Goal: Task Accomplishment & Management: Complete application form

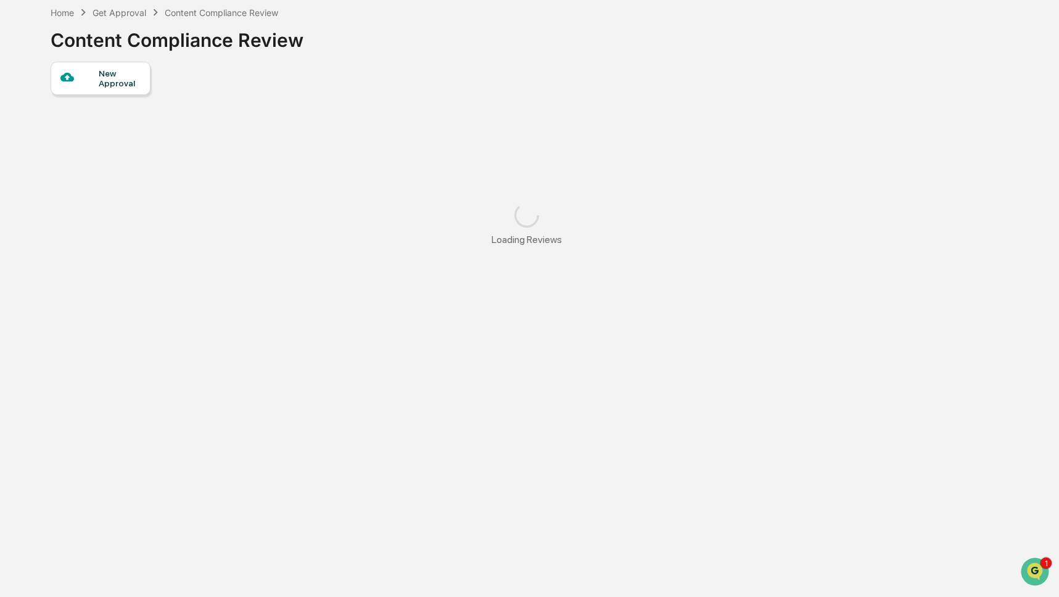
scroll to position [123, 0]
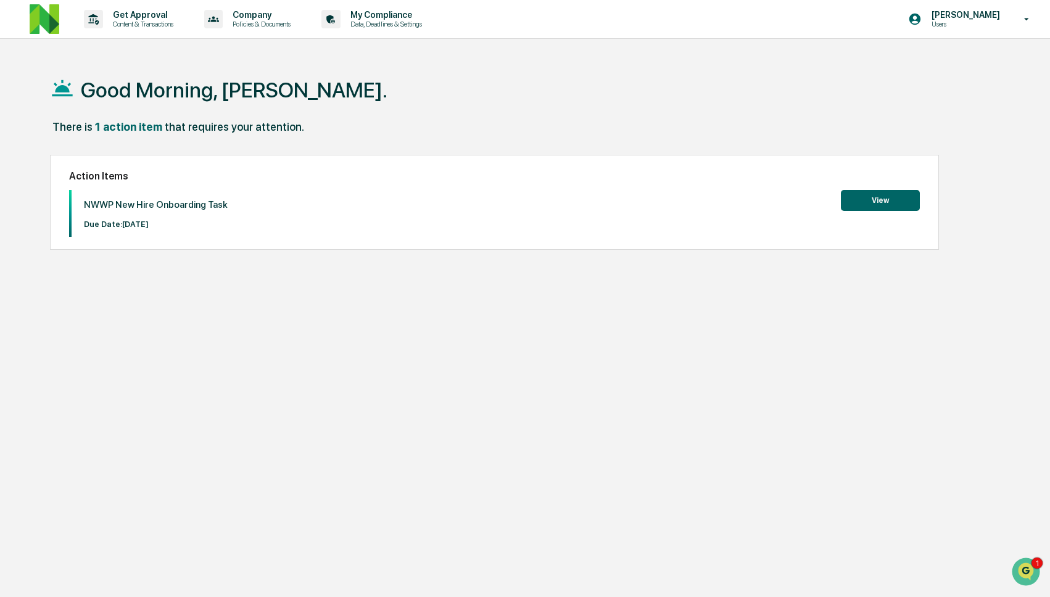
click at [852, 190] on button "View" at bounding box center [880, 200] width 79 height 21
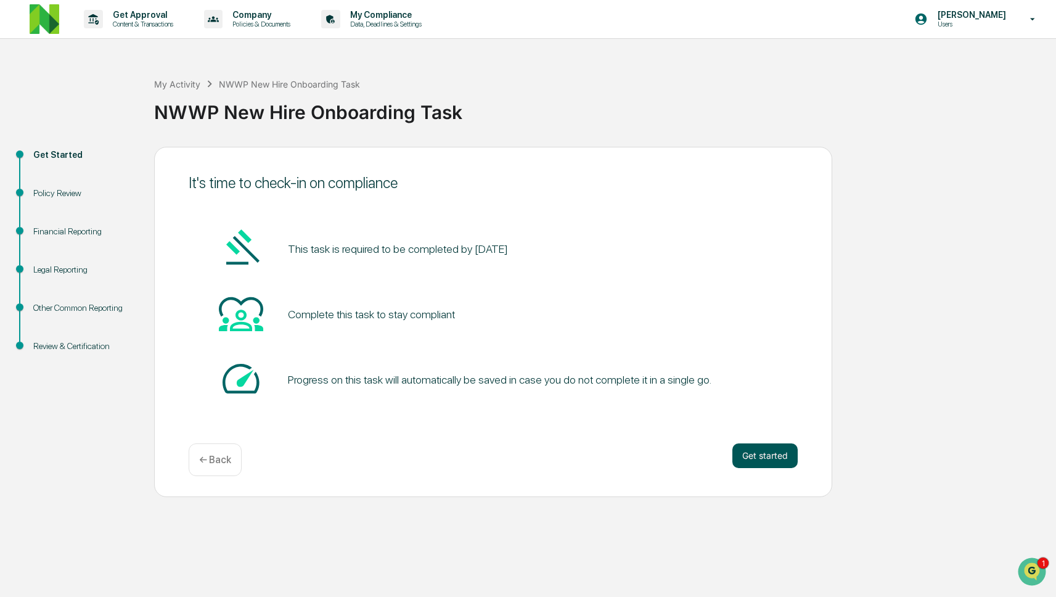
click at [754, 453] on button "Get started" at bounding box center [765, 455] width 65 height 25
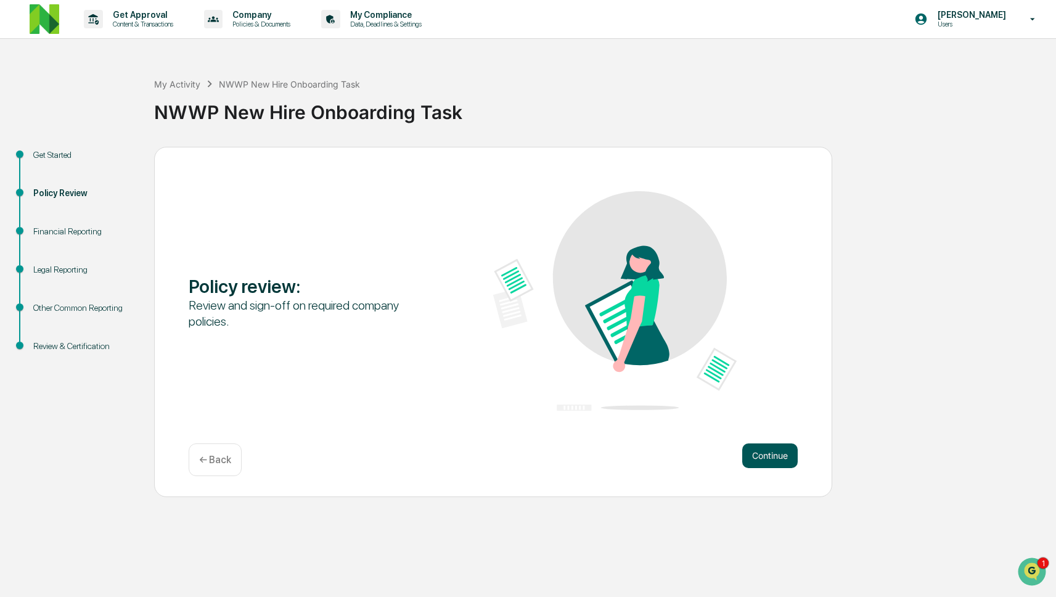
click at [765, 449] on button "Continue" at bounding box center [771, 455] width 56 height 25
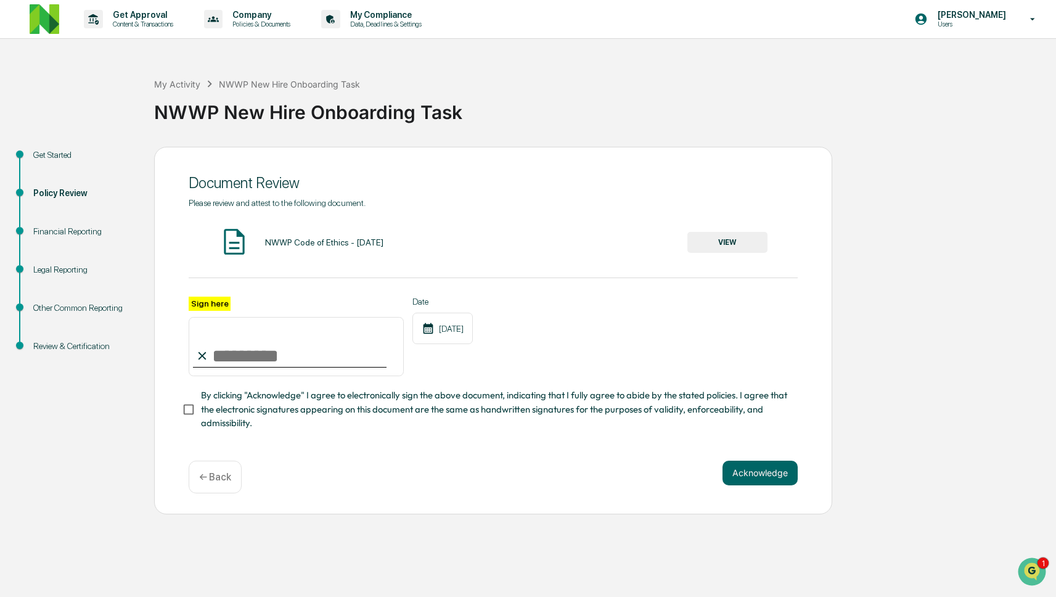
click at [218, 332] on input "Sign here" at bounding box center [296, 346] width 215 height 59
type input "**********"
click at [729, 473] on button "Acknowledge" at bounding box center [760, 473] width 75 height 25
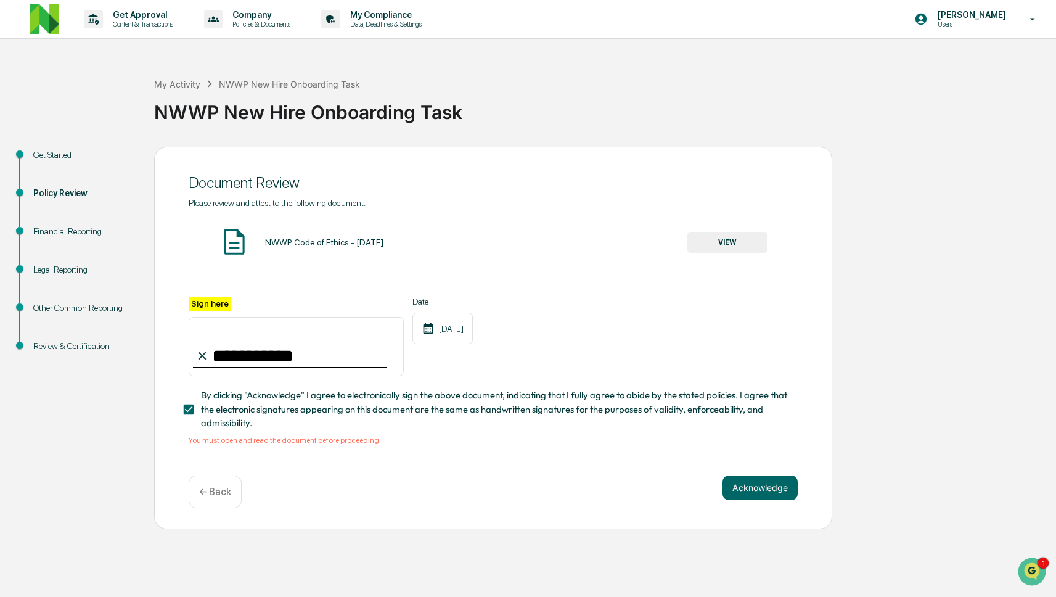
click at [724, 241] on button "VIEW" at bounding box center [728, 242] width 80 height 21
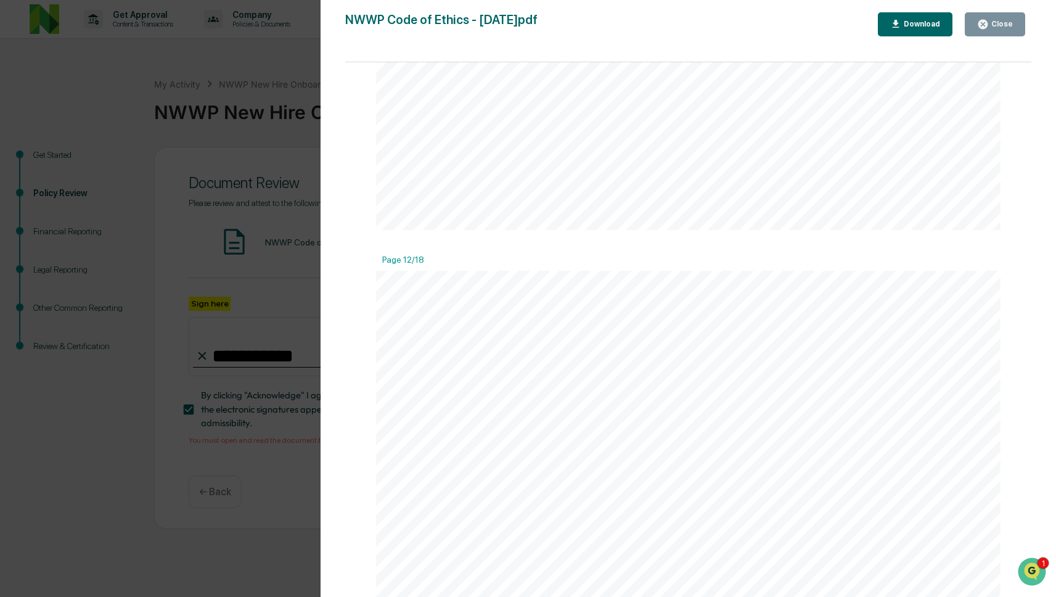
scroll to position [9426, 0]
click at [987, 26] on icon "button" at bounding box center [983, 24] width 9 height 9
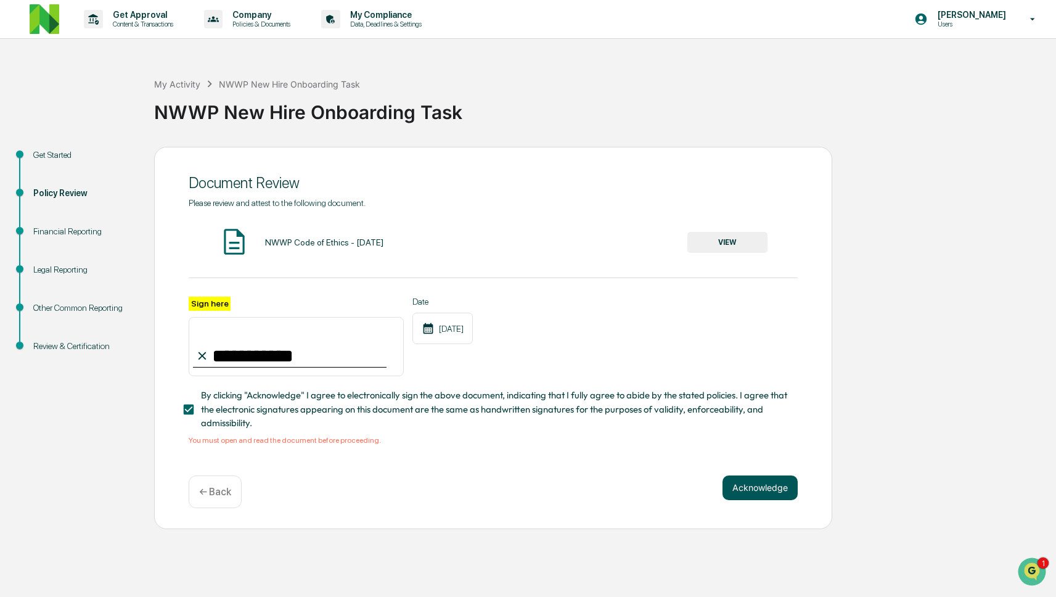
click at [743, 480] on button "Acknowledge" at bounding box center [760, 487] width 75 height 25
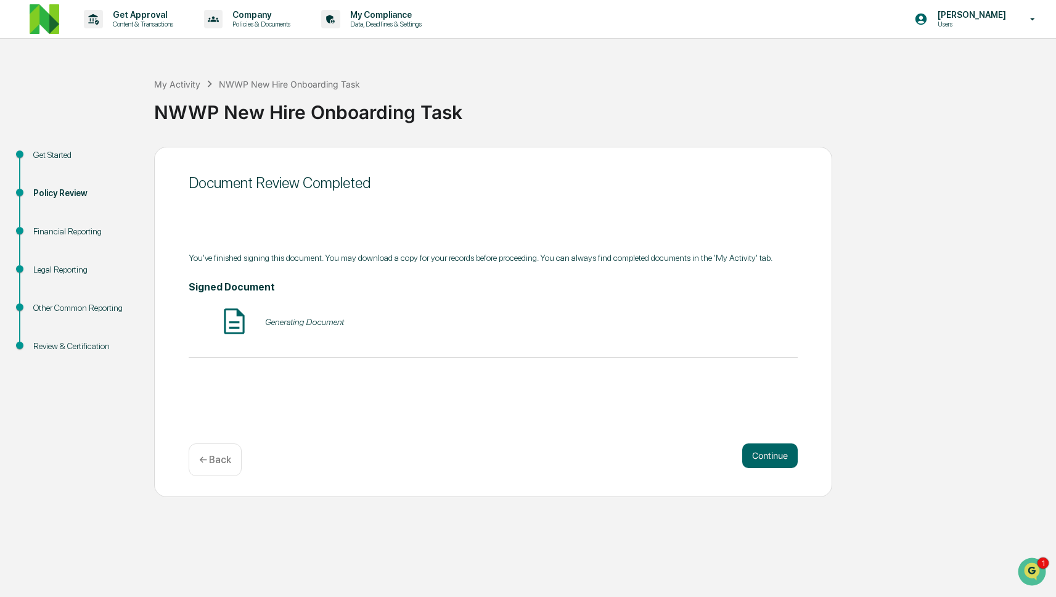
click at [313, 323] on div "Generating Document" at bounding box center [304, 322] width 79 height 10
click at [772, 458] on button "Continue" at bounding box center [771, 455] width 56 height 25
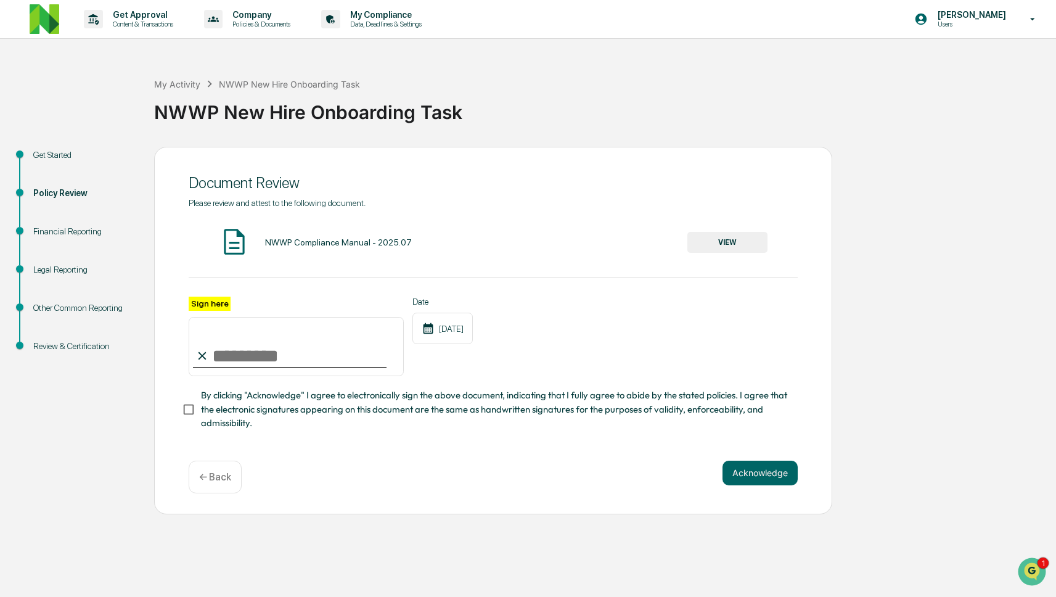
click at [742, 249] on button "VIEW" at bounding box center [728, 242] width 80 height 21
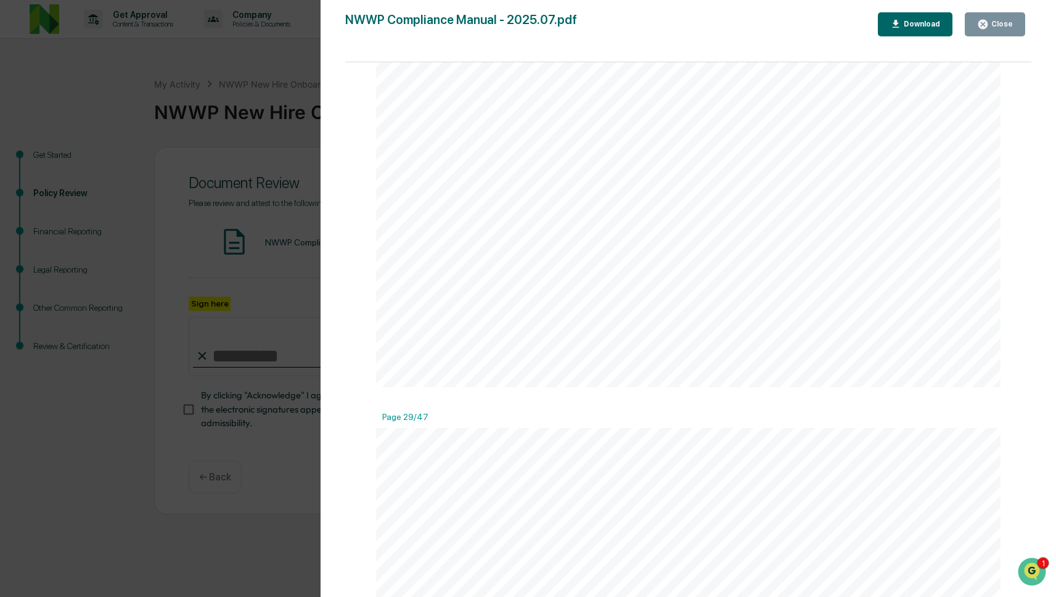
scroll to position [23444, 0]
click at [995, 20] on div "Close" at bounding box center [1001, 24] width 24 height 9
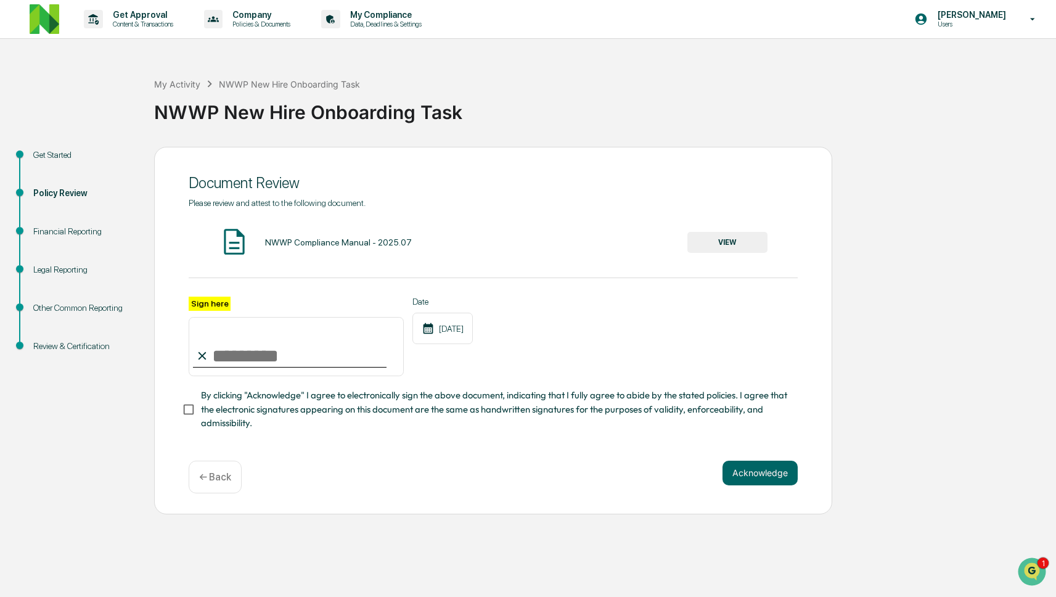
click at [335, 364] on input "Sign here" at bounding box center [296, 346] width 215 height 59
type input "**********"
click at [284, 413] on span "By clicking "Acknowledge" I agree to electronically sign the above document, in…" at bounding box center [494, 409] width 587 height 41
click at [743, 472] on button "Acknowledge" at bounding box center [760, 473] width 75 height 25
click at [731, 245] on button "VIEW" at bounding box center [728, 242] width 80 height 21
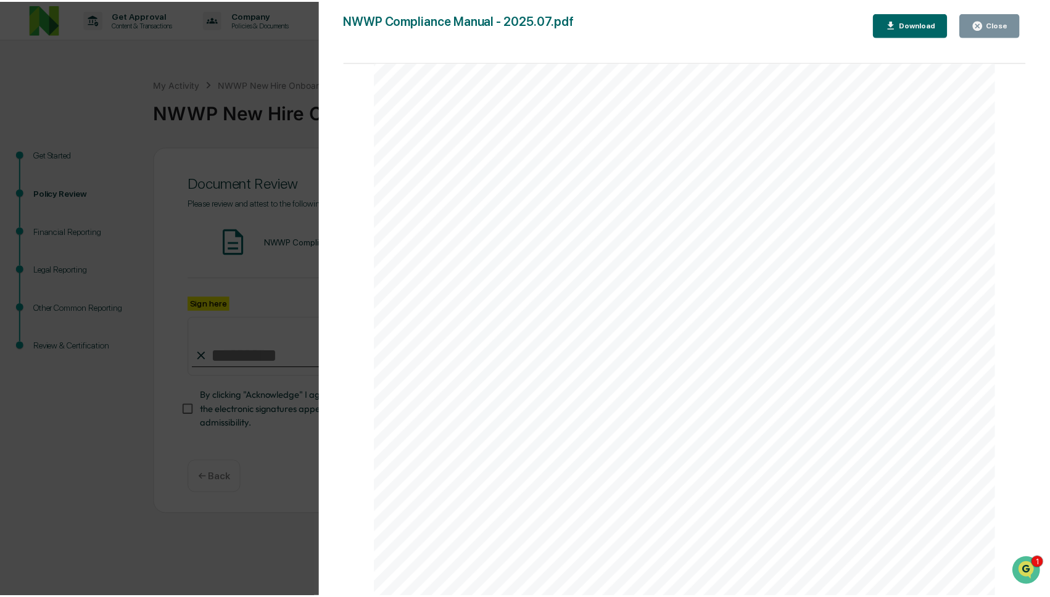
scroll to position [7236, 0]
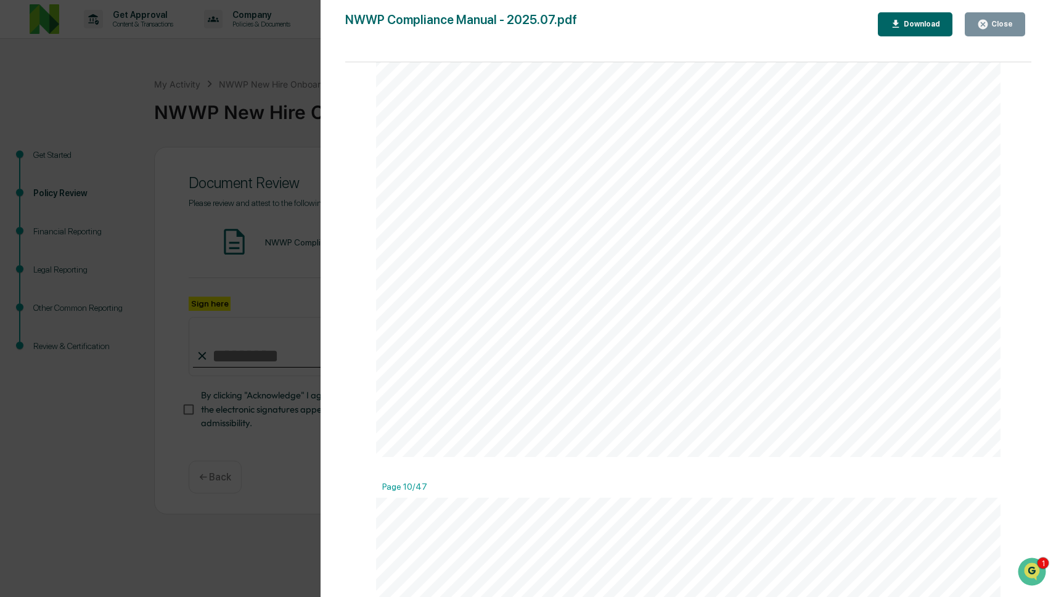
click at [994, 27] on div "Close" at bounding box center [1001, 24] width 24 height 9
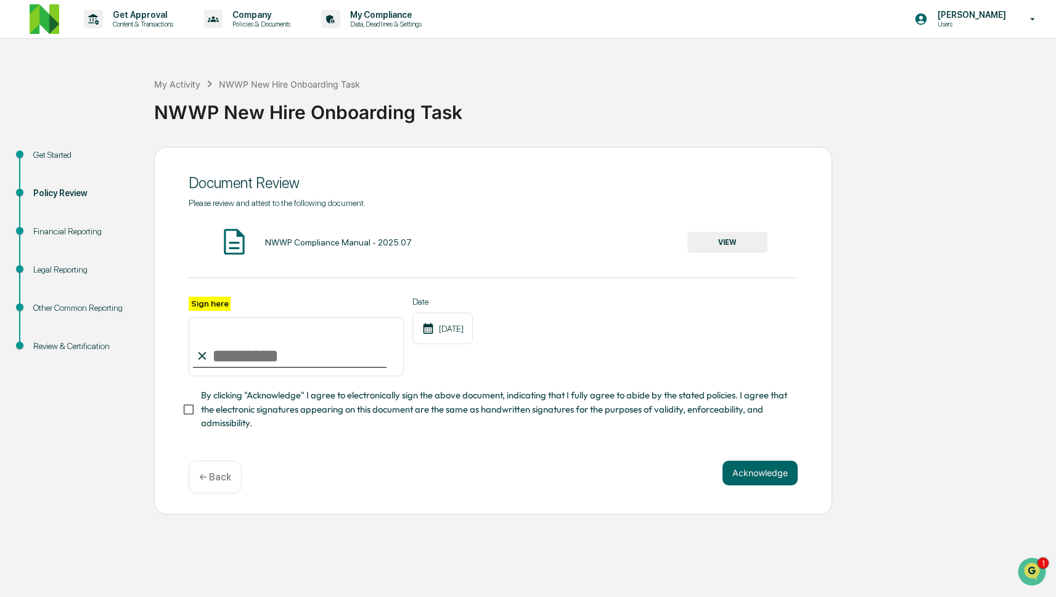
click at [320, 344] on input "Sign here" at bounding box center [296, 346] width 215 height 59
type input "**********"
click at [305, 400] on span "By clicking "Acknowledge" I agree to electronically sign the above document, in…" at bounding box center [494, 409] width 587 height 41
click at [747, 469] on button "Acknowledge" at bounding box center [760, 473] width 75 height 25
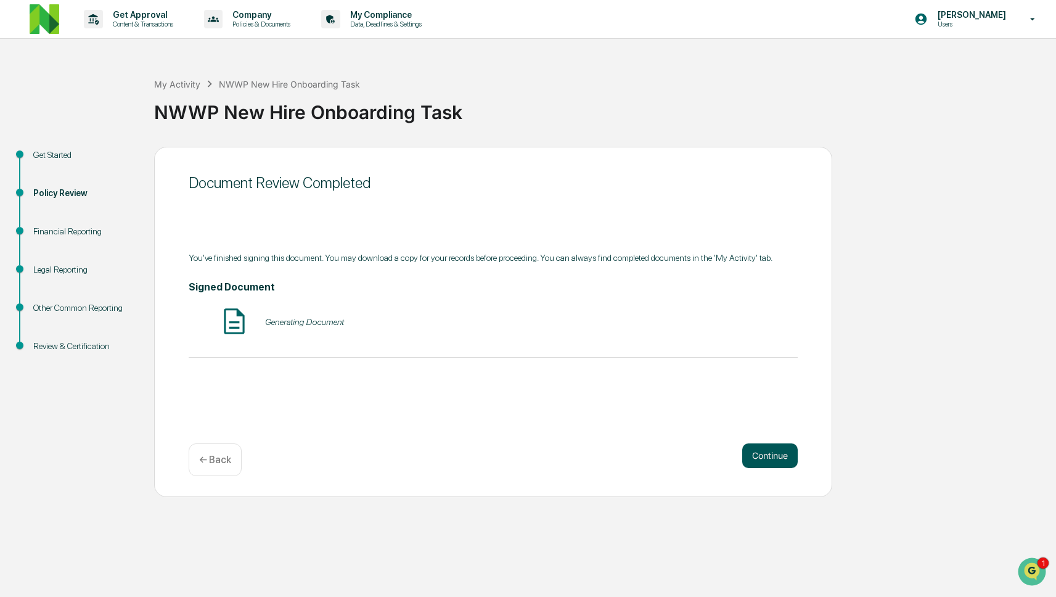
click at [757, 458] on button "Continue" at bounding box center [771, 455] width 56 height 25
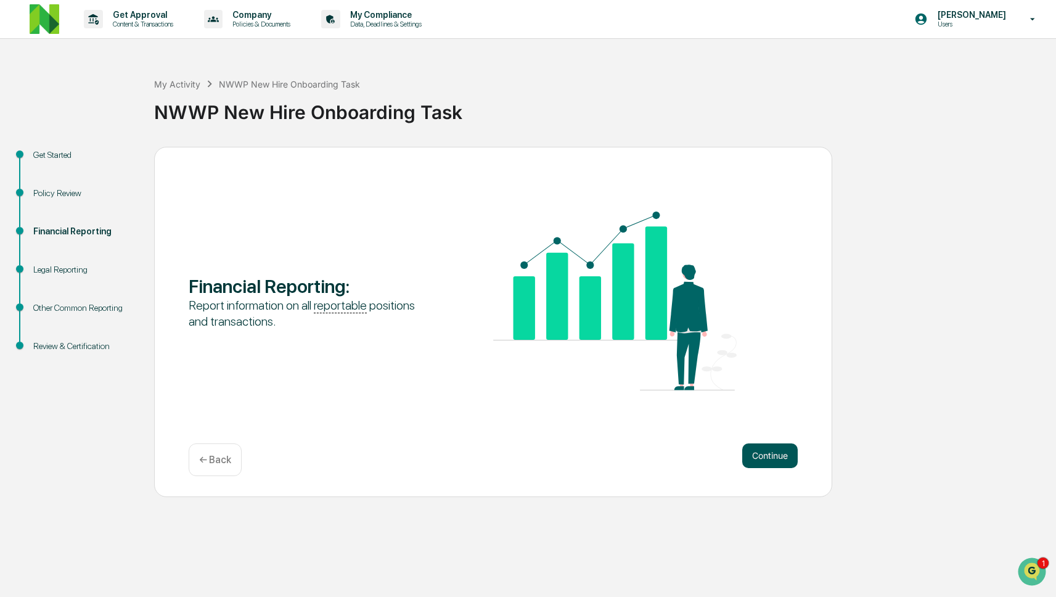
click at [766, 460] on button "Continue" at bounding box center [771, 455] width 56 height 25
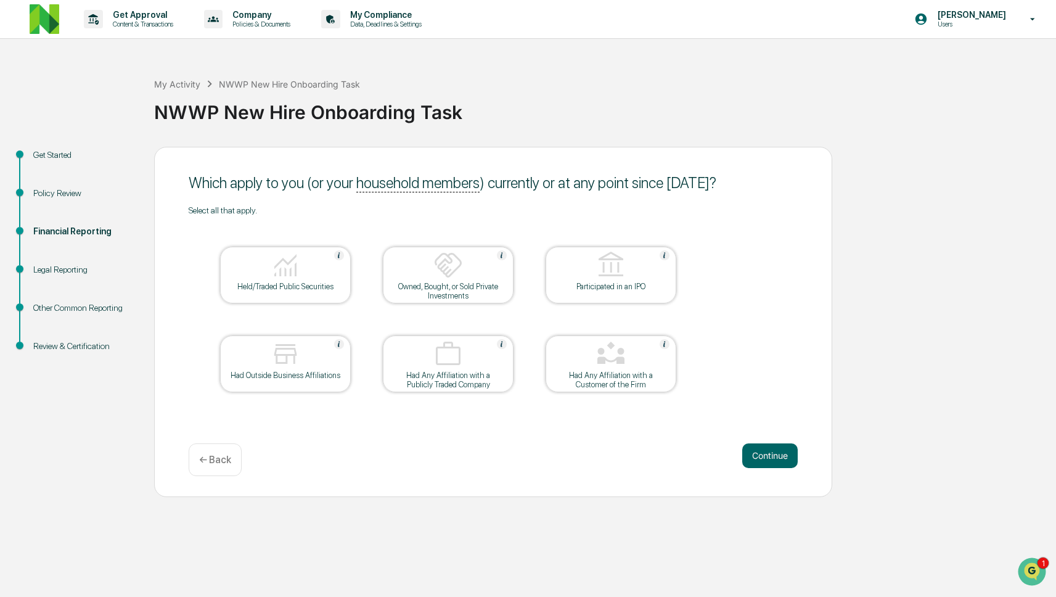
click at [436, 364] on img at bounding box center [449, 354] width 30 height 30
click at [302, 291] on div "Held/Traded Public Securities" at bounding box center [285, 286] width 111 height 9
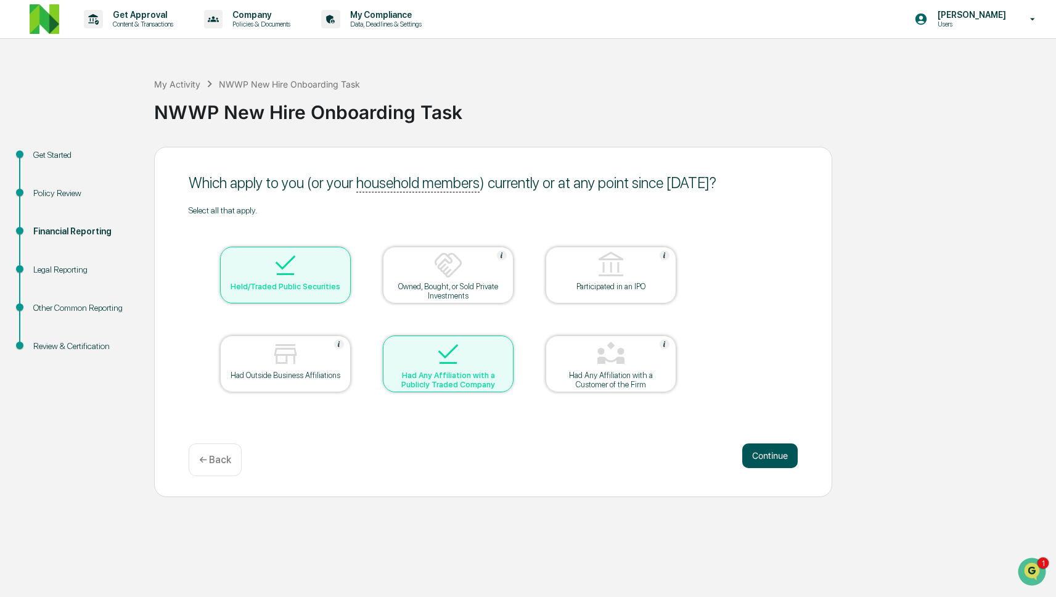
click at [763, 451] on button "Continue" at bounding box center [771, 455] width 56 height 25
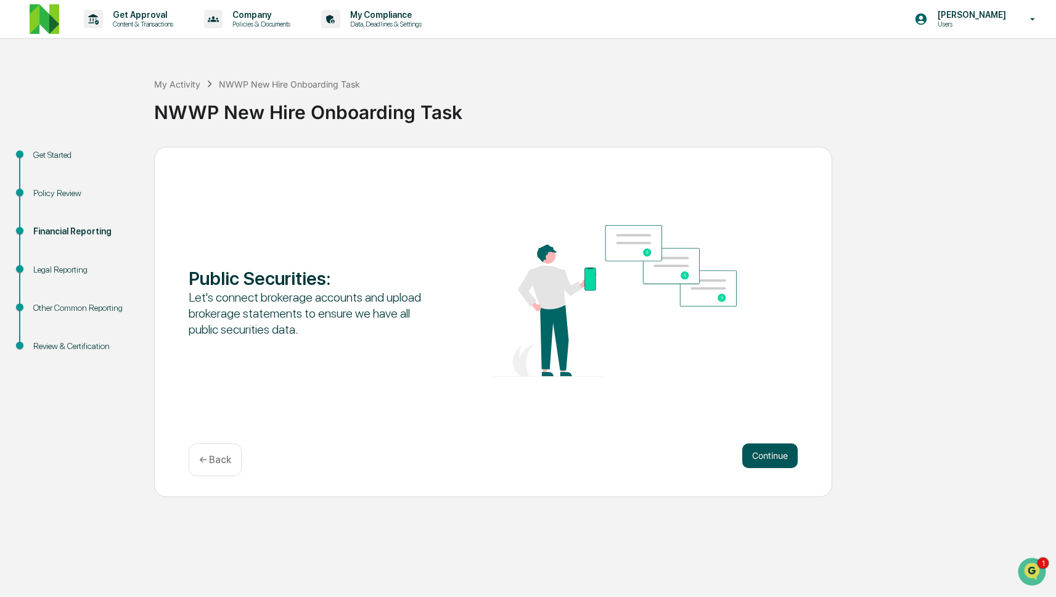
click at [762, 451] on button "Continue" at bounding box center [771, 455] width 56 height 25
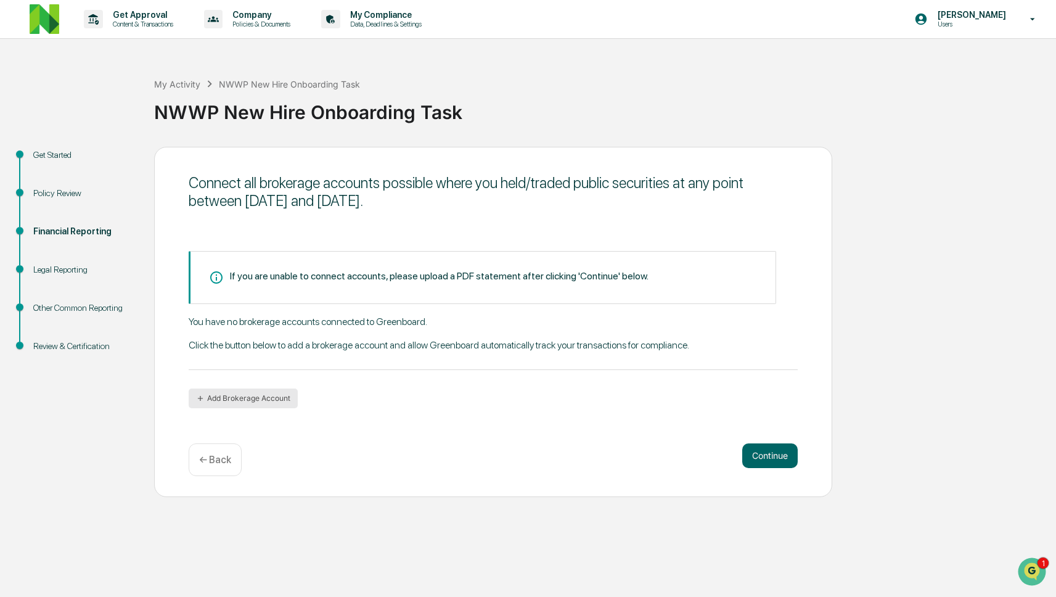
click at [271, 397] on button "Add Brokerage Account" at bounding box center [243, 399] width 109 height 20
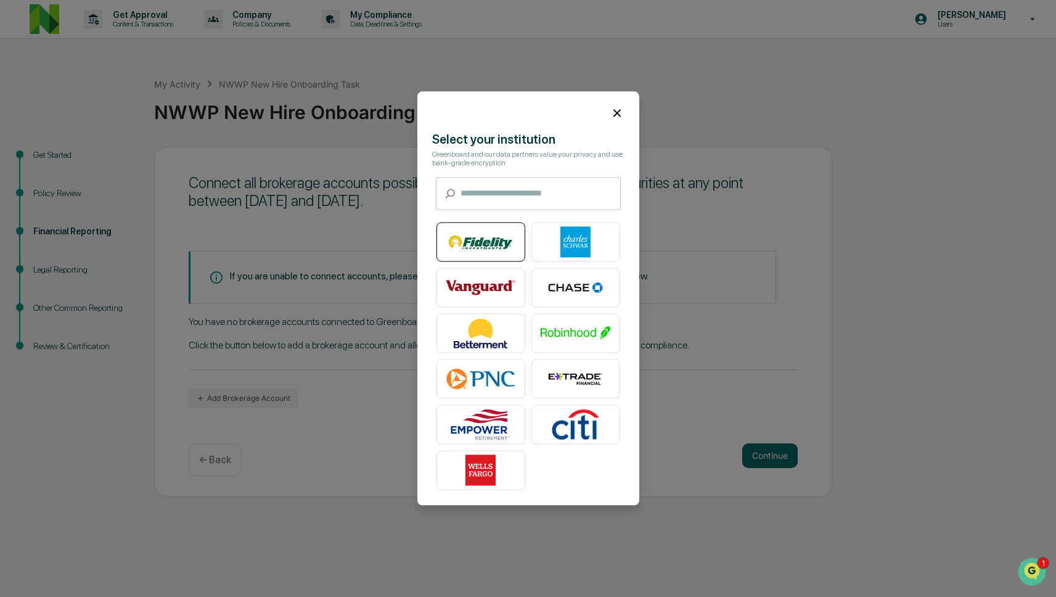
click at [491, 250] on img at bounding box center [481, 242] width 70 height 31
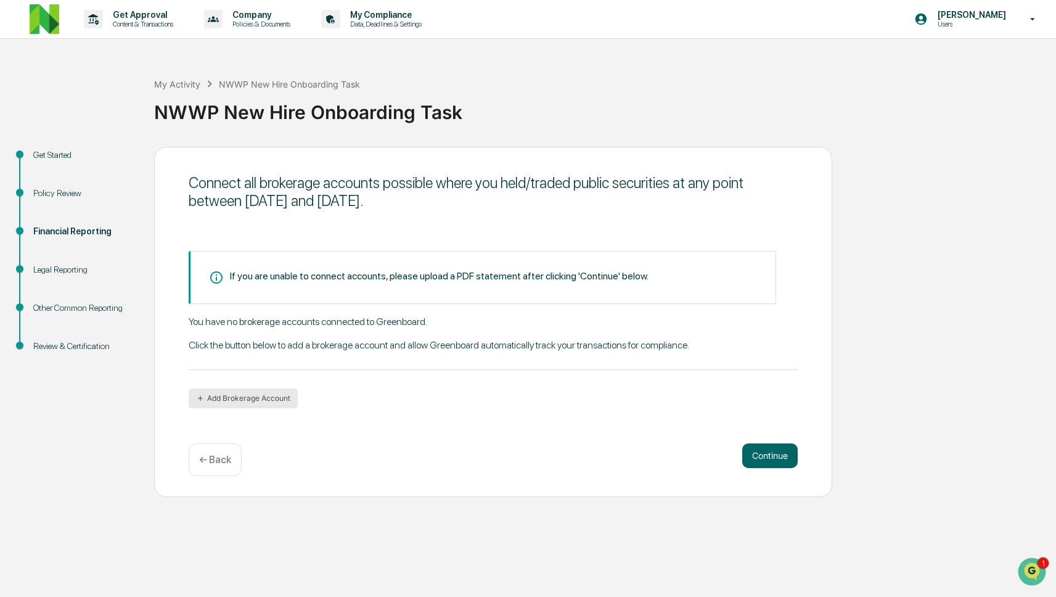
click at [243, 397] on button "Add Brokerage Account" at bounding box center [243, 399] width 109 height 20
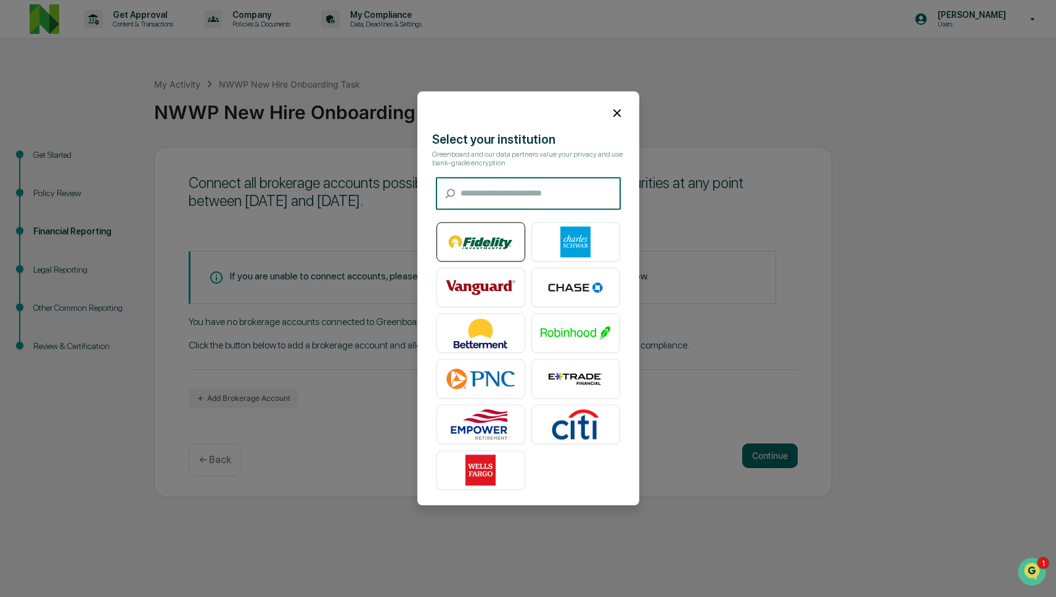
click at [478, 237] on img at bounding box center [481, 242] width 70 height 31
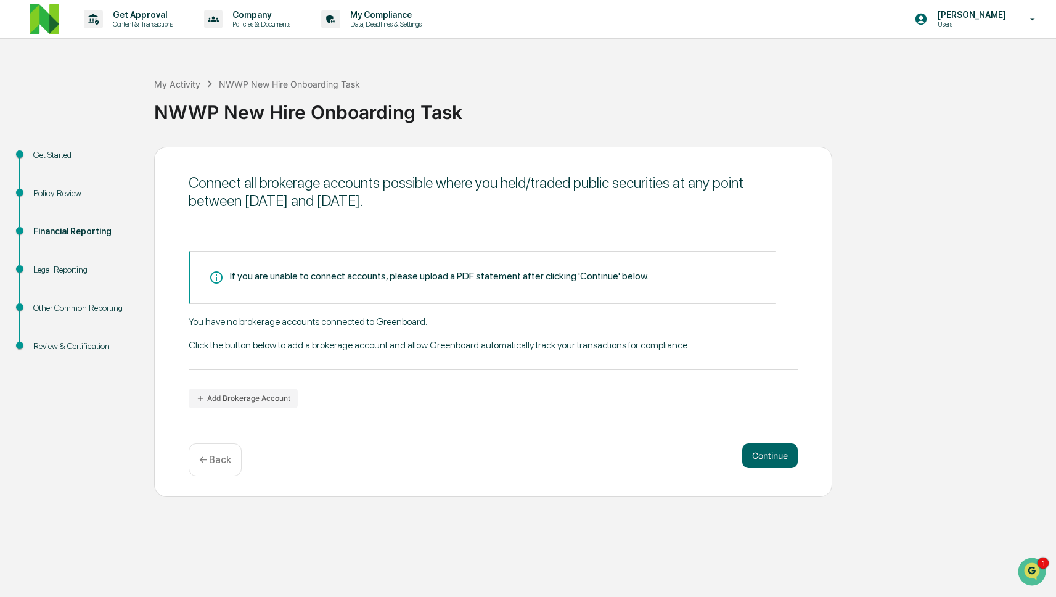
click at [435, 394] on div "If you are unable to connect accounts, please upload a PDF statement after clic…" at bounding box center [493, 329] width 609 height 157
click at [249, 397] on button "Add Brokerage Account" at bounding box center [243, 399] width 109 height 20
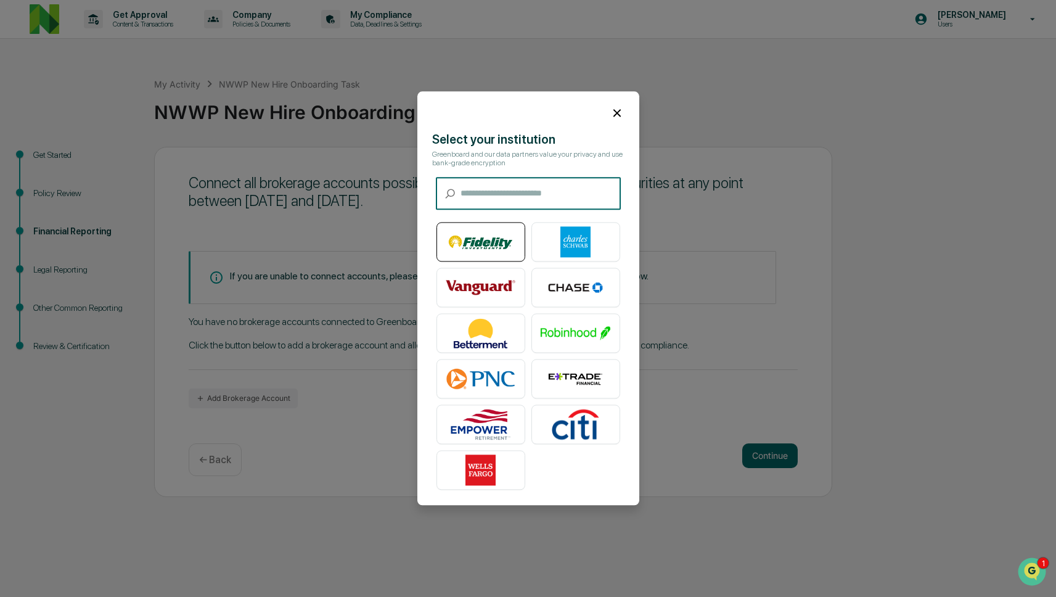
click at [489, 245] on img at bounding box center [481, 242] width 70 height 31
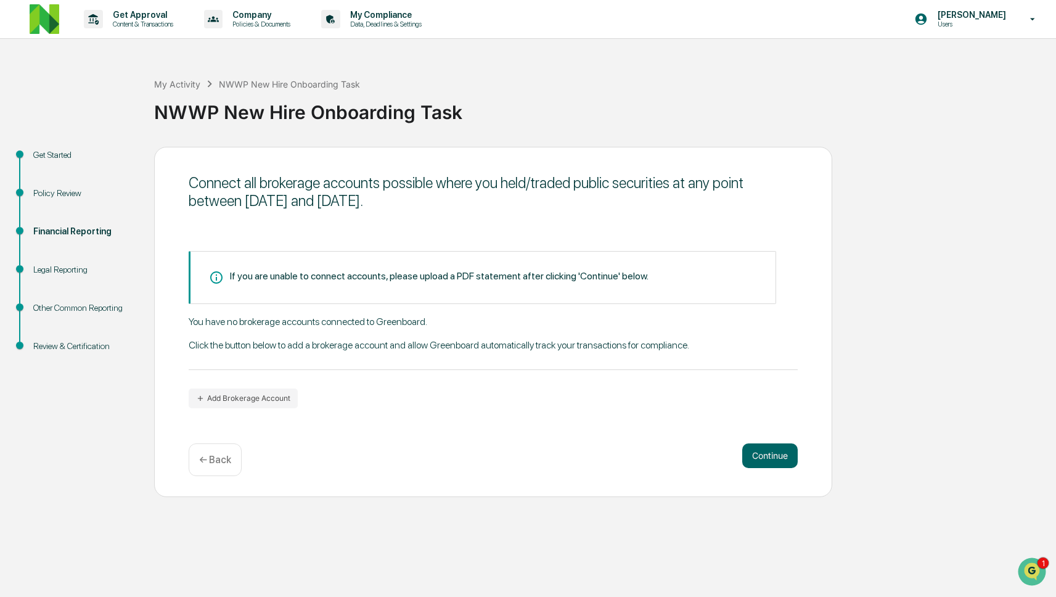
click at [462, 404] on div "If you are unable to connect accounts, please upload a PDF statement after clic…" at bounding box center [493, 329] width 609 height 157
click at [220, 460] on p "← Back" at bounding box center [215, 460] width 32 height 12
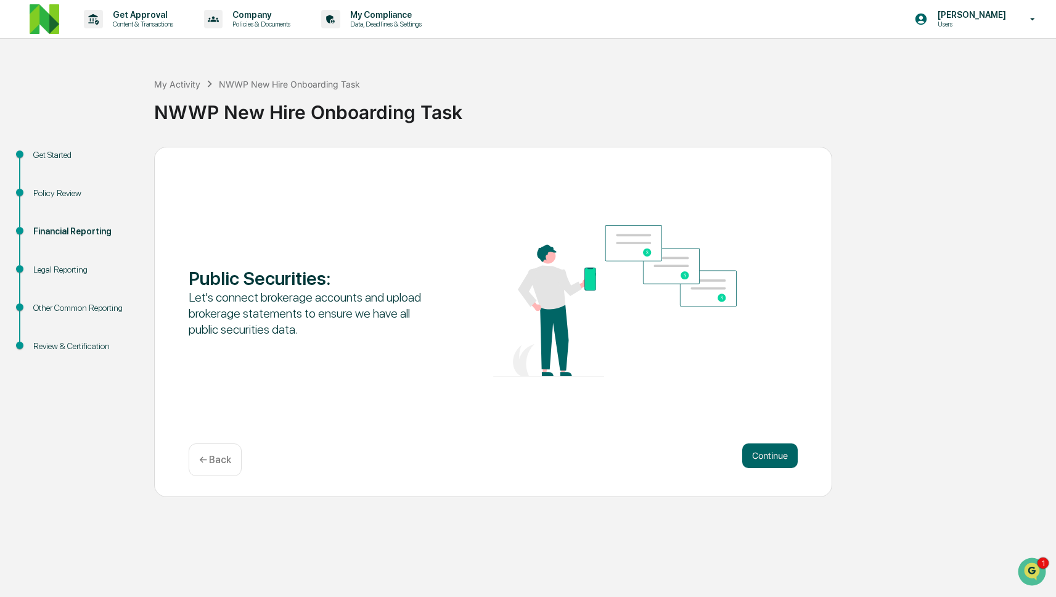
click at [219, 455] on p "← Back" at bounding box center [215, 460] width 32 height 12
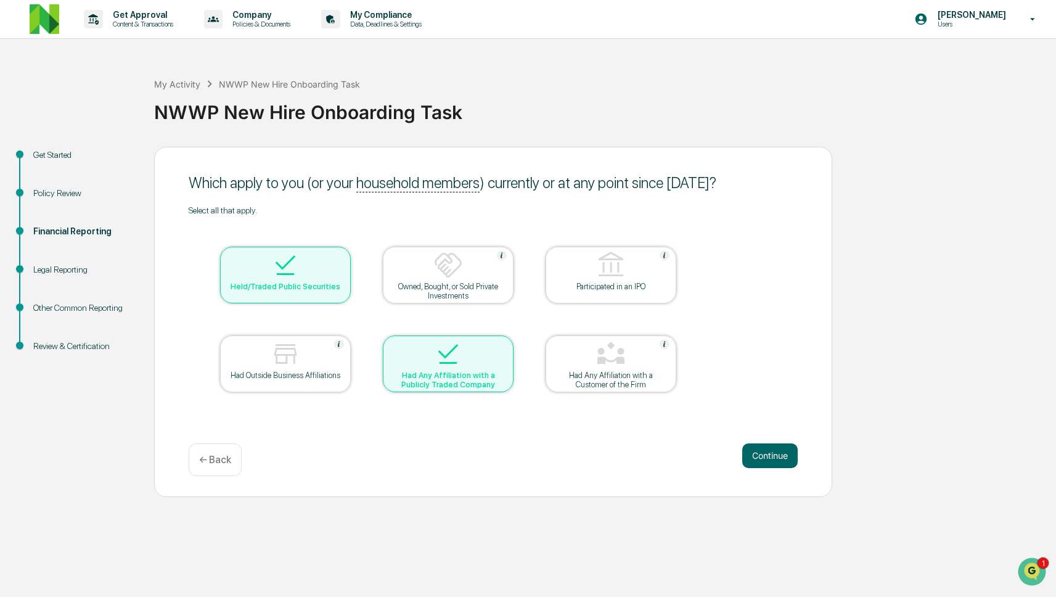
click at [292, 280] on img at bounding box center [286, 265] width 30 height 30
click at [741, 374] on div "Select all that apply. Held/Traded Public Securities Owned, Bought, or Sold Pri…" at bounding box center [493, 314] width 609 height 218
click at [279, 303] on div "Held/Traded Public Securities" at bounding box center [285, 275] width 131 height 57
click at [772, 465] on button "Continue" at bounding box center [771, 455] width 56 height 25
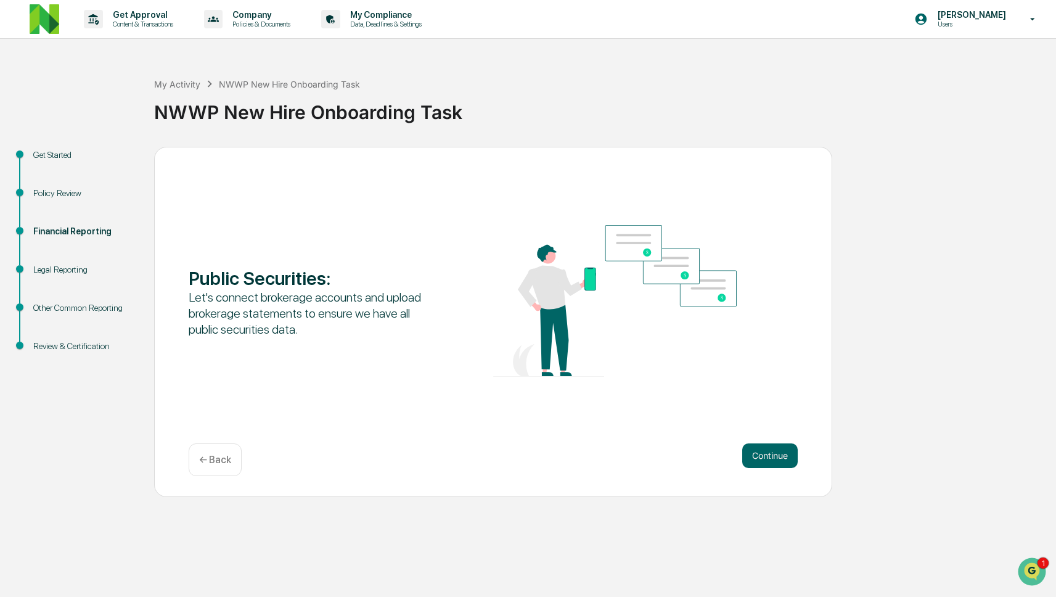
click at [772, 465] on button "Continue" at bounding box center [771, 455] width 56 height 25
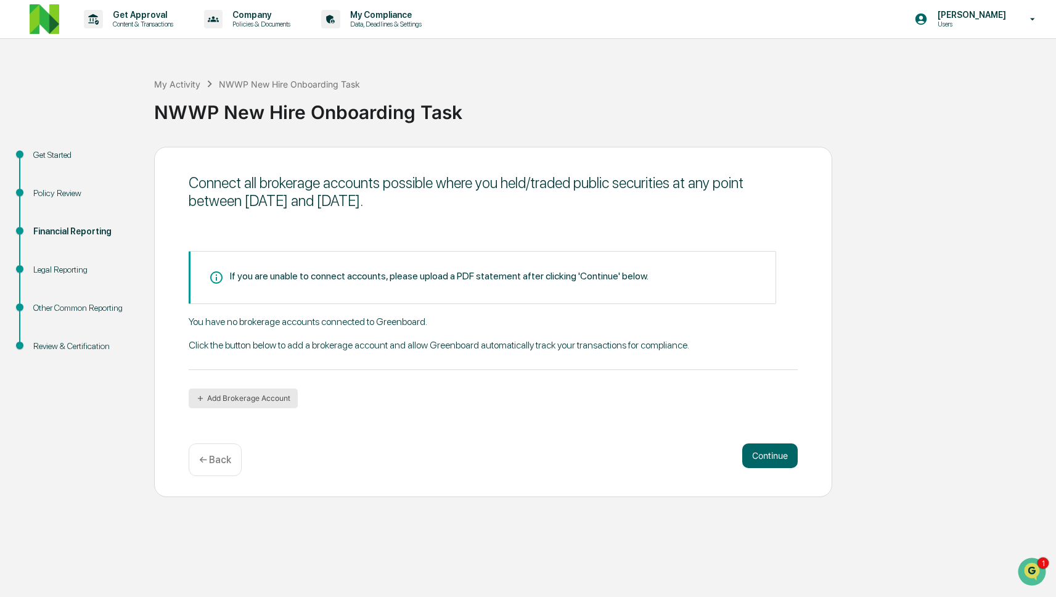
click at [253, 400] on button "Add Brokerage Account" at bounding box center [243, 399] width 109 height 20
click at [760, 456] on button "Continue" at bounding box center [771, 455] width 56 height 25
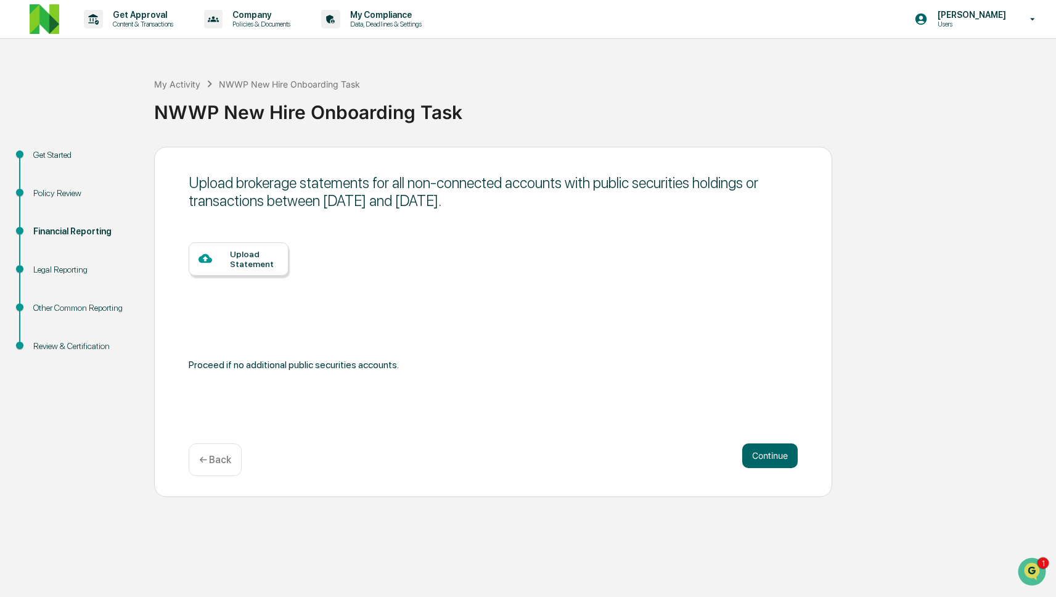
click at [257, 261] on div "Upload Statement" at bounding box center [254, 259] width 49 height 20
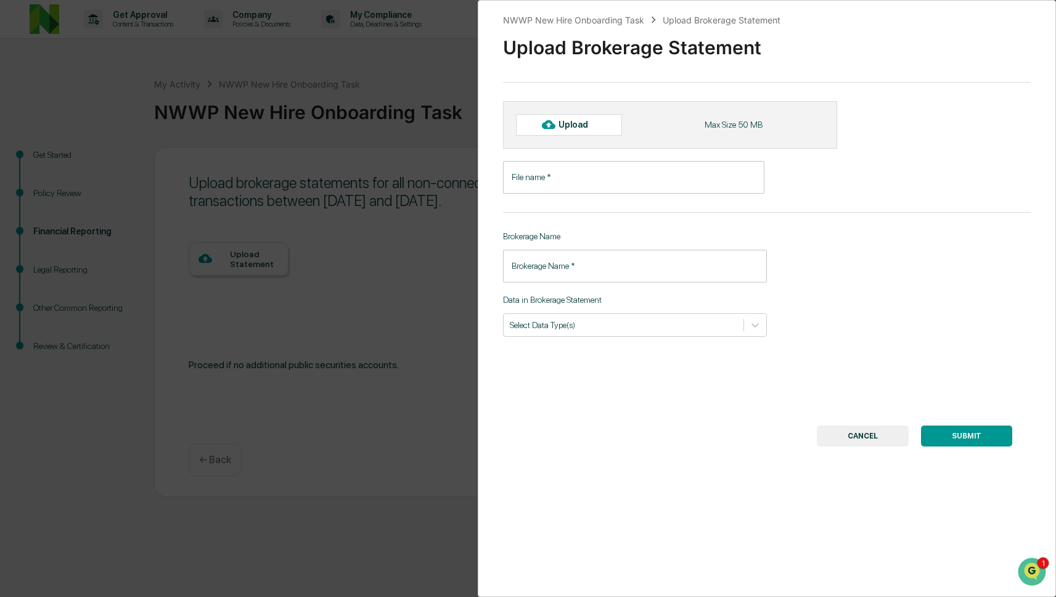
click at [596, 134] on div "Upload" at bounding box center [569, 124] width 106 height 21
type input "**********"
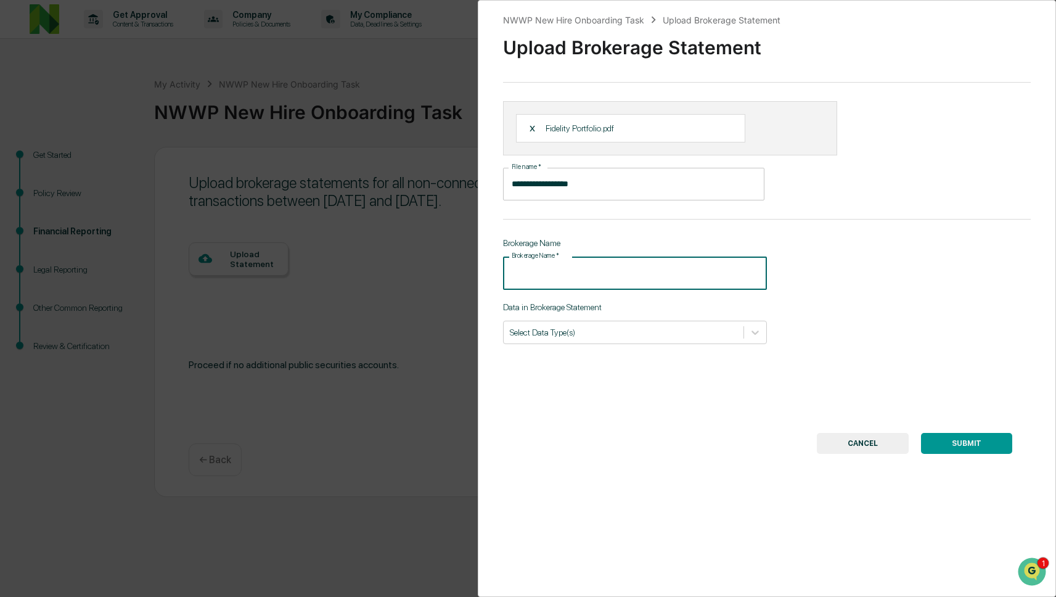
click at [567, 276] on input "Brokerage Name   *" at bounding box center [635, 273] width 264 height 33
type input "********"
click at [592, 331] on div at bounding box center [624, 332] width 228 height 12
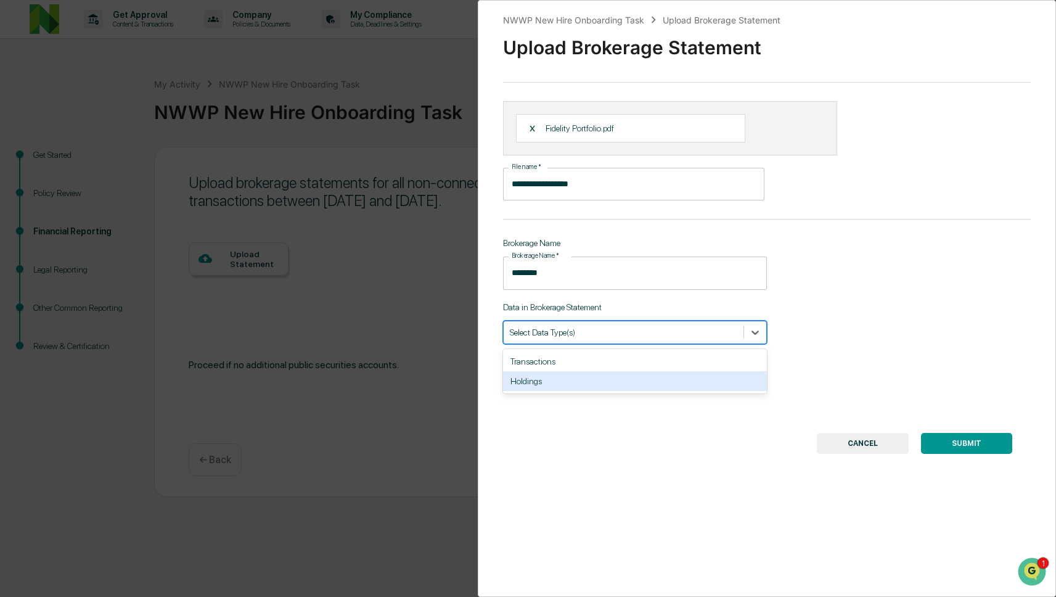
click at [586, 381] on div "Holdings" at bounding box center [635, 381] width 264 height 20
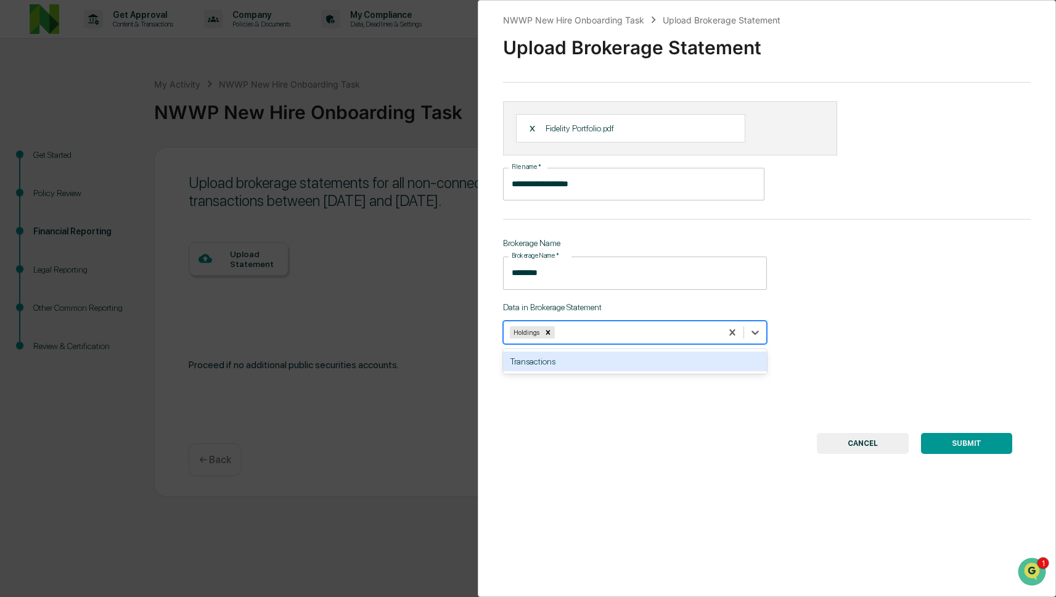
click at [971, 440] on button "SUBMIT" at bounding box center [966, 443] width 91 height 21
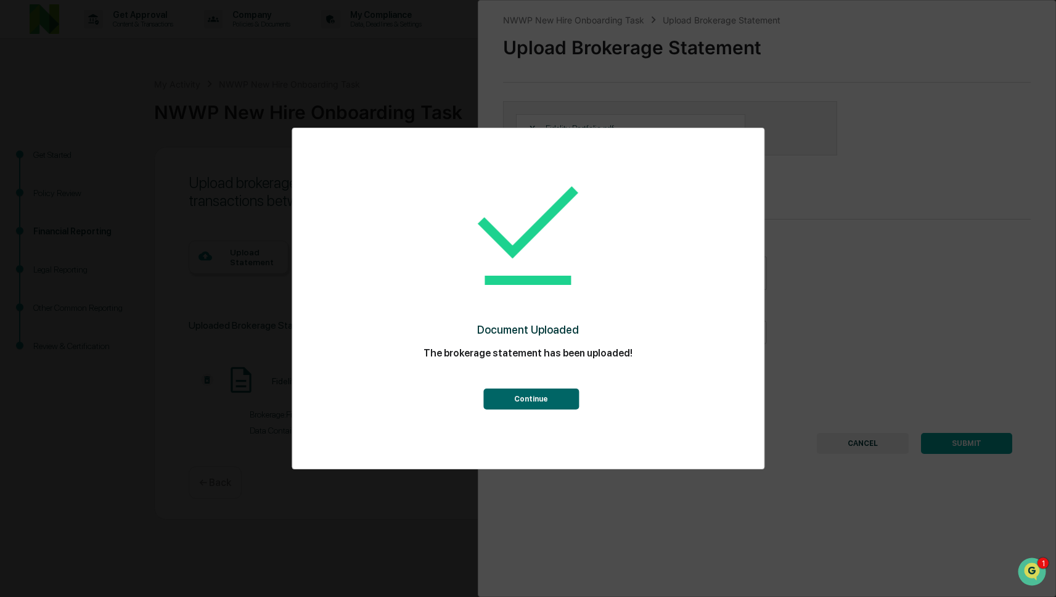
click at [546, 397] on button "Continue" at bounding box center [531, 399] width 96 height 21
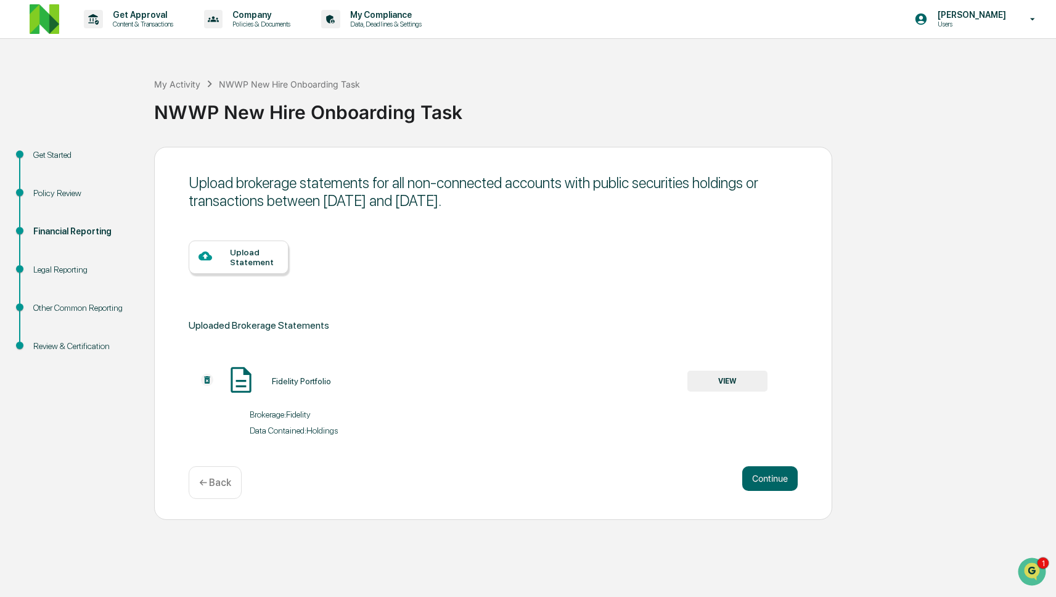
click at [219, 246] on div "Upload Statement" at bounding box center [239, 257] width 100 height 33
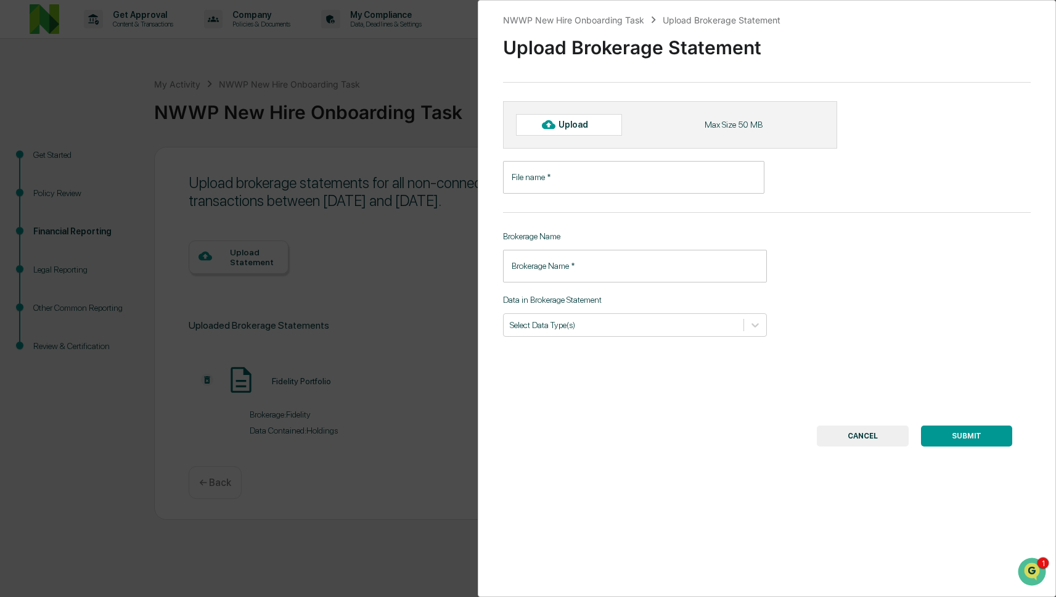
click at [561, 126] on div "Upload" at bounding box center [579, 125] width 40 height 10
type input "**********"
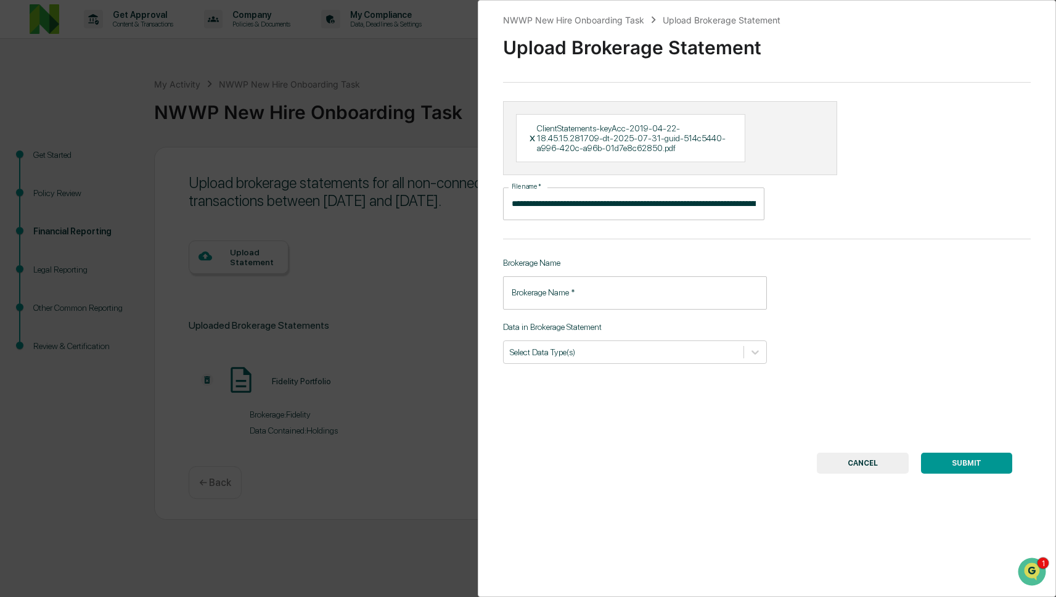
click at [588, 283] on input "Brokerage Name   *" at bounding box center [635, 292] width 264 height 33
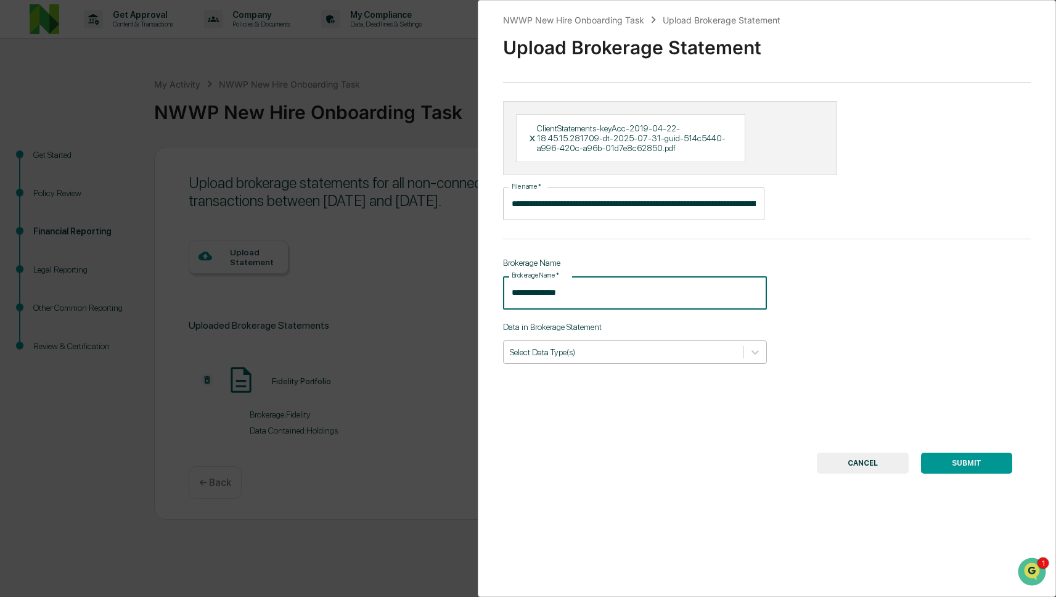
type input "**********"
click at [592, 352] on div at bounding box center [624, 352] width 228 height 12
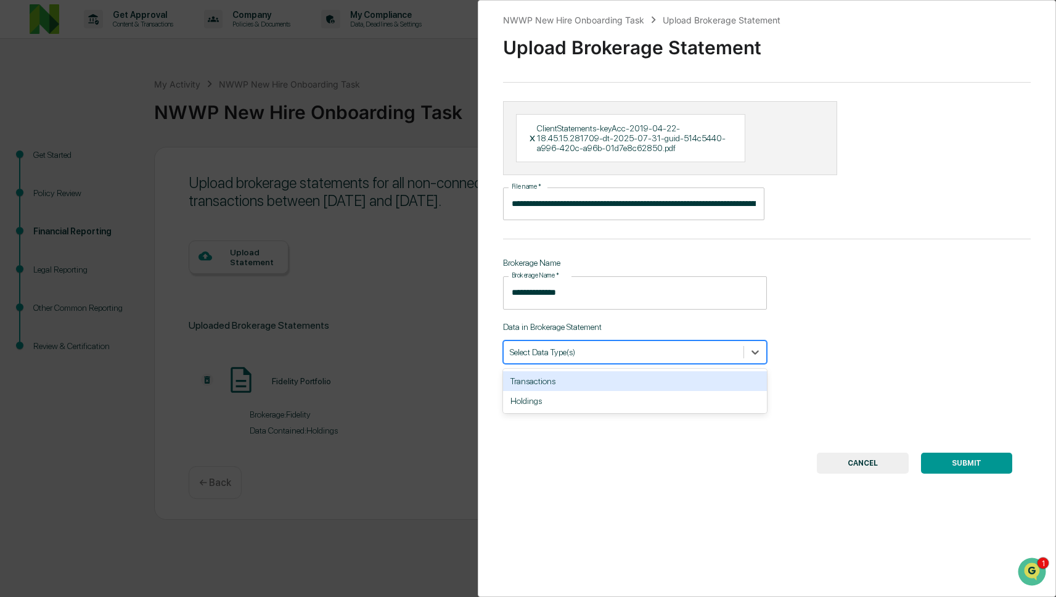
click at [588, 390] on div "Transactions" at bounding box center [635, 381] width 264 height 20
click at [918, 401] on div "**********" at bounding box center [767, 298] width 579 height 597
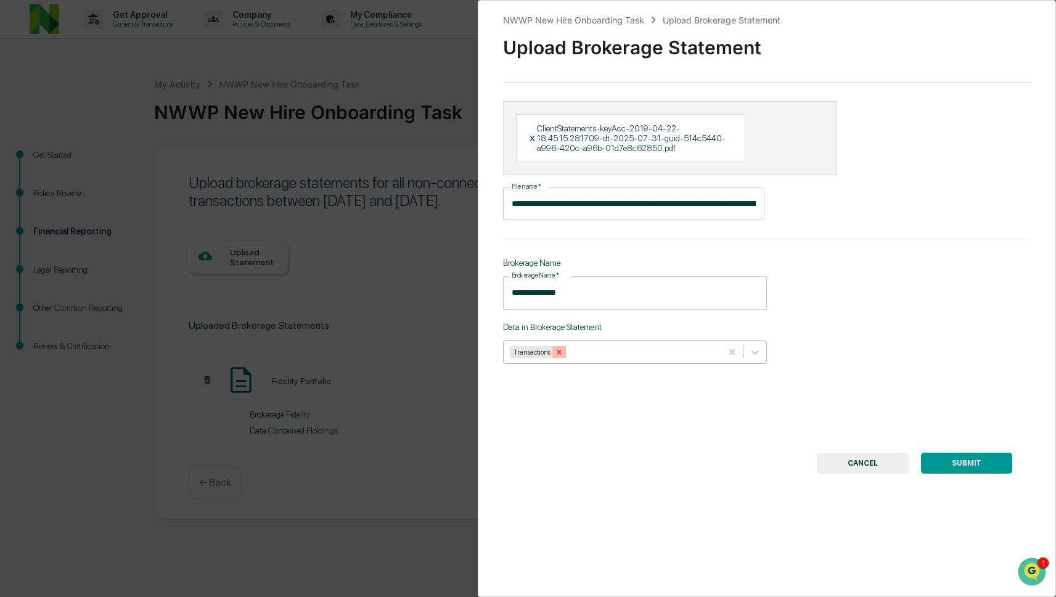
click at [561, 354] on icon "Remove Transactions" at bounding box center [559, 352] width 4 height 4
click at [612, 356] on div at bounding box center [624, 352] width 228 height 12
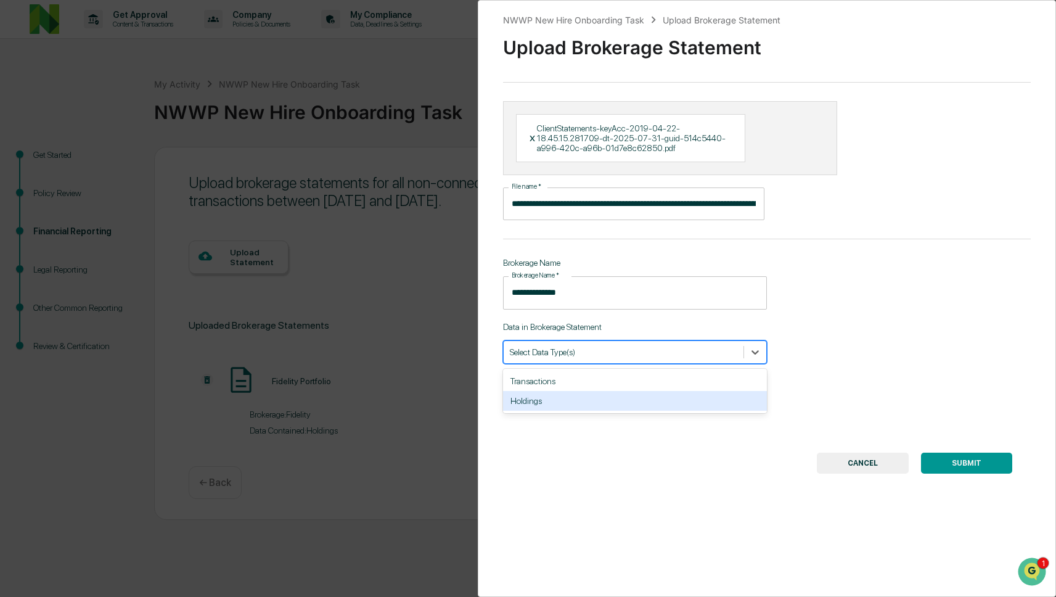
click at [601, 400] on div "Holdings" at bounding box center [635, 401] width 264 height 20
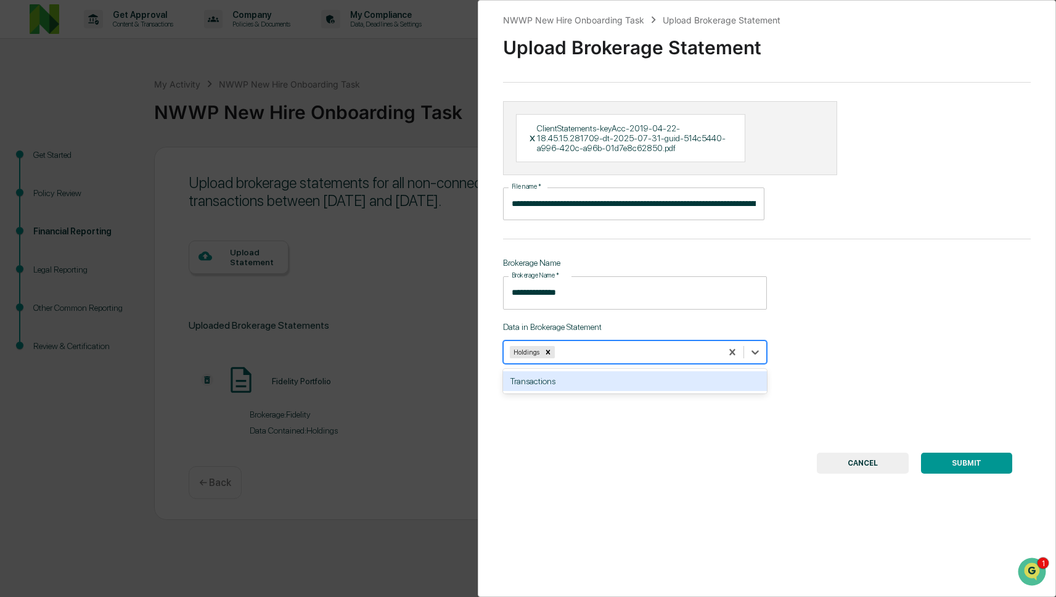
click at [902, 388] on div "**********" at bounding box center [767, 298] width 579 height 597
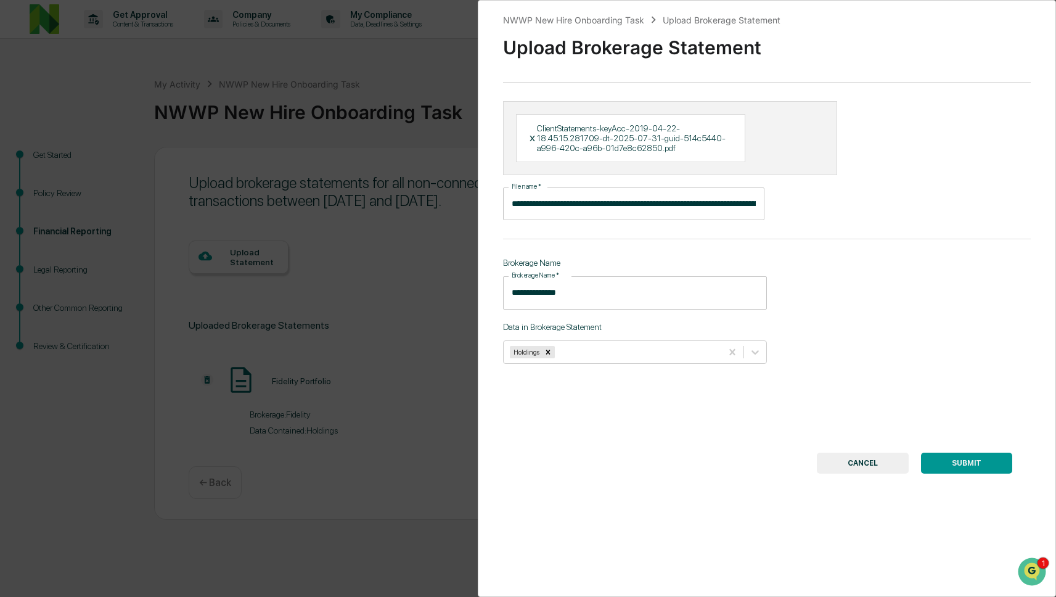
click at [953, 456] on button "SUBMIT" at bounding box center [966, 463] width 91 height 21
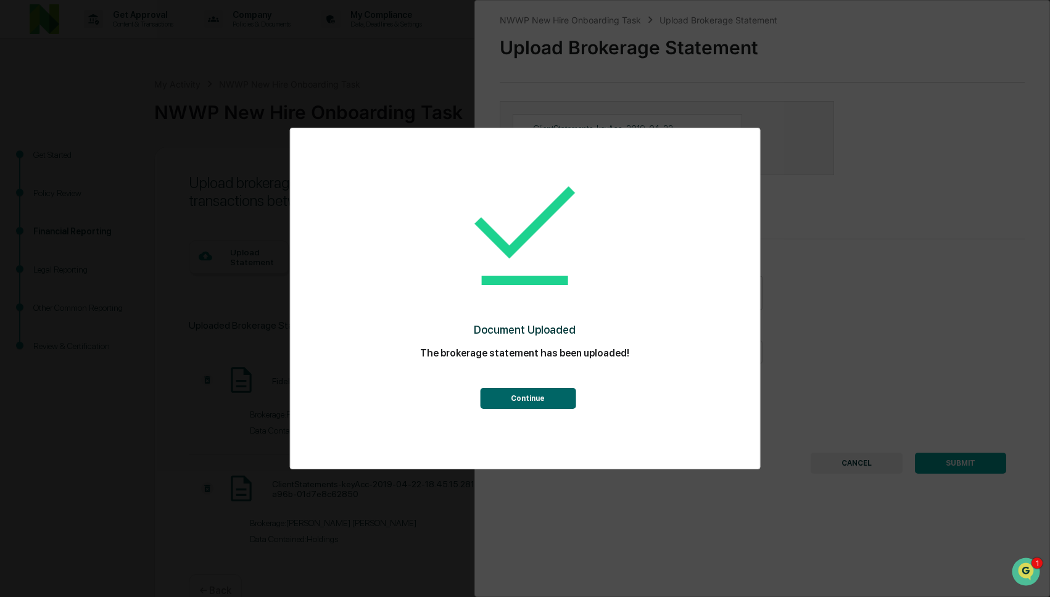
click at [558, 395] on button "Continue" at bounding box center [528, 398] width 96 height 21
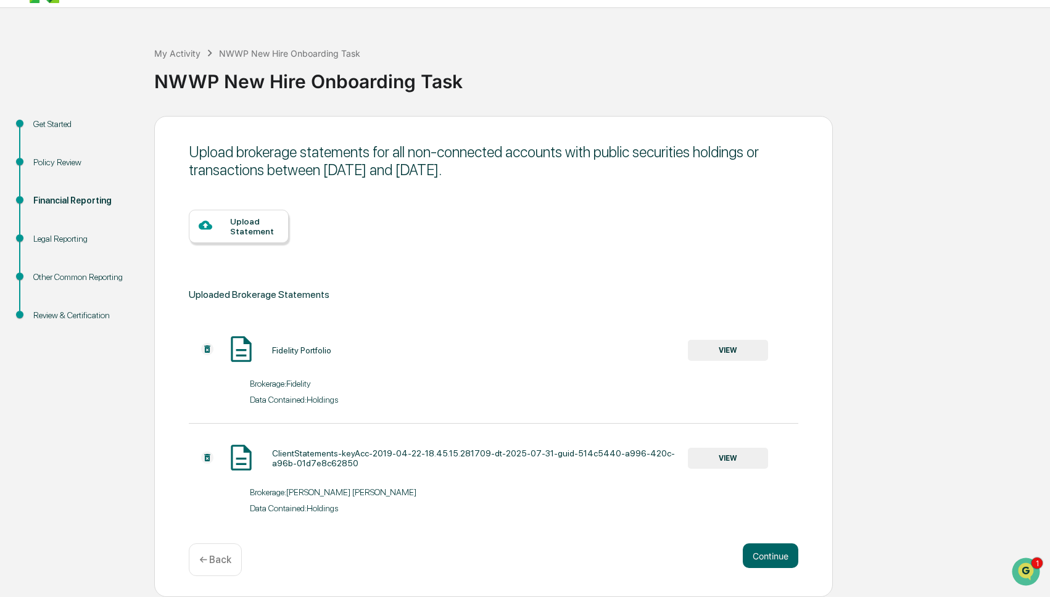
scroll to position [31, 0]
click at [775, 550] on button "Continue" at bounding box center [771, 555] width 56 height 25
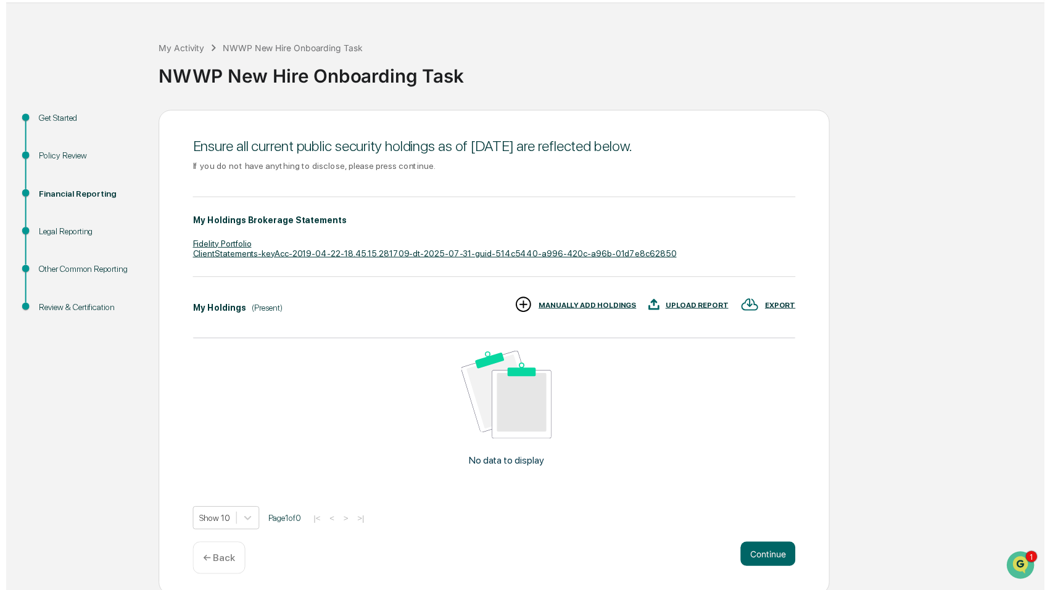
scroll to position [38, 0]
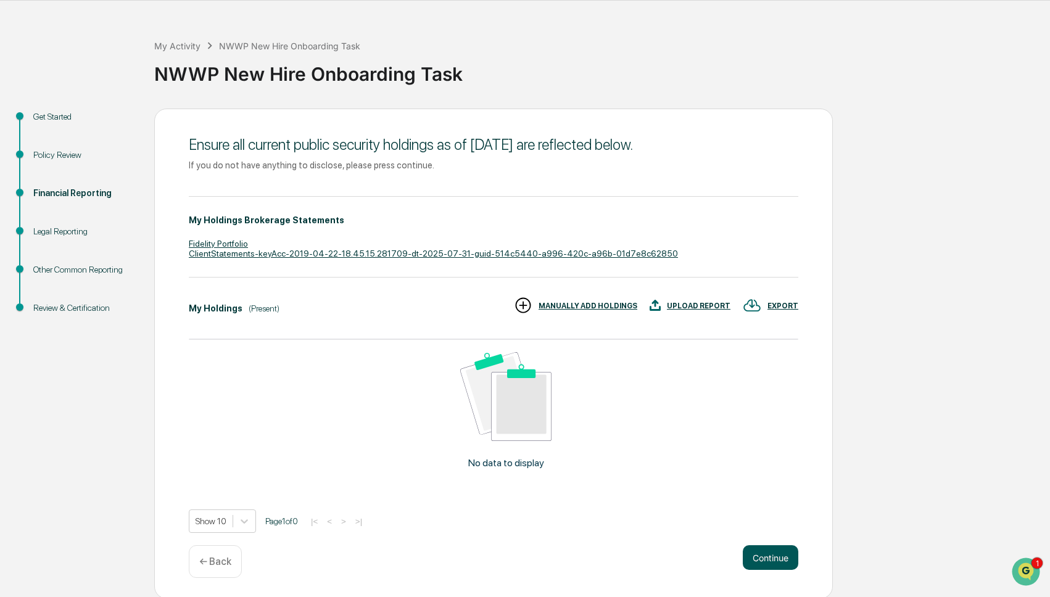
click at [768, 556] on button "Continue" at bounding box center [771, 557] width 56 height 25
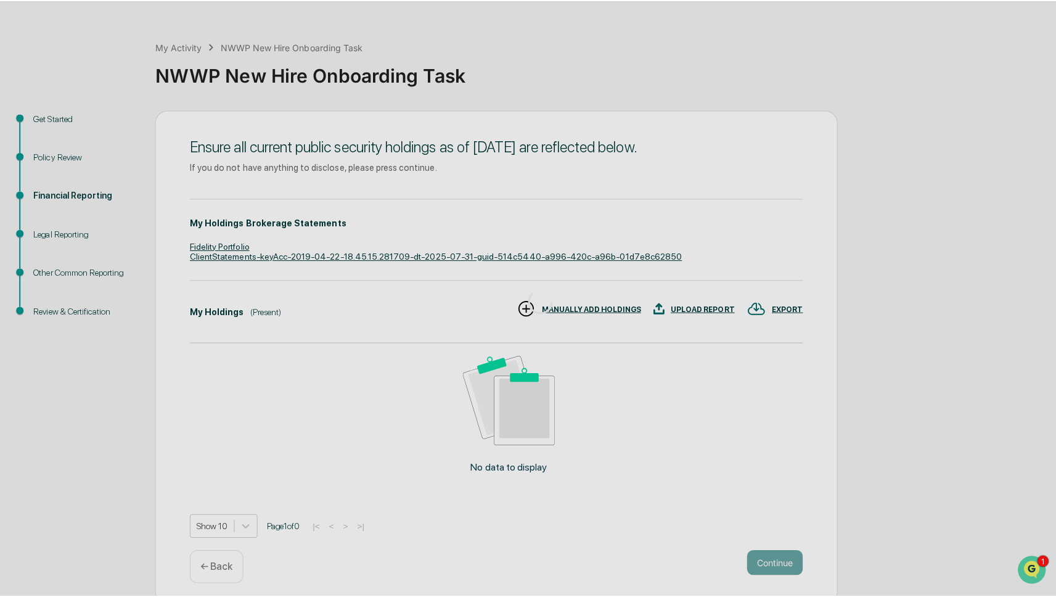
scroll to position [0, 0]
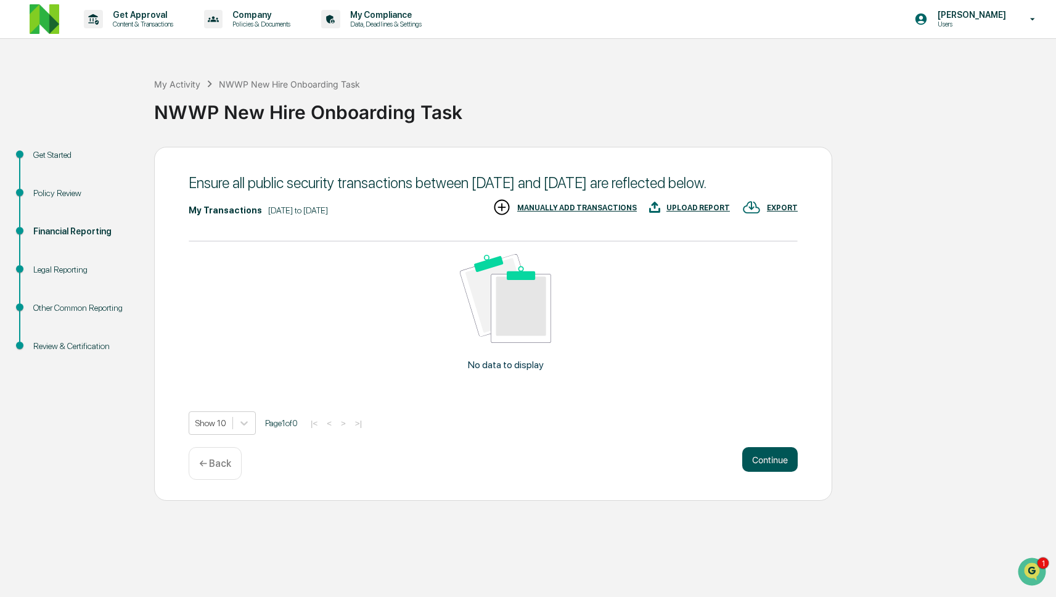
click at [765, 472] on button "Continue" at bounding box center [771, 459] width 56 height 25
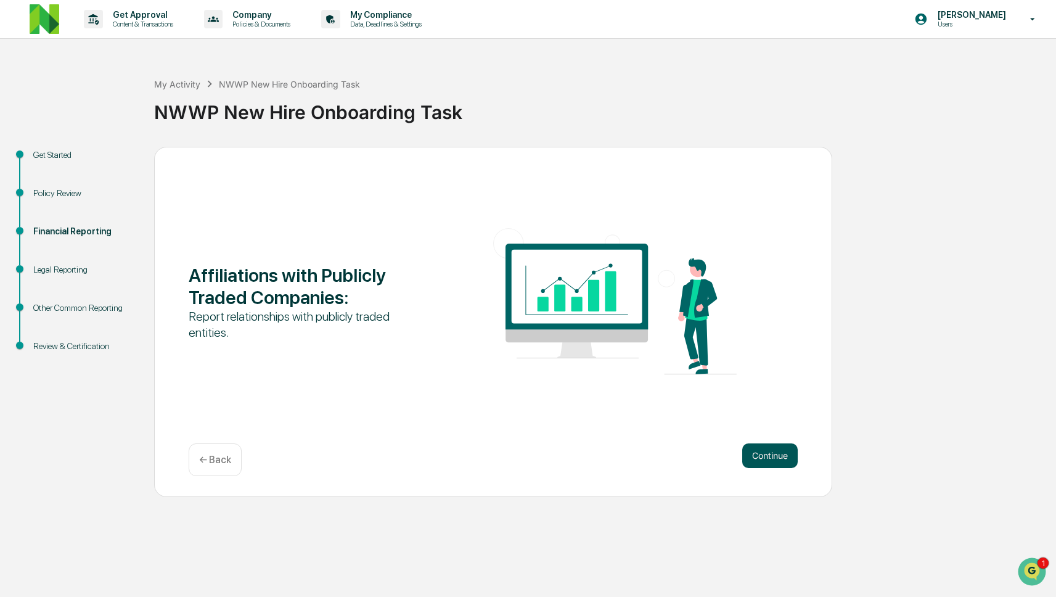
click at [766, 451] on button "Continue" at bounding box center [771, 455] width 56 height 25
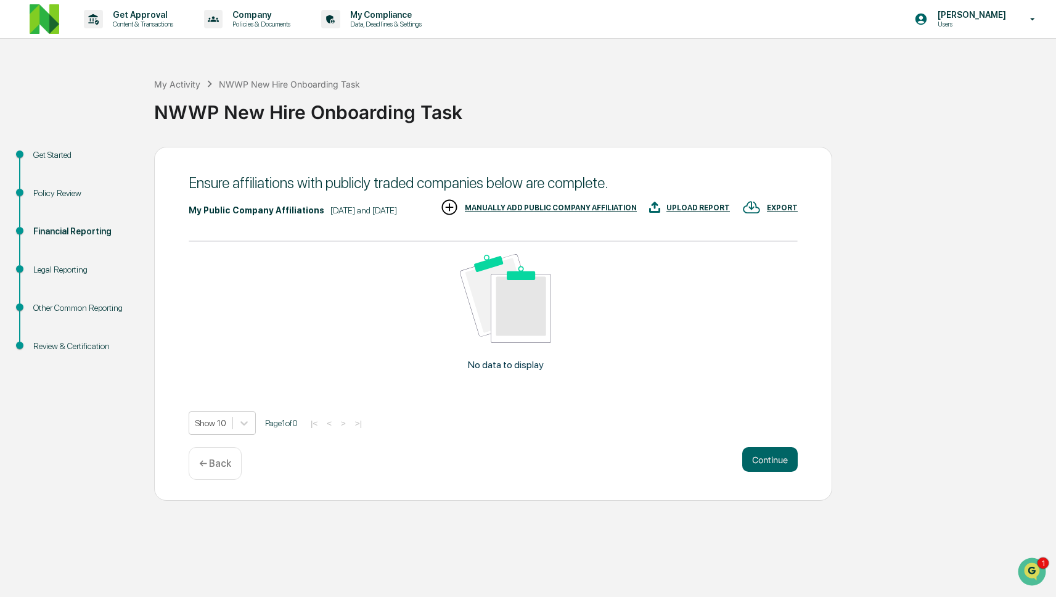
click at [637, 218] on div "MANUALLY ADD PUBLIC COMPANY AFFILIATION" at bounding box center [538, 208] width 197 height 20
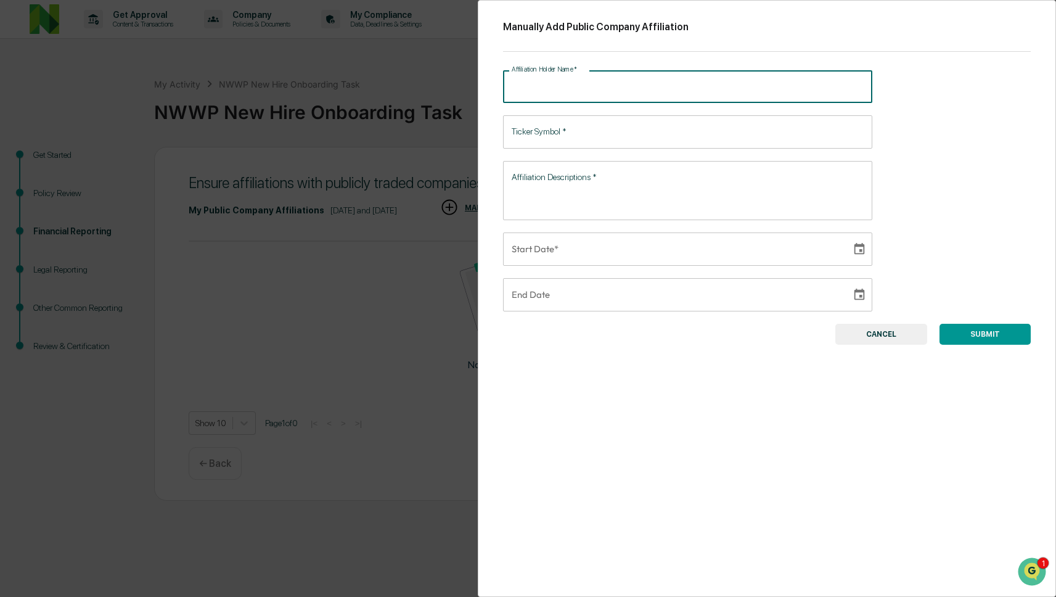
click at [594, 86] on input "Affiliation Holder Name   *" at bounding box center [688, 86] width 370 height 33
type input "**********"
click at [575, 257] on input "**********" at bounding box center [673, 248] width 340 height 33
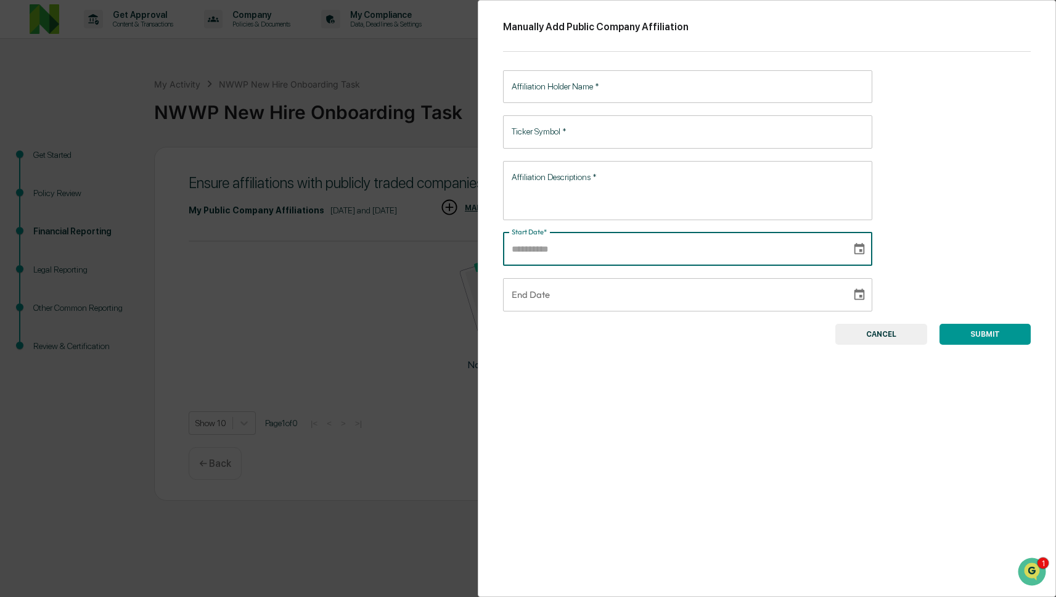
click at [863, 296] on button "Choose date" at bounding box center [859, 294] width 23 height 23
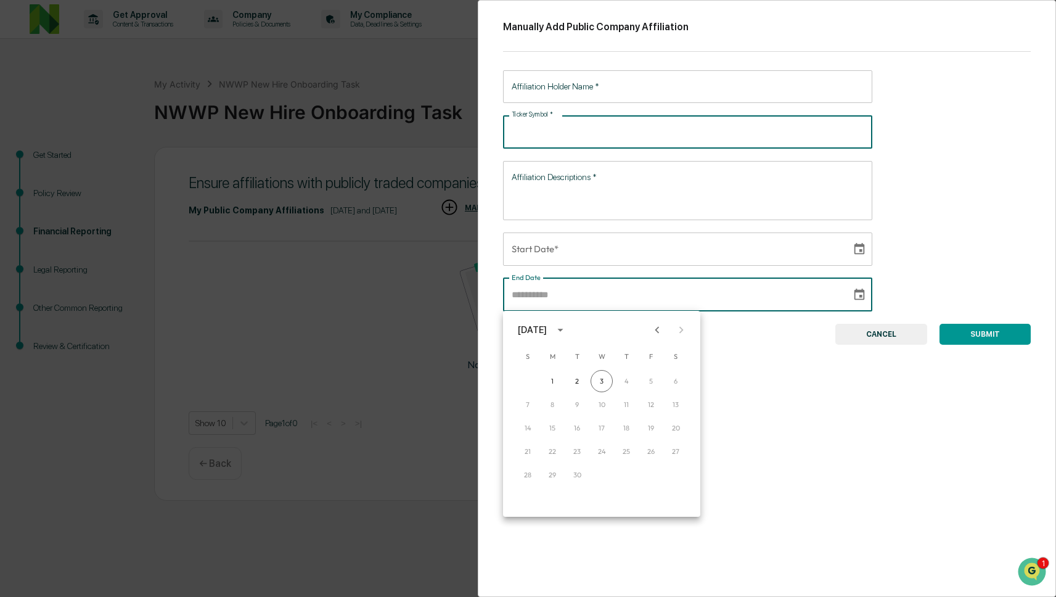
click at [647, 123] on input "Ticker Symbol   *" at bounding box center [688, 131] width 370 height 33
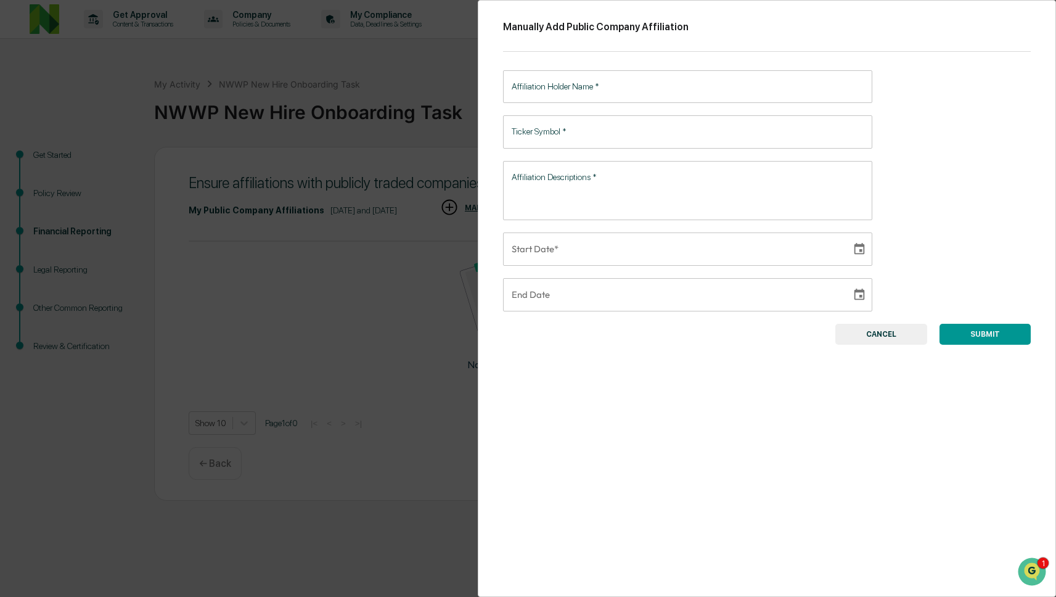
click at [641, 126] on input "Ticker Symbol   *" at bounding box center [688, 131] width 370 height 33
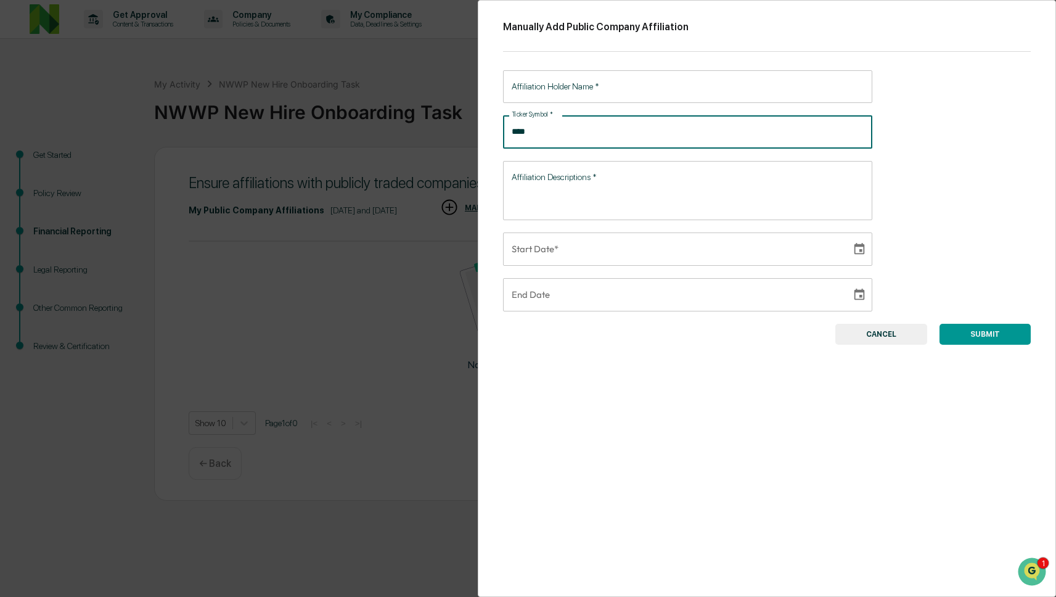
type input "****"
click at [637, 80] on input "Affiliation Holder Name   *" at bounding box center [688, 86] width 370 height 33
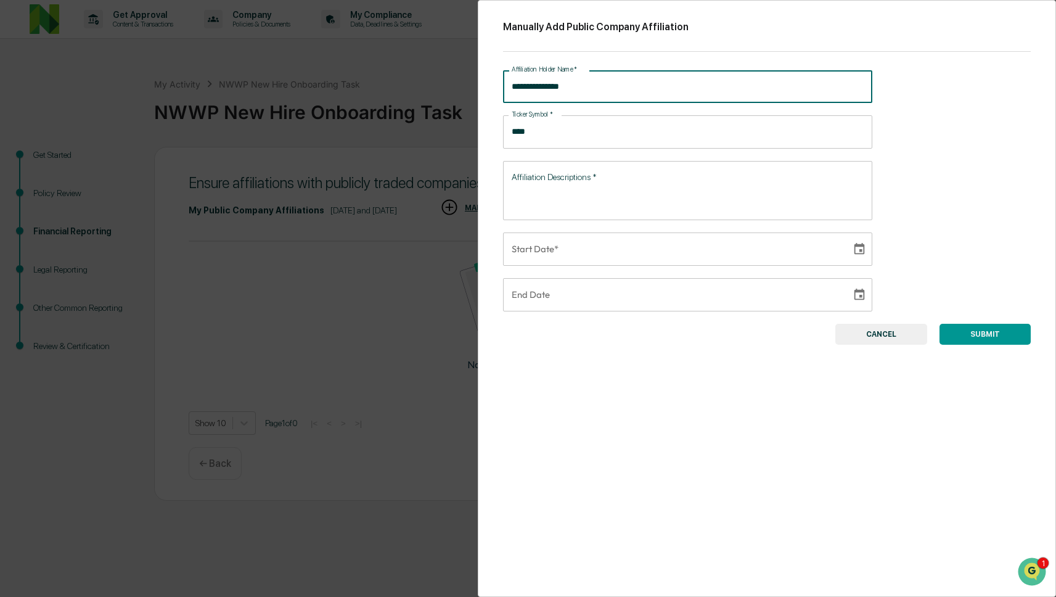
type input "**********"
click at [650, 192] on textarea "Affiliation Descriptions   *" at bounding box center [688, 190] width 353 height 39
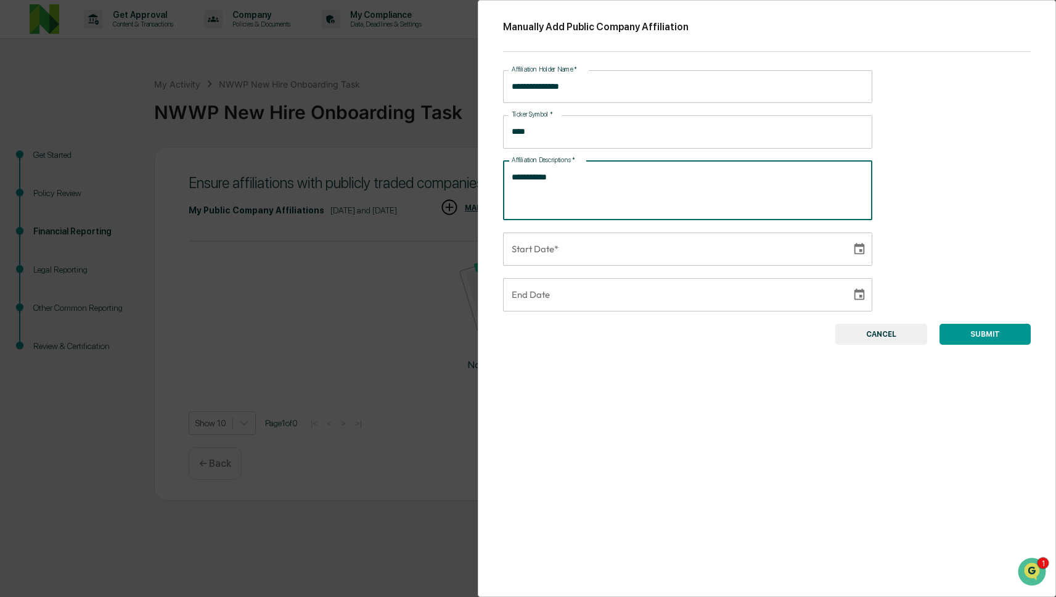
type textarea "**********"
type input "**********"
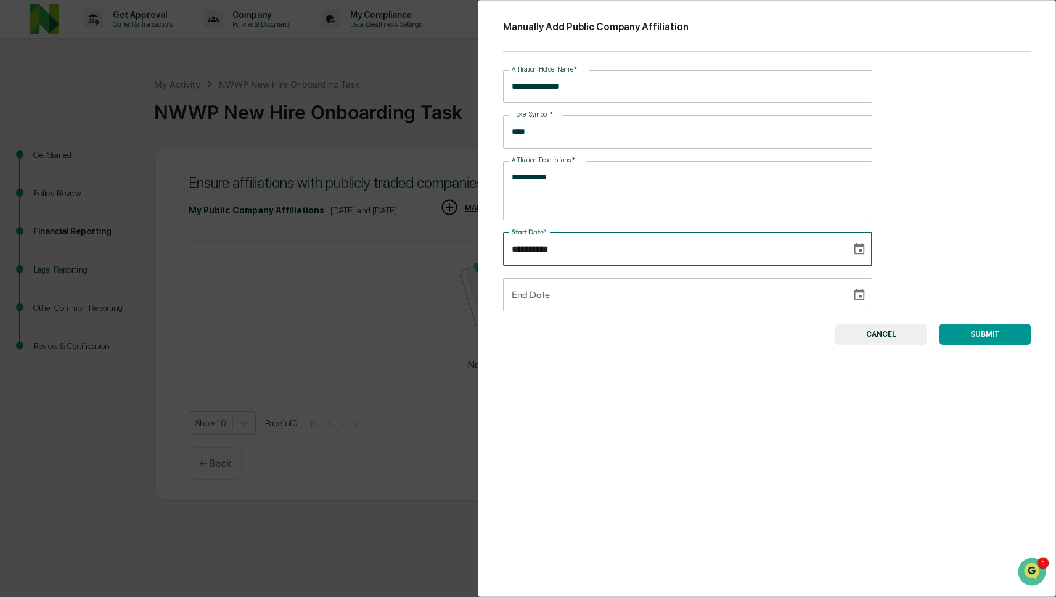
click at [675, 244] on input "**********" at bounding box center [673, 248] width 340 height 33
click at [854, 248] on icon "Choose date" at bounding box center [860, 249] width 14 height 14
click at [614, 286] on div "September 2025" at bounding box center [601, 284] width 197 height 19
click at [567, 284] on icon "calendar view is open, switch to year view" at bounding box center [561, 285] width 14 height 14
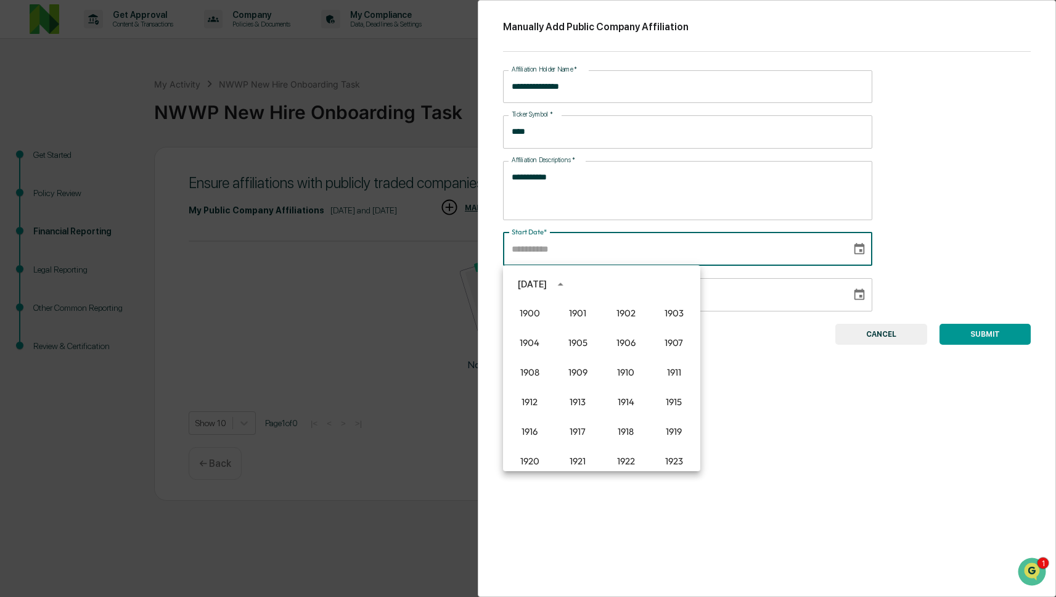
scroll to position [846, 0]
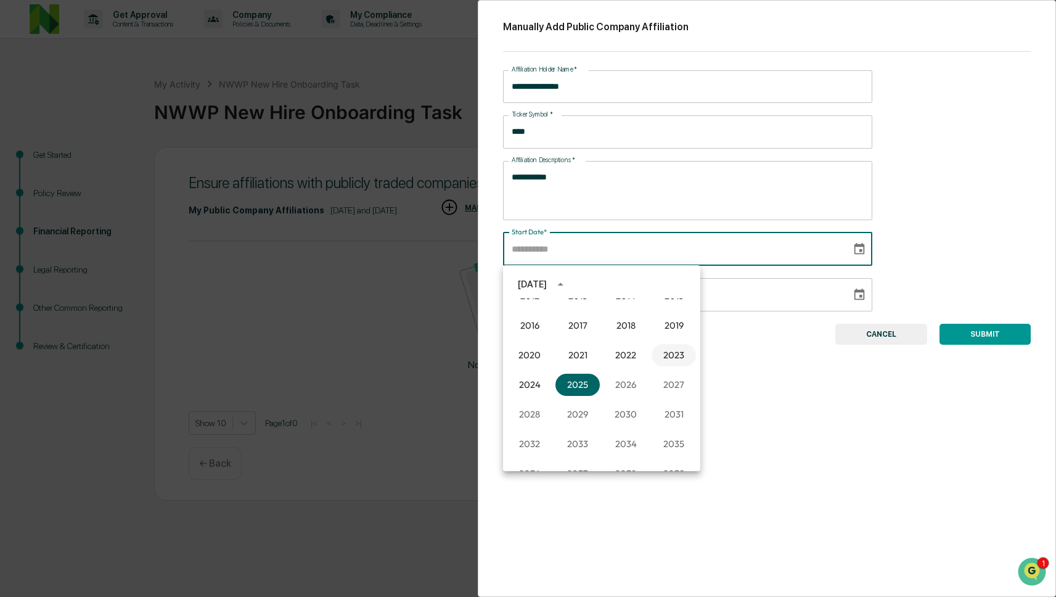
click at [658, 353] on button "2023" at bounding box center [674, 355] width 44 height 22
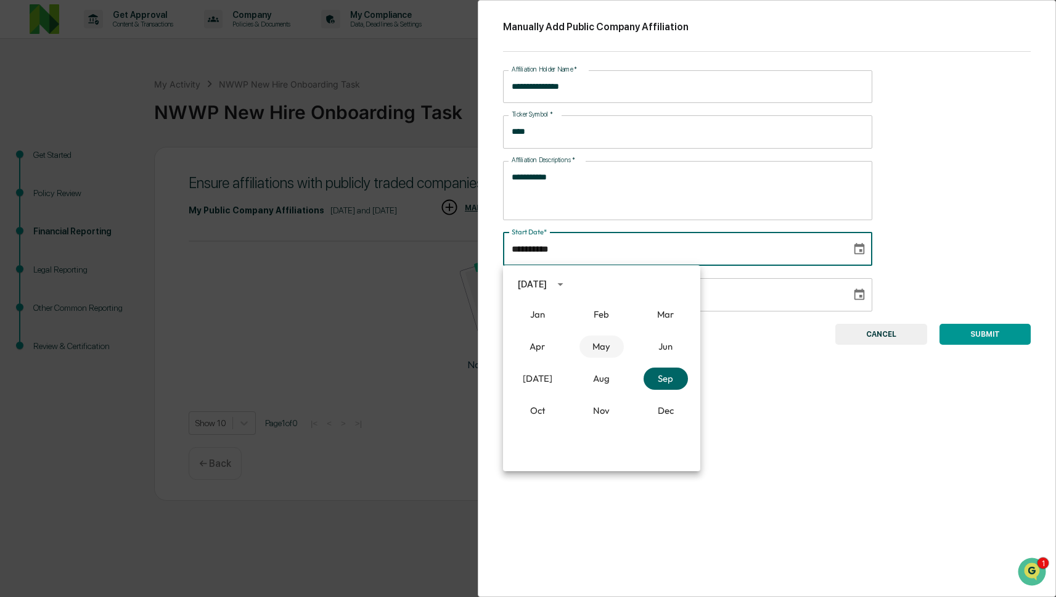
click at [603, 345] on button "May" at bounding box center [602, 346] width 44 height 22
click at [556, 331] on button "1" at bounding box center [552, 335] width 22 height 22
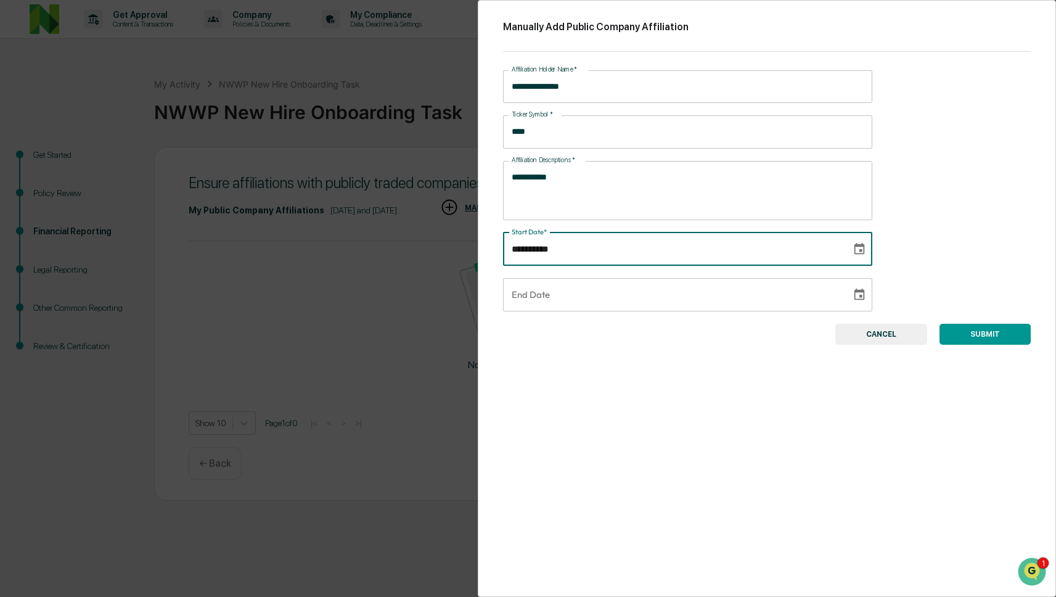
click at [570, 252] on input "**********" at bounding box center [673, 248] width 340 height 33
click at [554, 249] on input "**********" at bounding box center [673, 248] width 340 height 33
type input "**********"
click at [866, 294] on button "Choose date" at bounding box center [859, 294] width 23 height 23
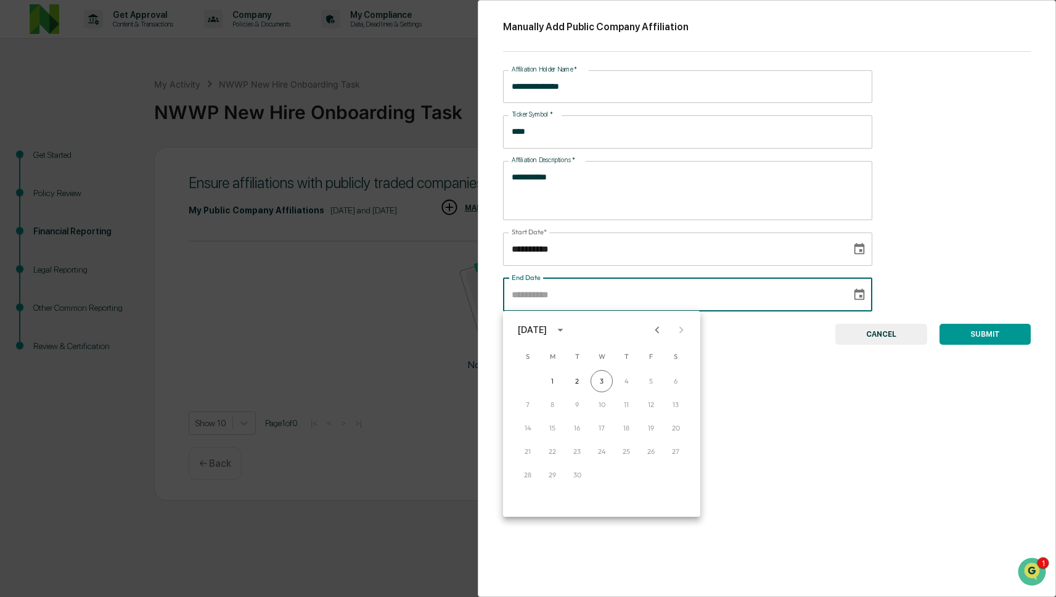
click at [893, 289] on div "**********" at bounding box center [767, 298] width 579 height 597
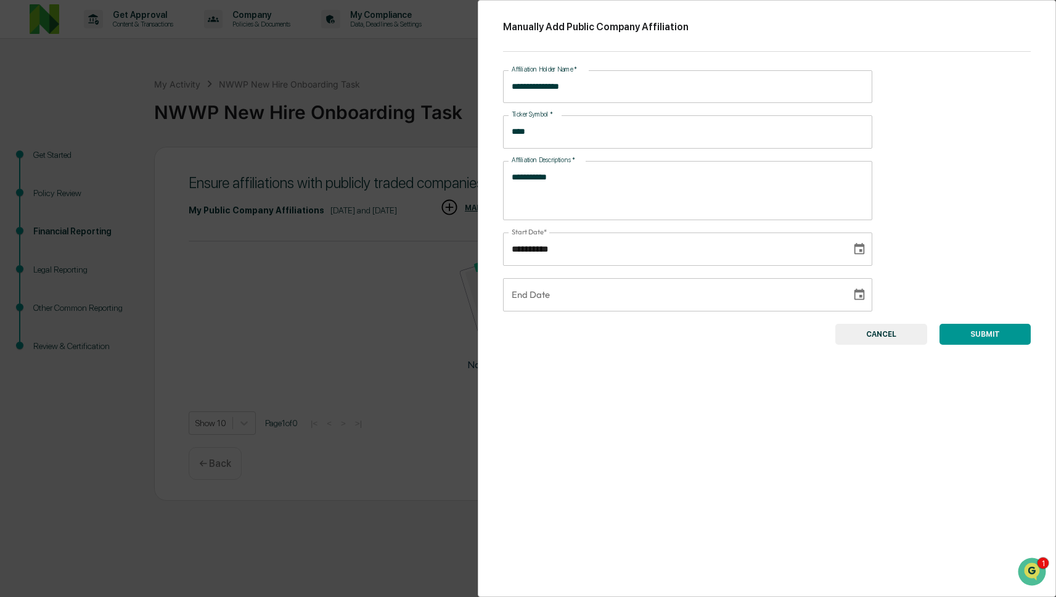
click at [979, 331] on button "SUBMIT" at bounding box center [985, 334] width 91 height 21
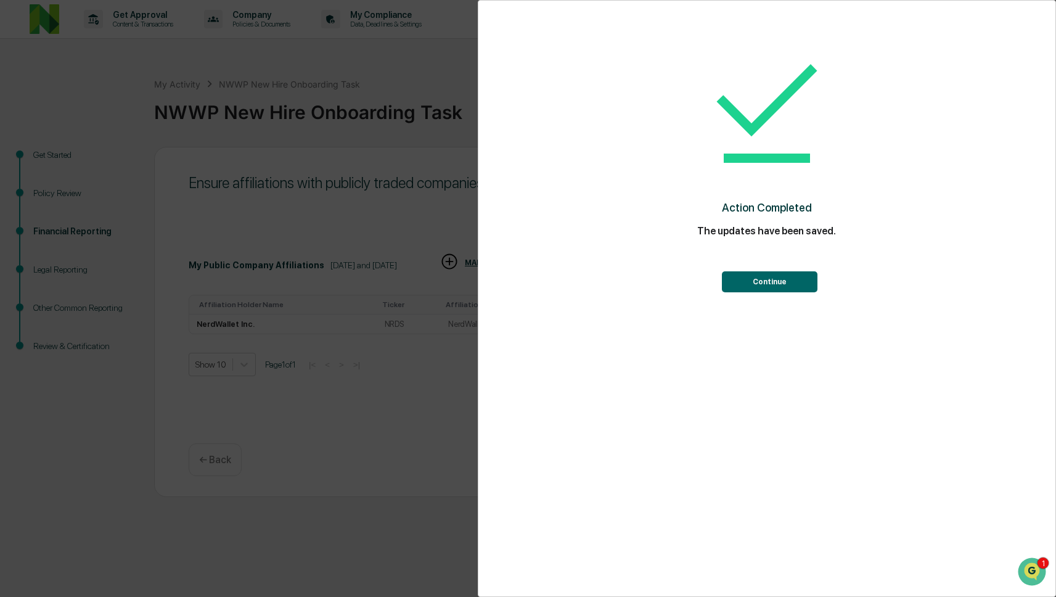
click at [805, 290] on button "Continue" at bounding box center [770, 281] width 96 height 21
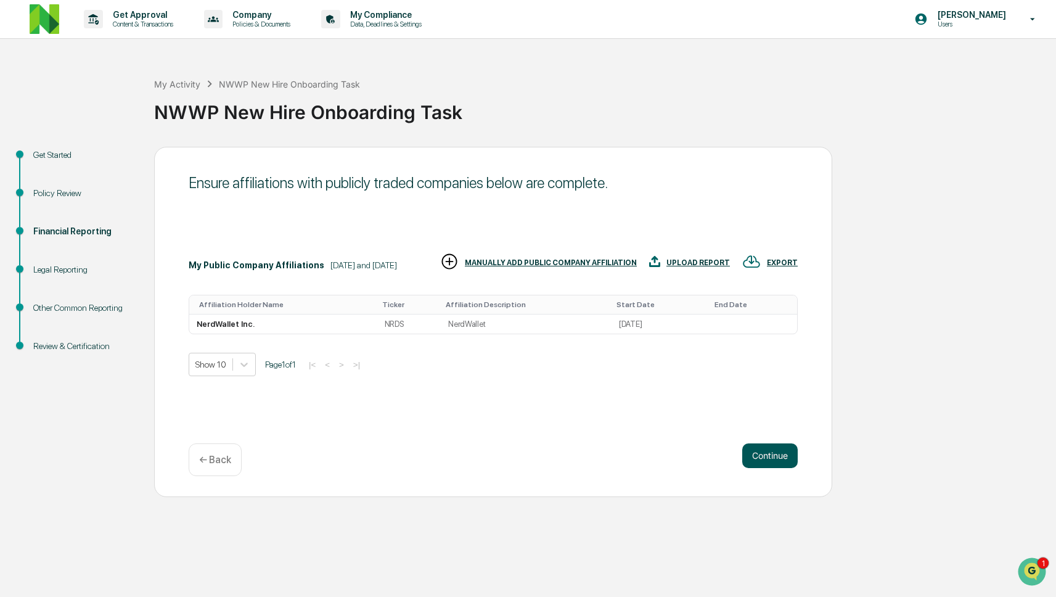
click at [762, 450] on button "Continue" at bounding box center [771, 455] width 56 height 25
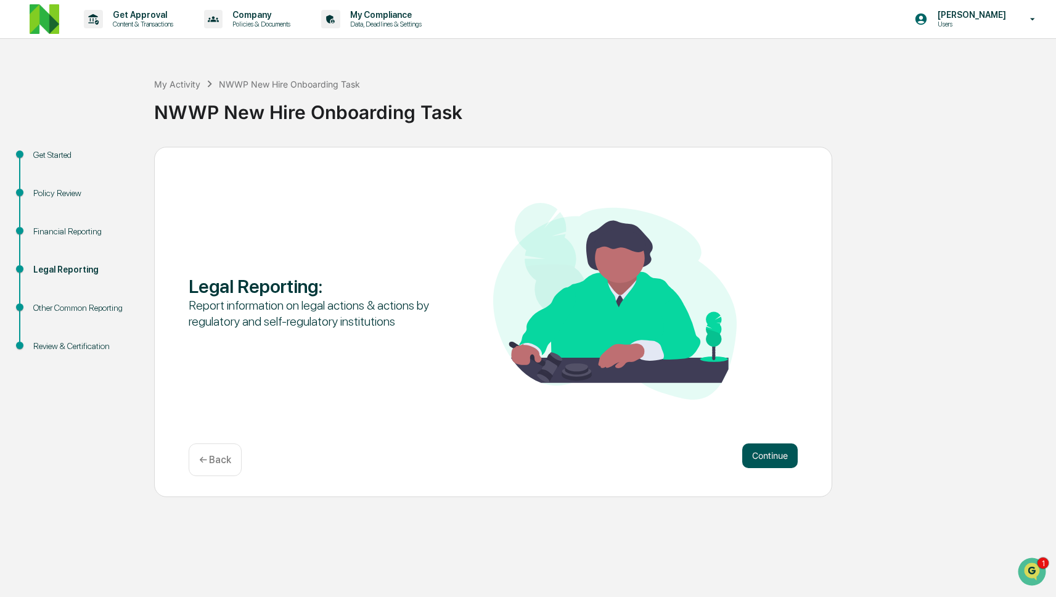
click at [760, 458] on button "Continue" at bounding box center [771, 455] width 56 height 25
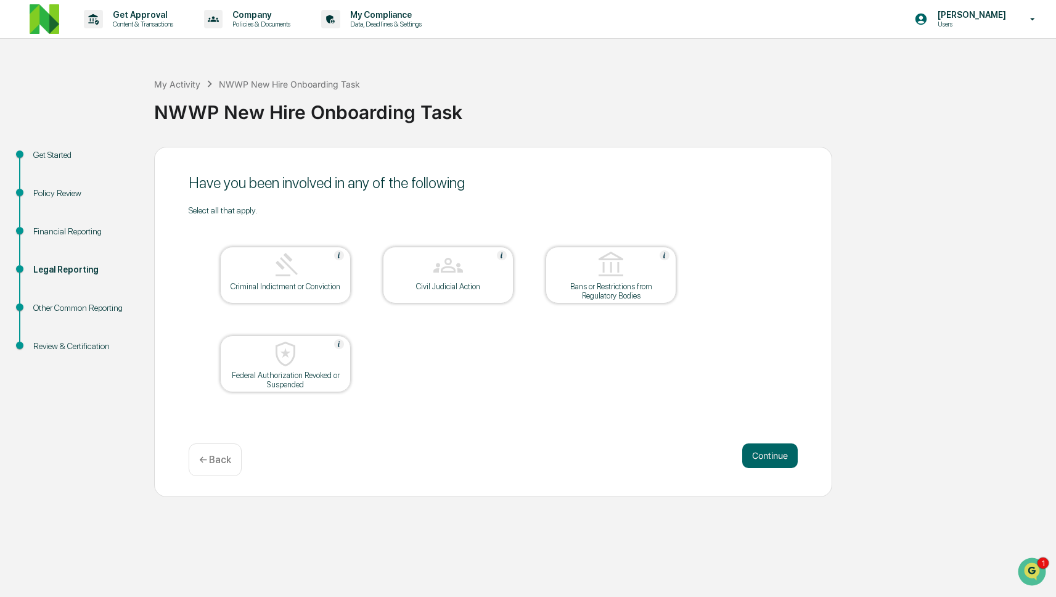
click at [760, 458] on button "Continue" at bounding box center [771, 455] width 56 height 25
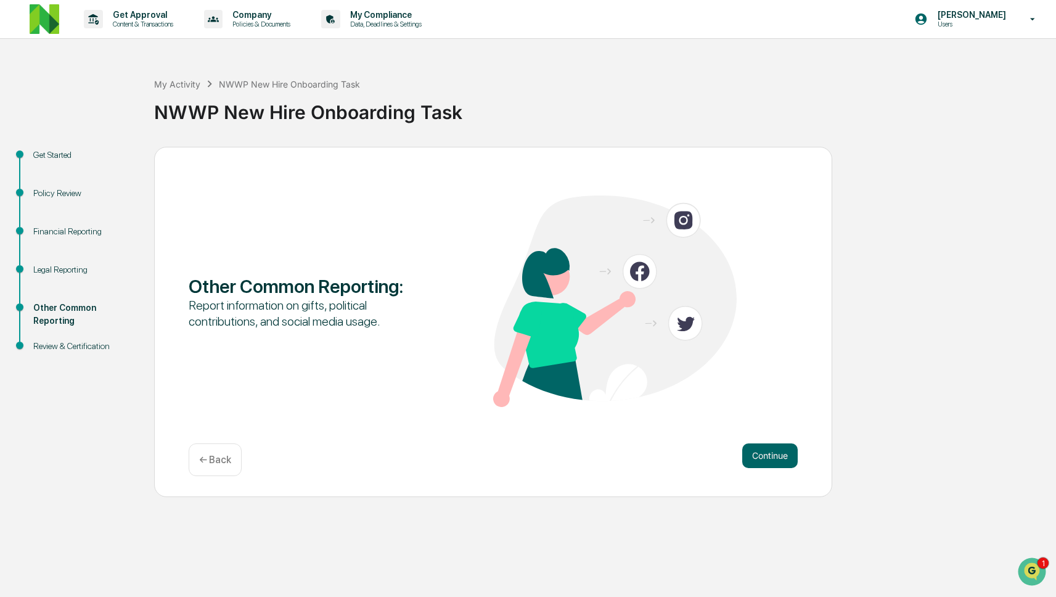
click at [760, 458] on button "Continue" at bounding box center [771, 455] width 56 height 25
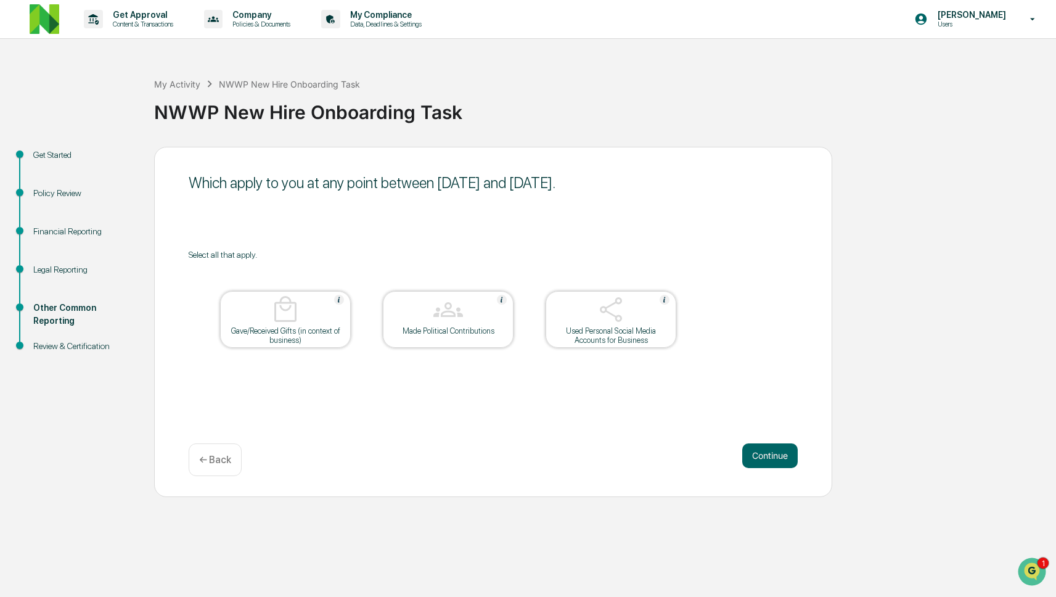
click at [760, 458] on button "Continue" at bounding box center [771, 455] width 56 height 25
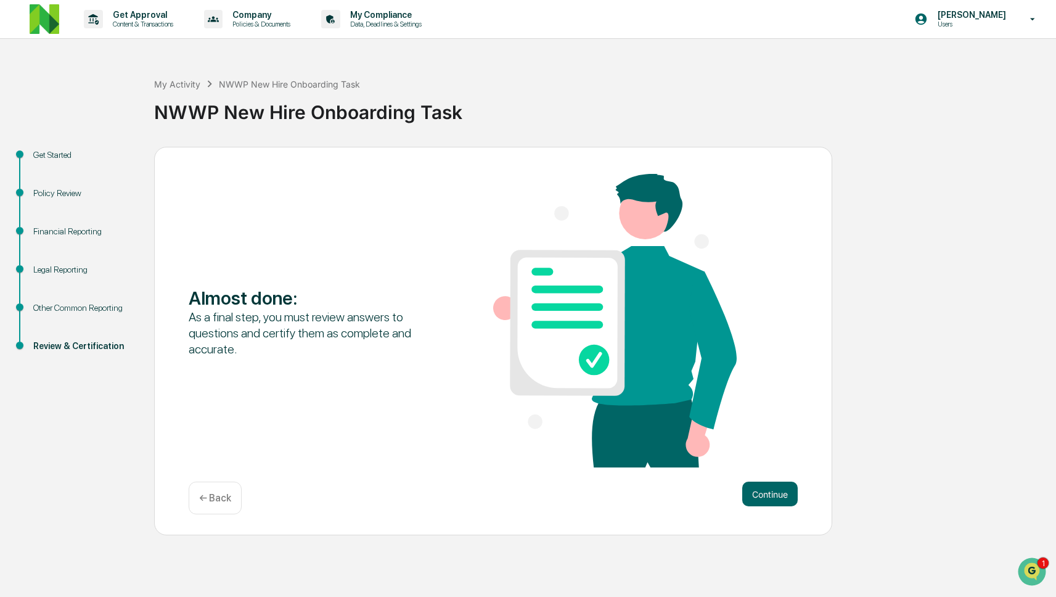
click at [760, 458] on div "Almost done : As a final step, you must review answers to questions and certify…" at bounding box center [493, 322] width 609 height 296
click at [760, 487] on button "Continue" at bounding box center [771, 494] width 56 height 25
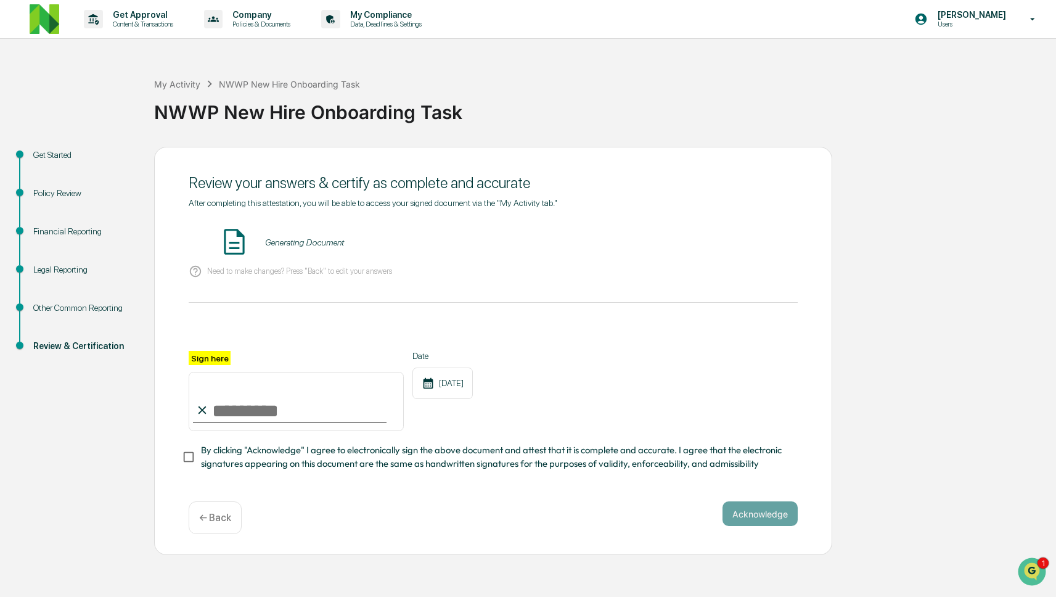
click at [242, 421] on div at bounding box center [290, 421] width 194 height 1
click at [253, 394] on input "Sign here" at bounding box center [296, 401] width 215 height 59
click at [249, 400] on input "Sign here" at bounding box center [296, 401] width 215 height 59
type input "**********"
click at [276, 448] on span "By clicking "Acknowledge" I agree to electronically sign the above document and…" at bounding box center [494, 457] width 587 height 28
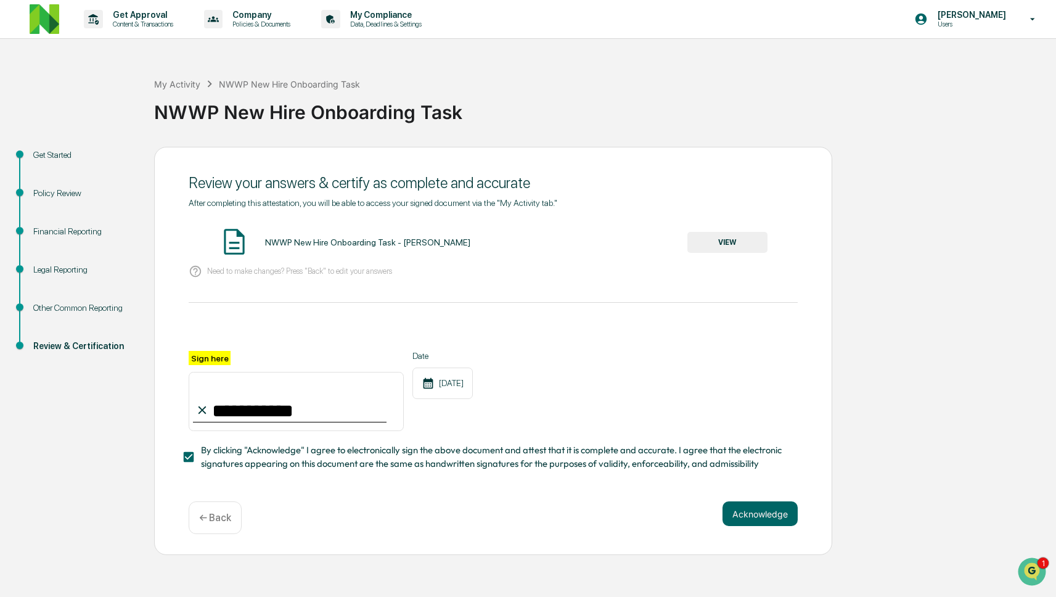
click at [739, 248] on button "VIEW" at bounding box center [728, 242] width 80 height 21
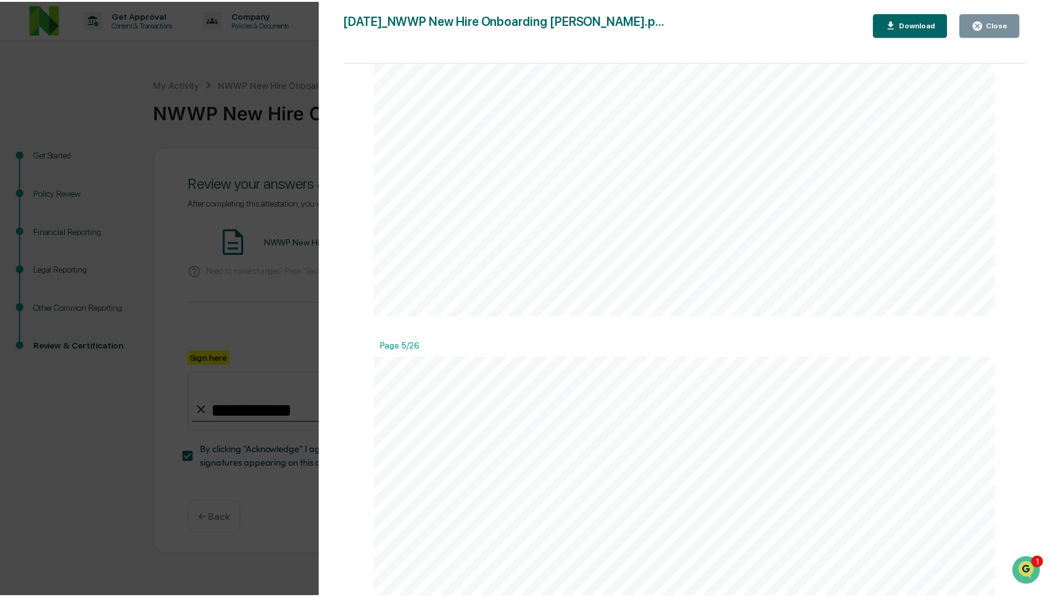
scroll to position [3589, 0]
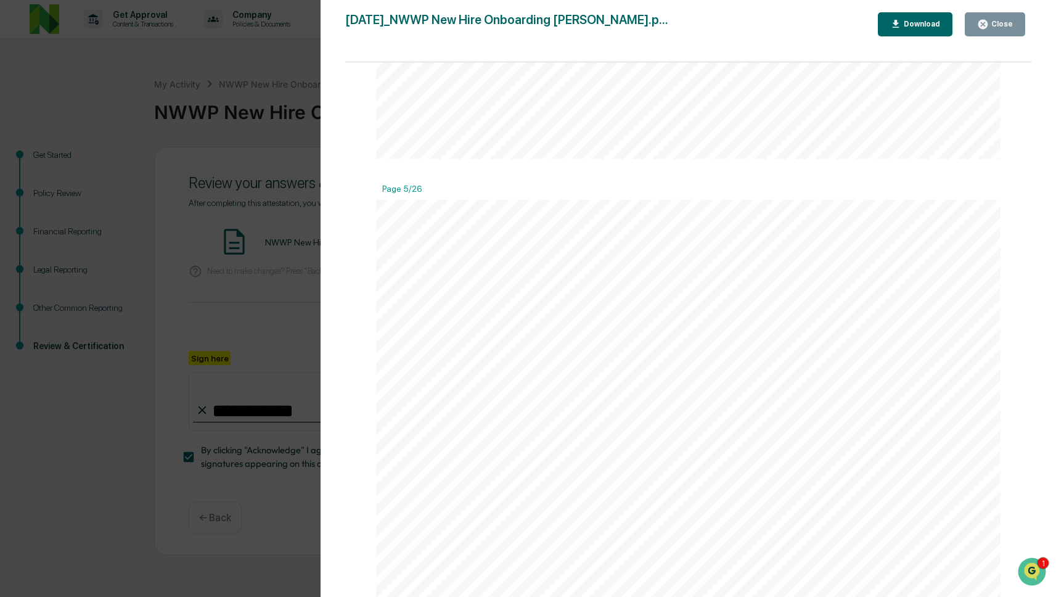
click at [992, 30] on button "Close" at bounding box center [995, 24] width 60 height 24
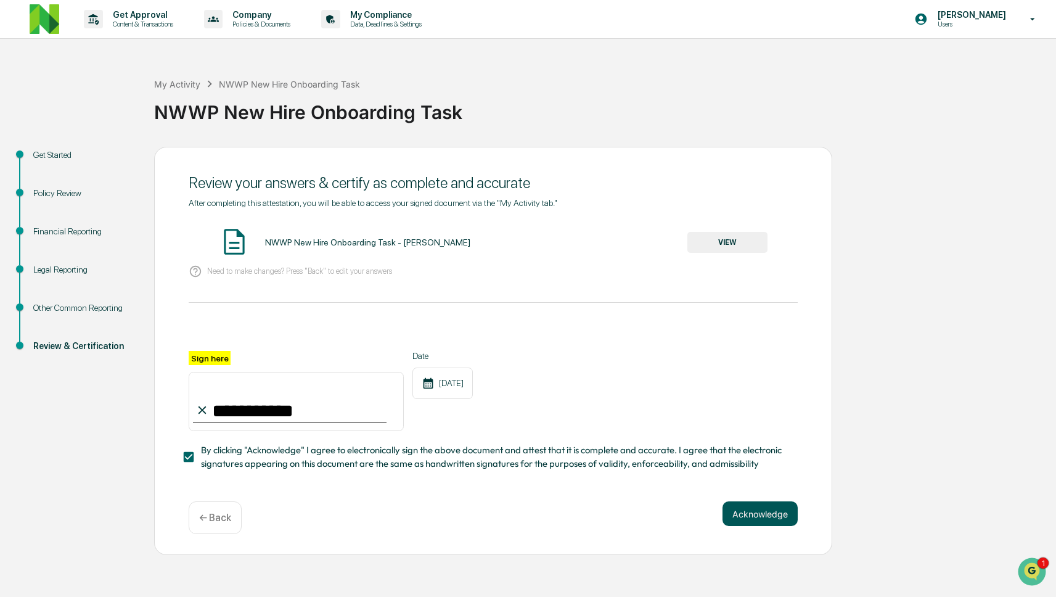
click at [763, 505] on button "Acknowledge" at bounding box center [760, 513] width 75 height 25
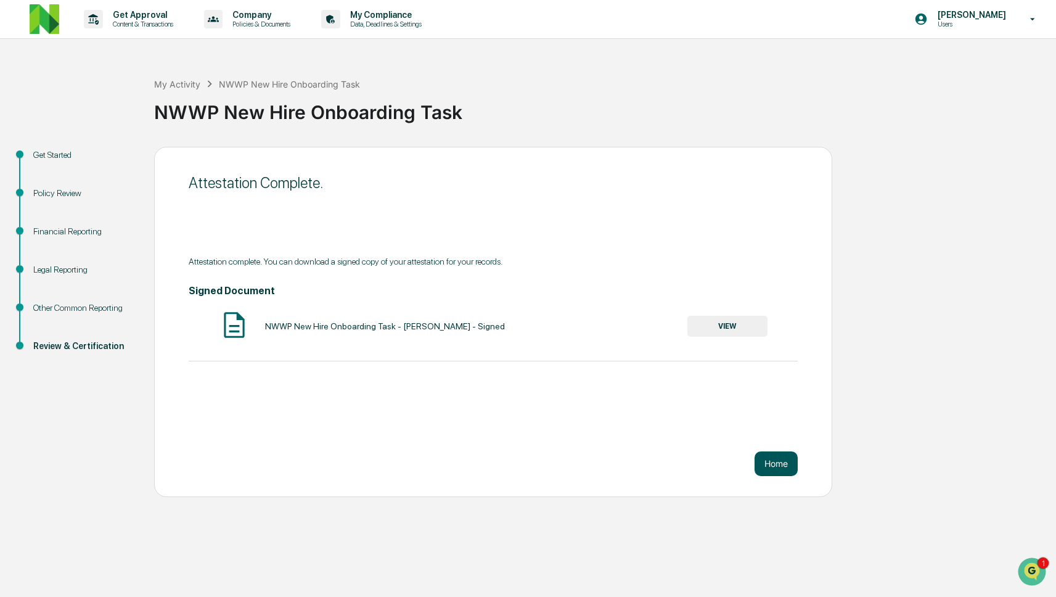
click at [776, 468] on button "Home" at bounding box center [776, 463] width 43 height 25
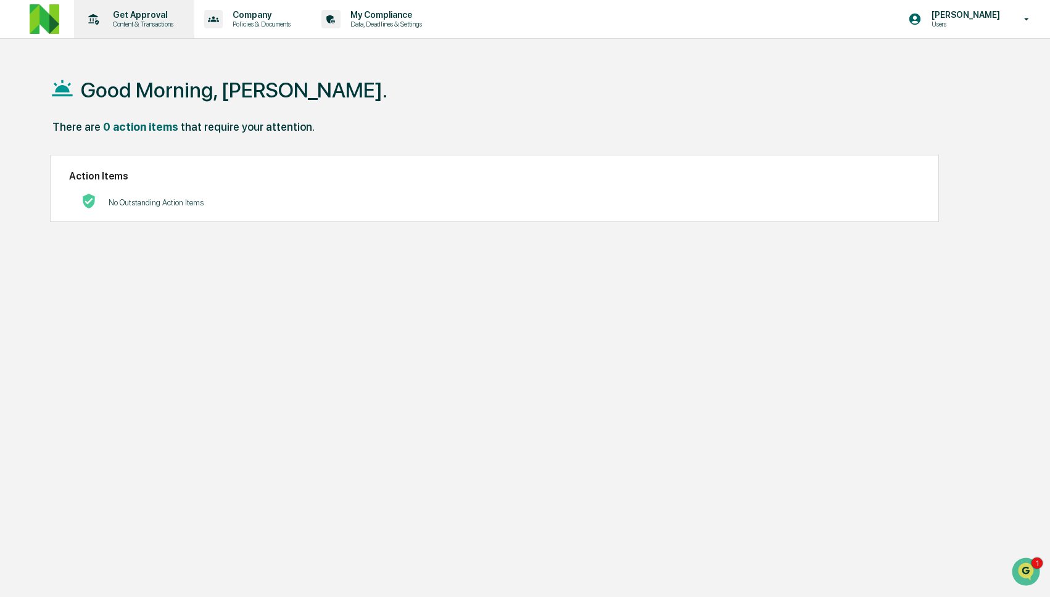
click at [144, 25] on p "Content & Transactions" at bounding box center [141, 24] width 76 height 9
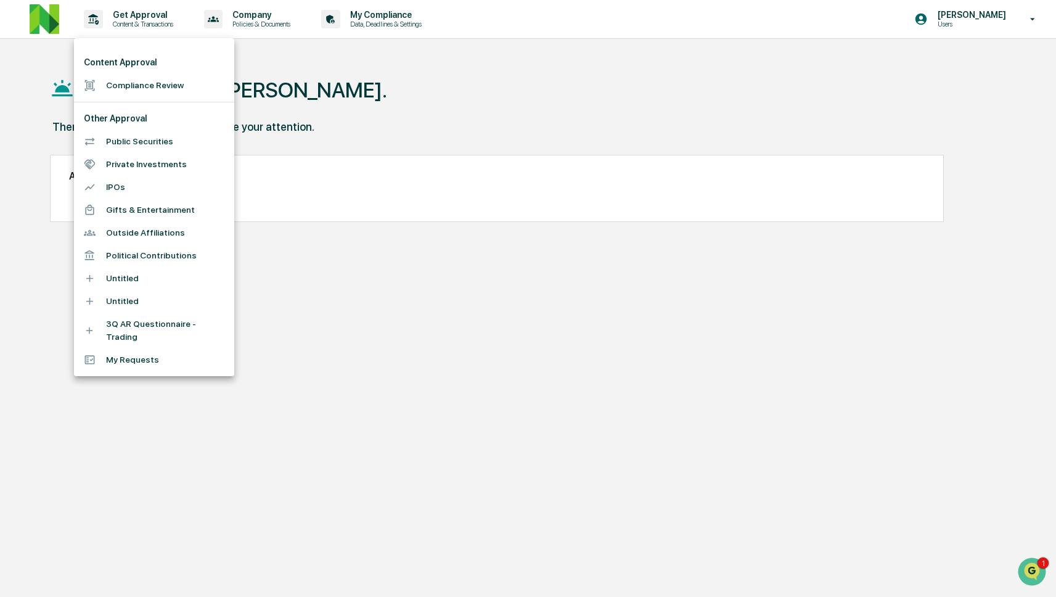
click at [146, 88] on li "Compliance Review" at bounding box center [154, 85] width 160 height 23
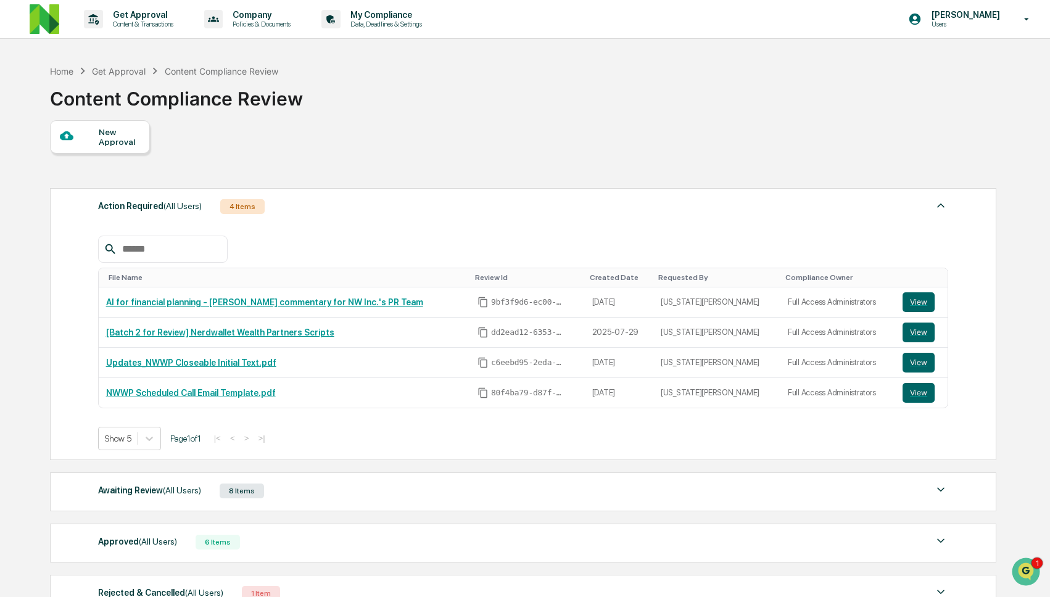
click at [290, 498] on div "Awaiting Review (All Users) 8 Items" at bounding box center [523, 490] width 850 height 17
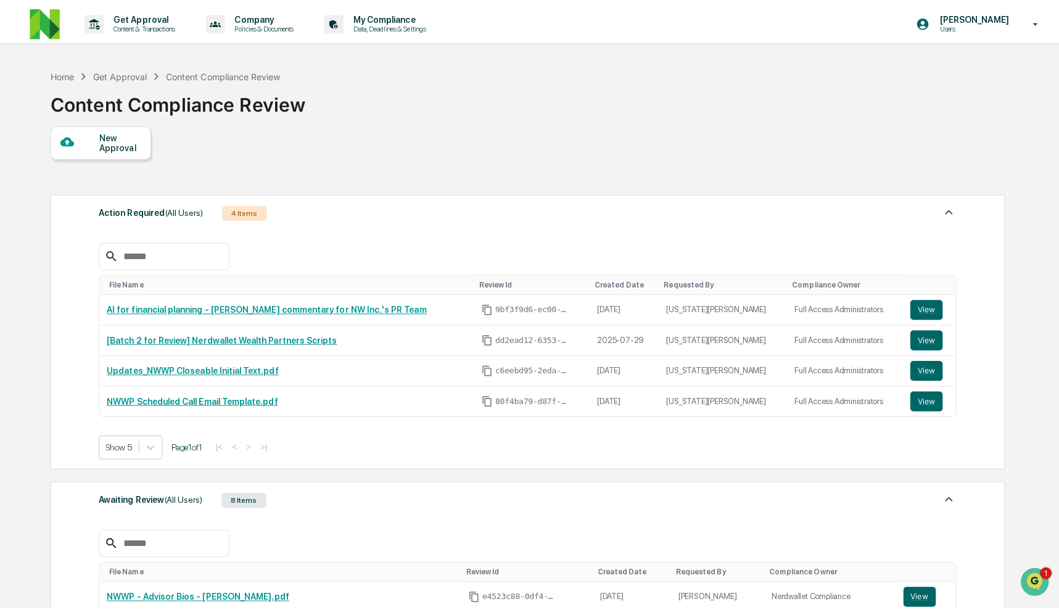
scroll to position [249, 0]
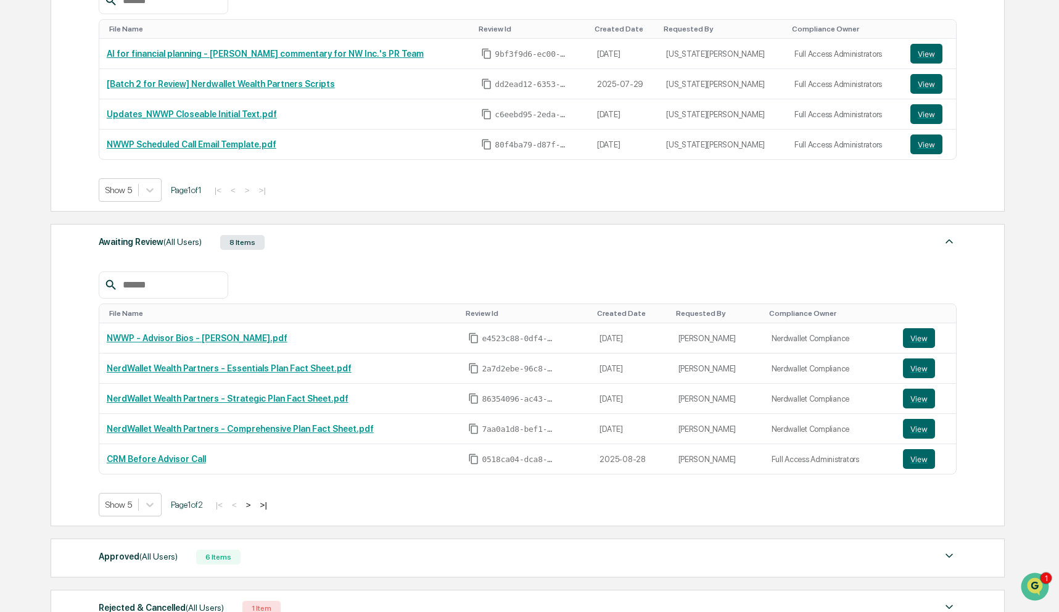
click at [39, 370] on div "Home Get Approval Content Compliance Review Content Compliance Review New Appro…" at bounding box center [527, 270] width 990 height 920
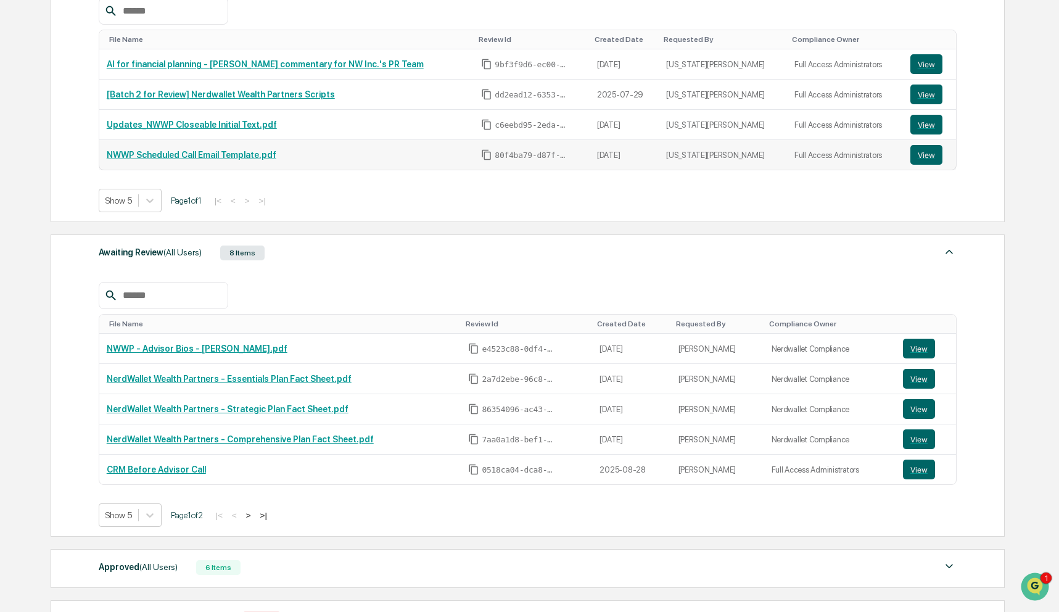
scroll to position [236, 0]
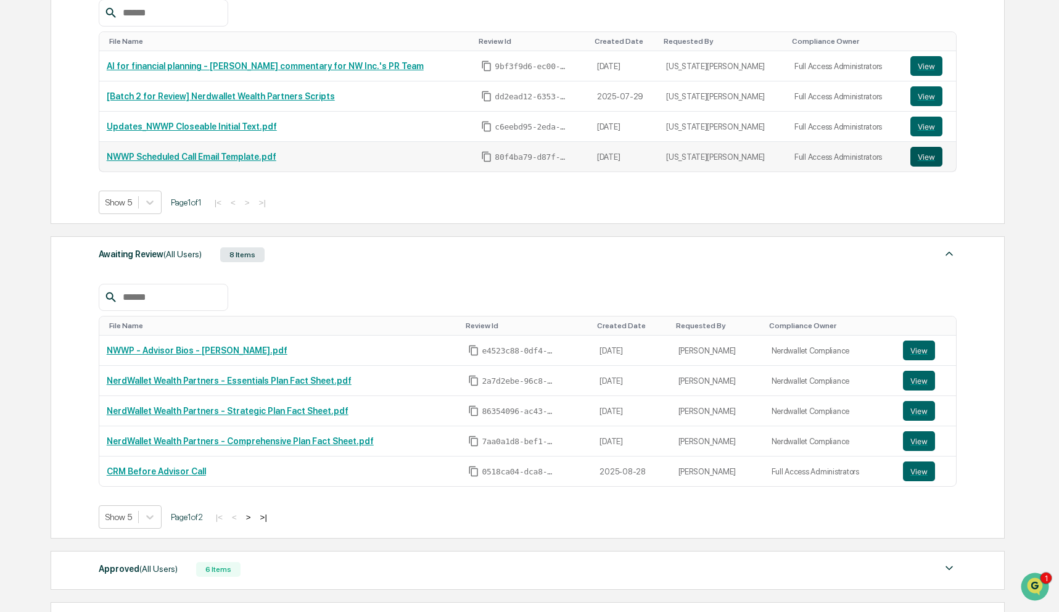
click at [929, 163] on button "View" at bounding box center [926, 157] width 32 height 20
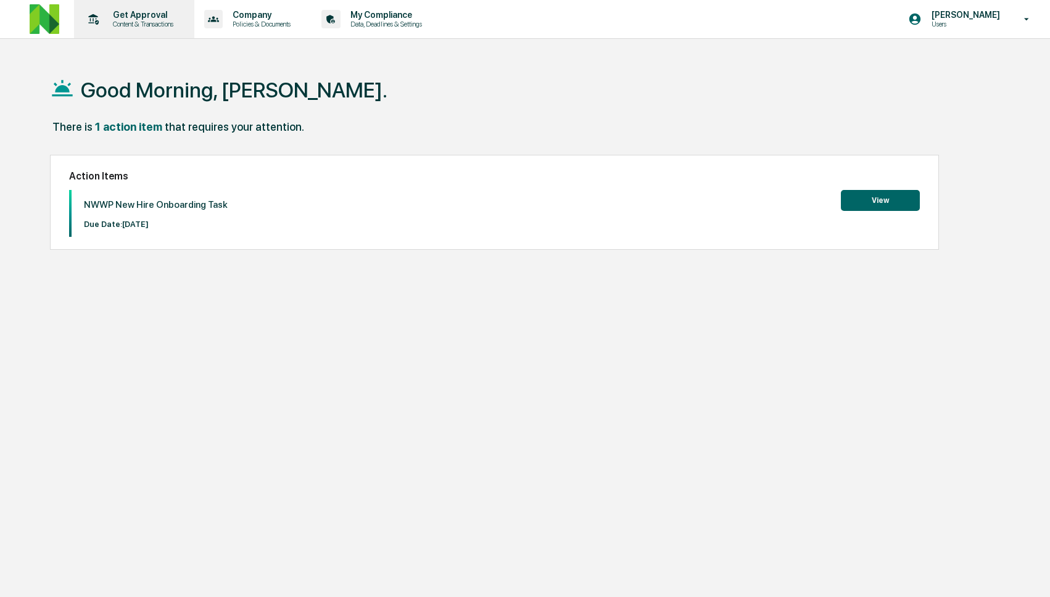
click at [139, 22] on p "Content & Transactions" at bounding box center [141, 24] width 76 height 9
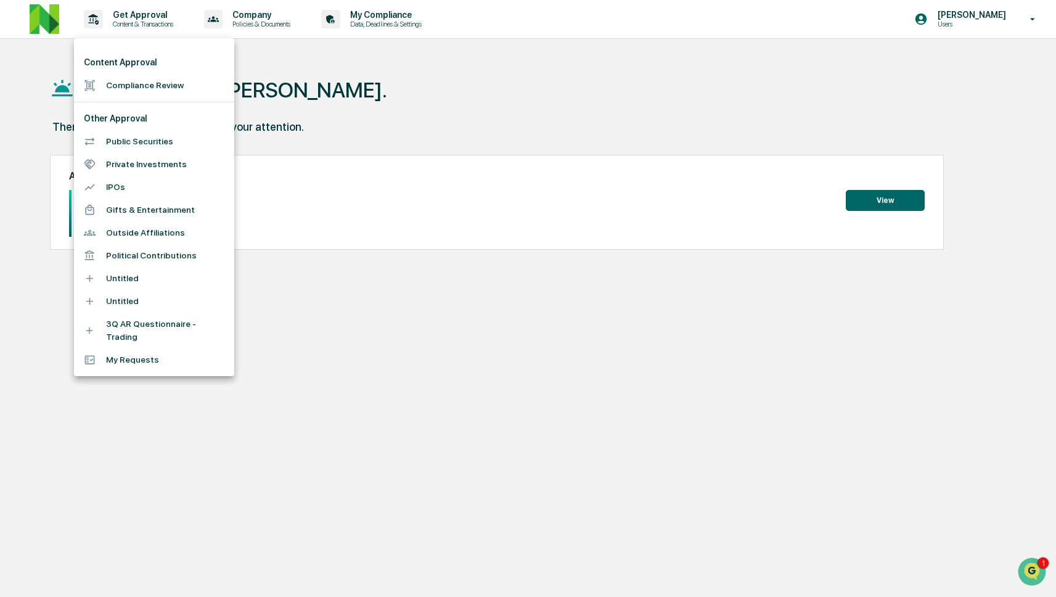
click at [150, 92] on li "Compliance Review" at bounding box center [154, 85] width 160 height 23
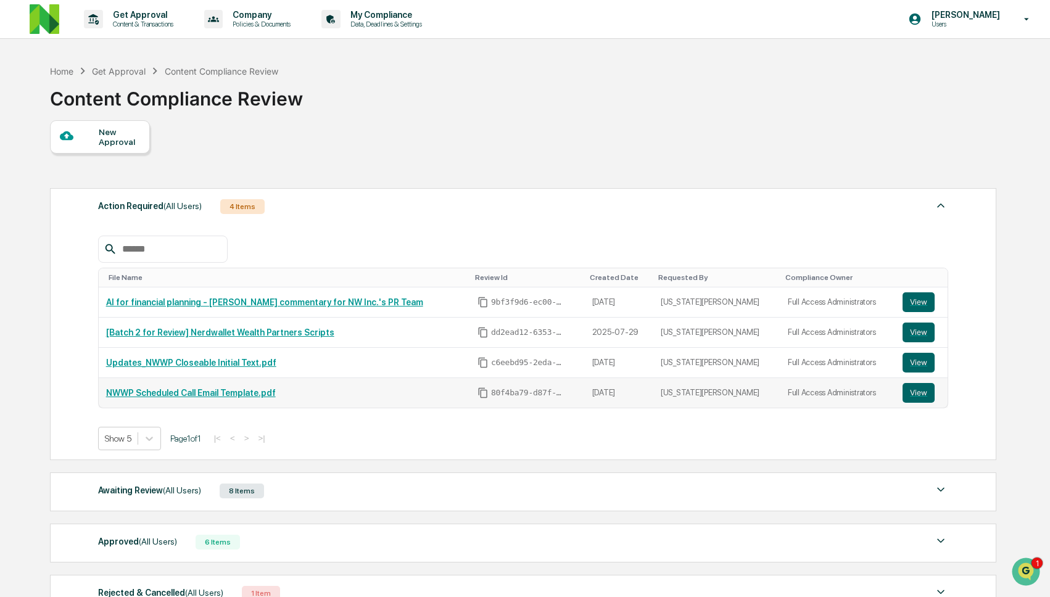
scroll to position [121, 0]
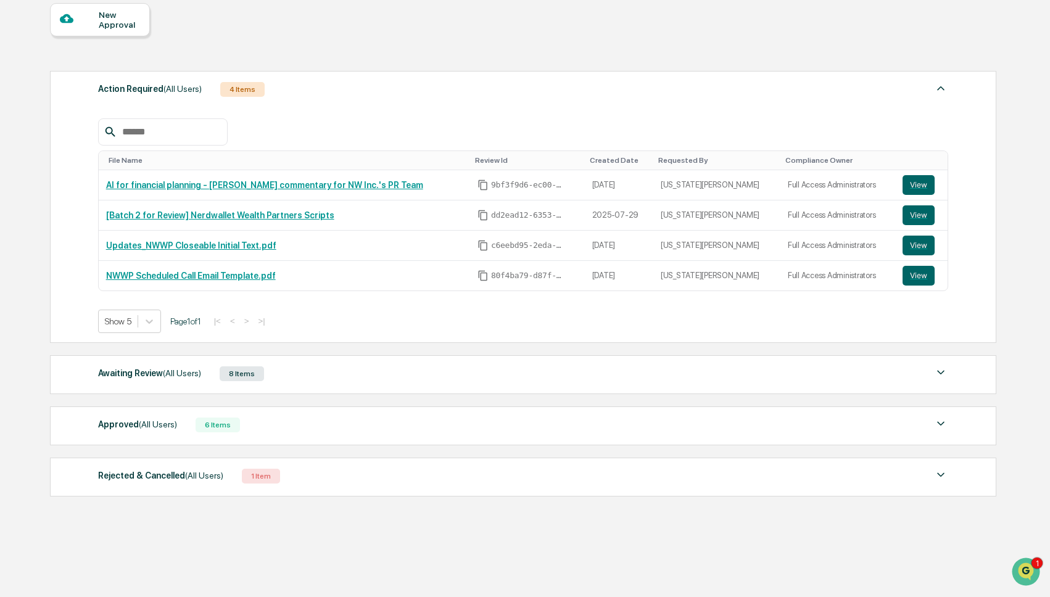
click at [430, 374] on div "Awaiting Review (All Users) 8 Items" at bounding box center [523, 373] width 850 height 17
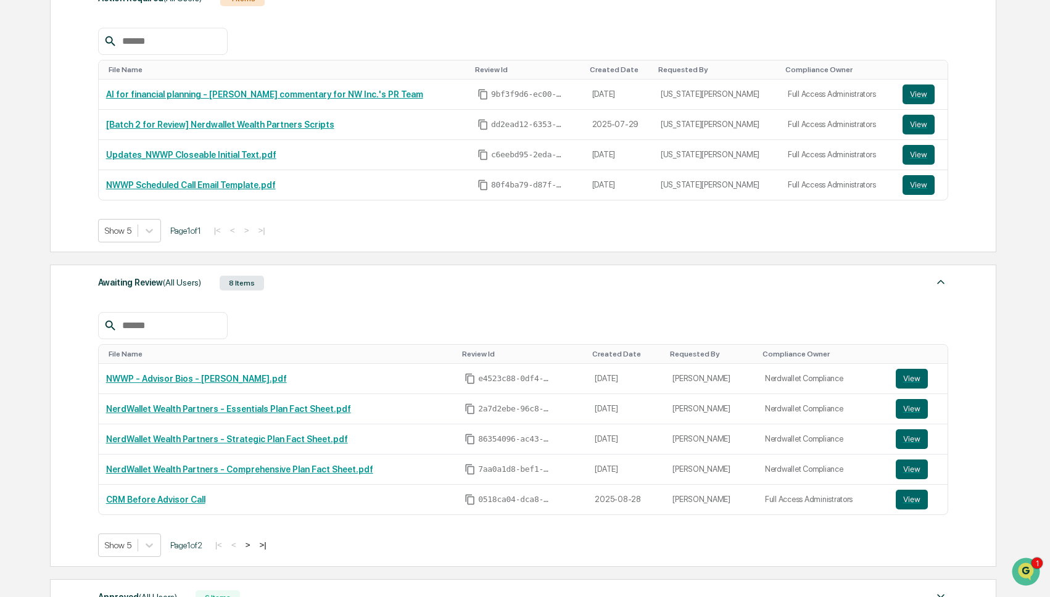
scroll to position [0, 0]
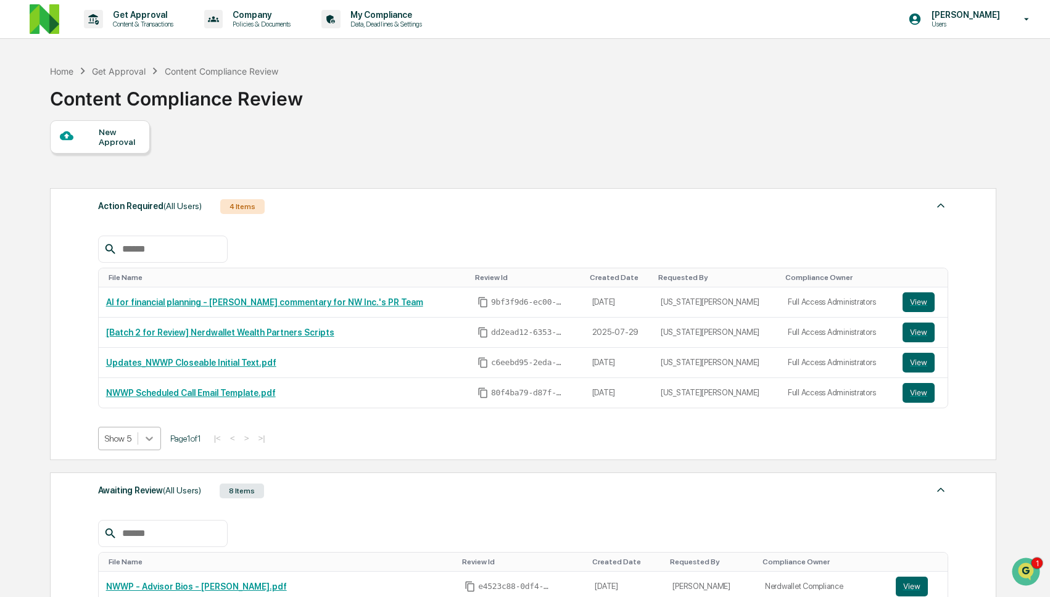
click at [151, 443] on icon at bounding box center [149, 438] width 12 height 12
click at [139, 495] on div "Show 10" at bounding box center [130, 490] width 65 height 20
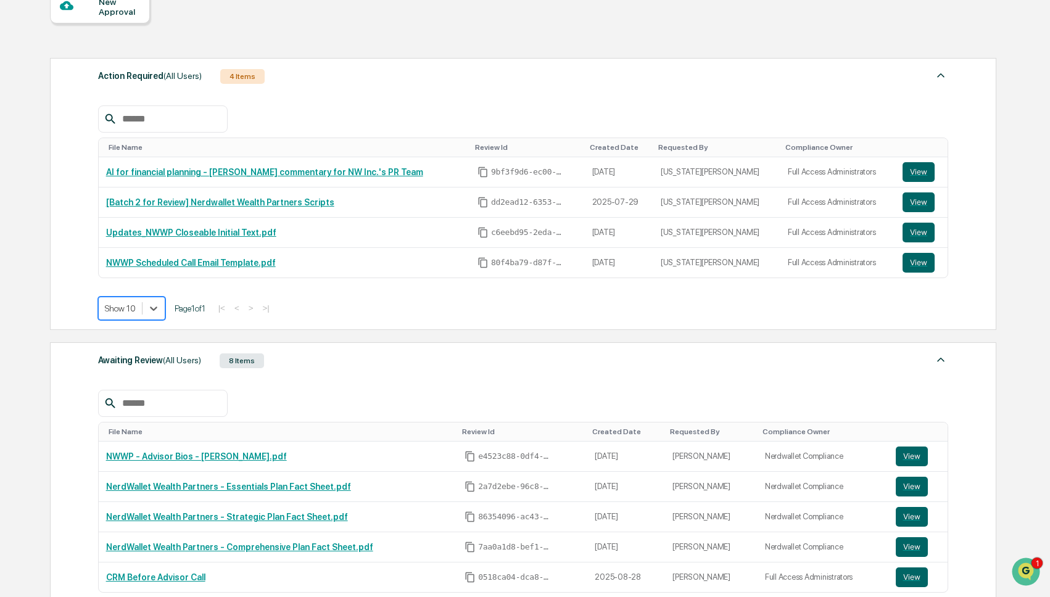
scroll to position [257, 0]
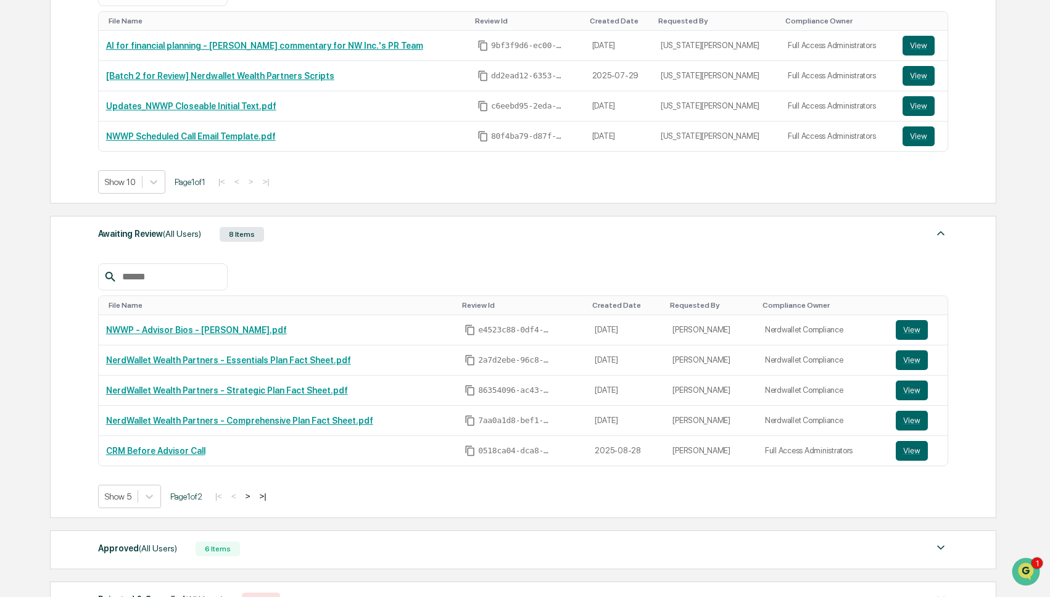
click at [323, 557] on div "Approved (All Users) 6 Items" at bounding box center [523, 548] width 850 height 17
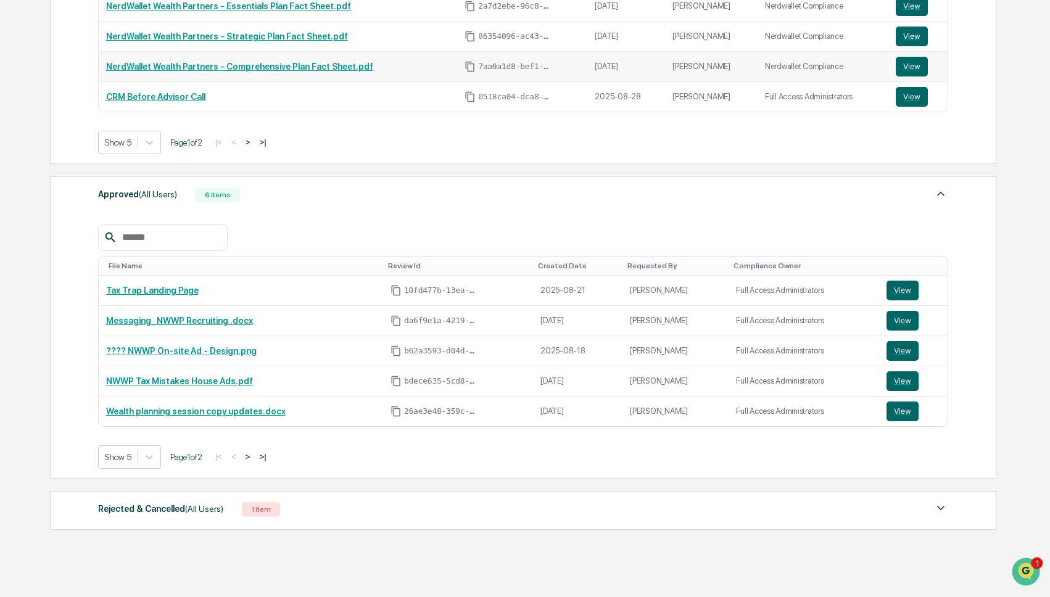
scroll to position [631, 0]
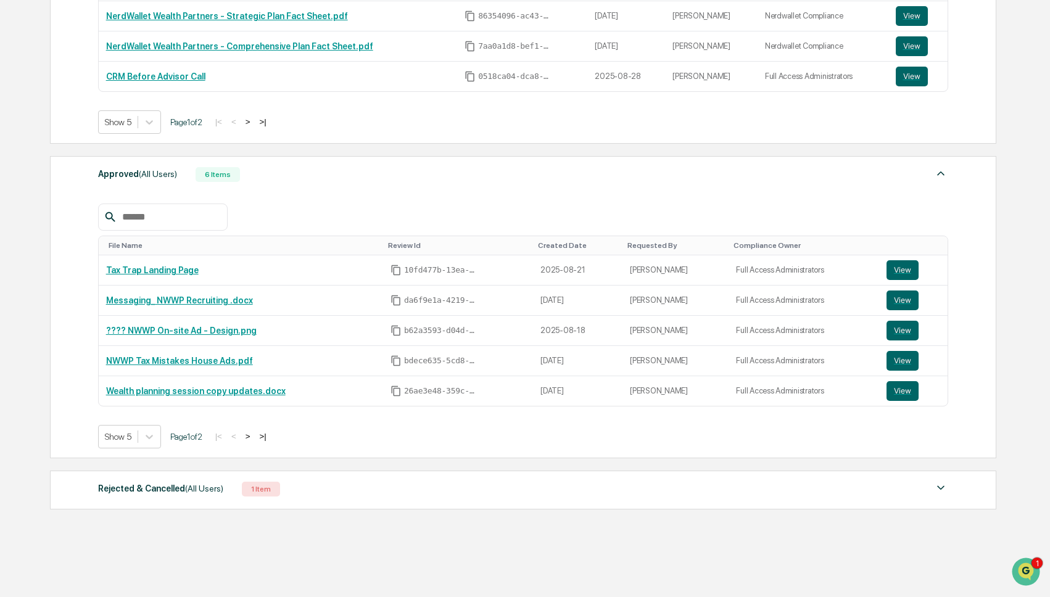
click at [139, 454] on div "Approved (All Users) 6 Items File Name Review Id Created Date Requested By Comp…" at bounding box center [523, 307] width 946 height 302
click at [138, 440] on div "Show 5" at bounding box center [118, 436] width 39 height 17
click at [134, 495] on div "Show 10" at bounding box center [130, 490] width 65 height 20
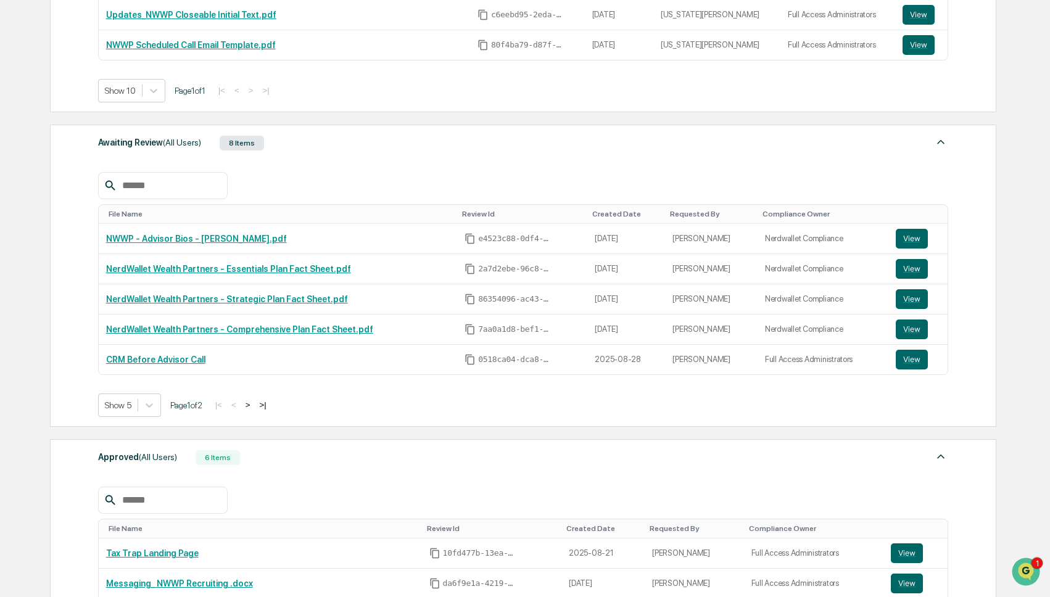
scroll to position [332, 0]
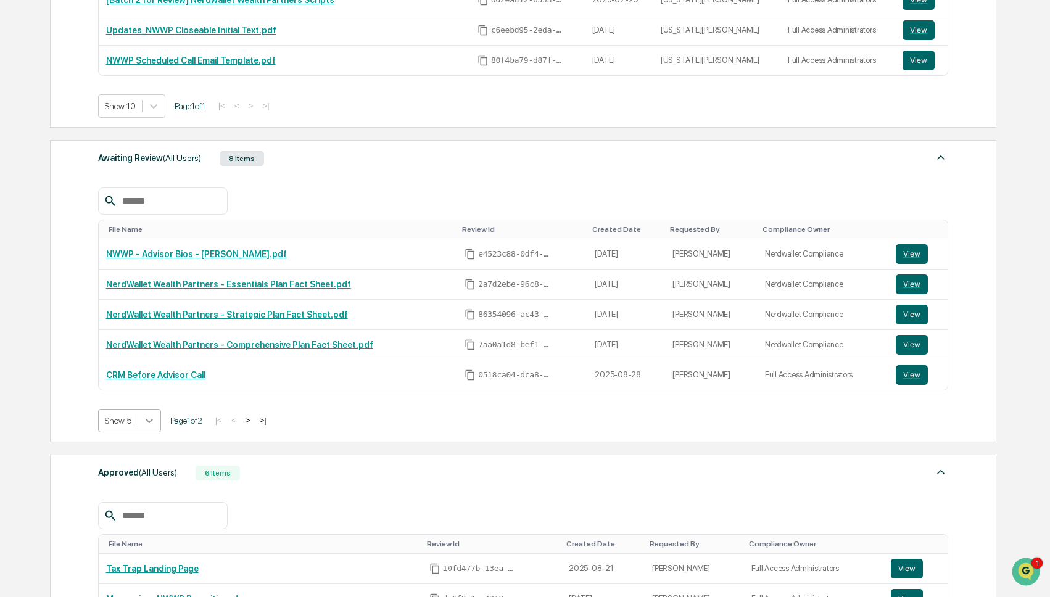
click at [150, 427] on icon at bounding box center [149, 420] width 12 height 12
click at [143, 477] on div "Show 10" at bounding box center [130, 473] width 65 height 20
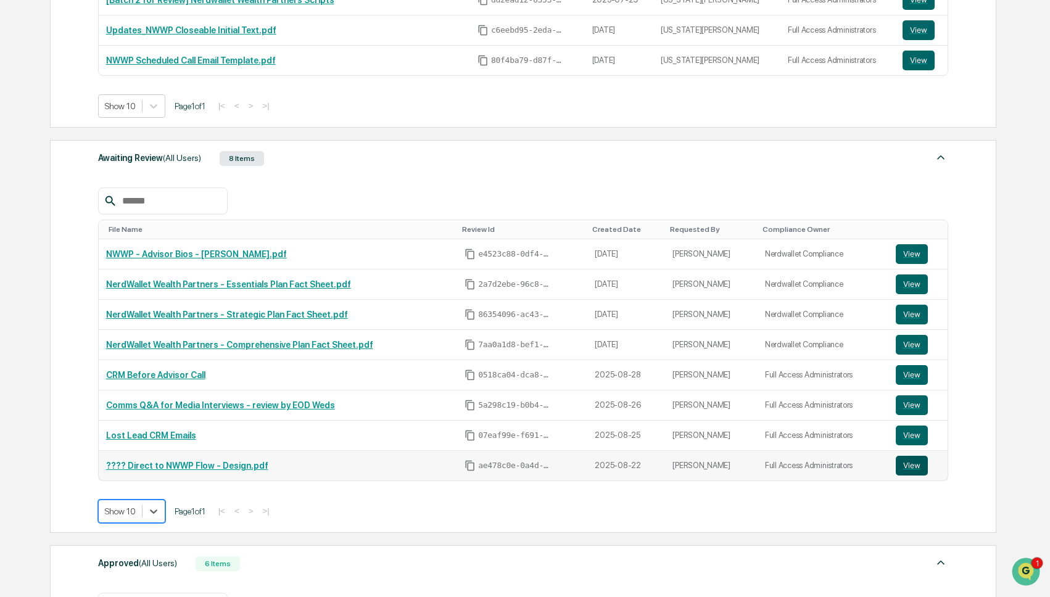
click at [917, 469] on button "View" at bounding box center [911, 466] width 32 height 20
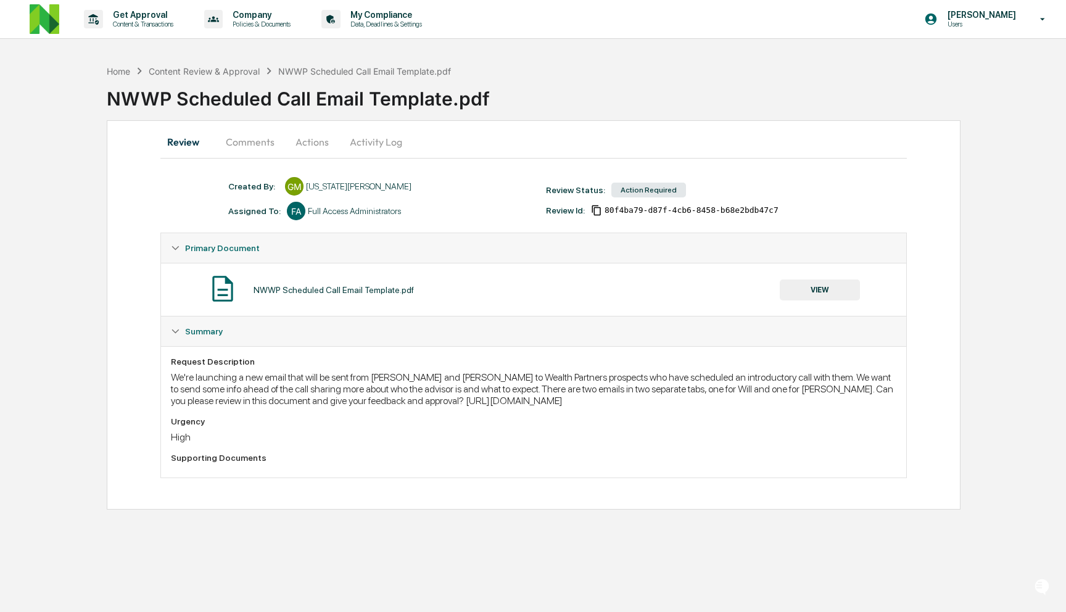
click at [263, 142] on button "Comments" at bounding box center [250, 142] width 68 height 30
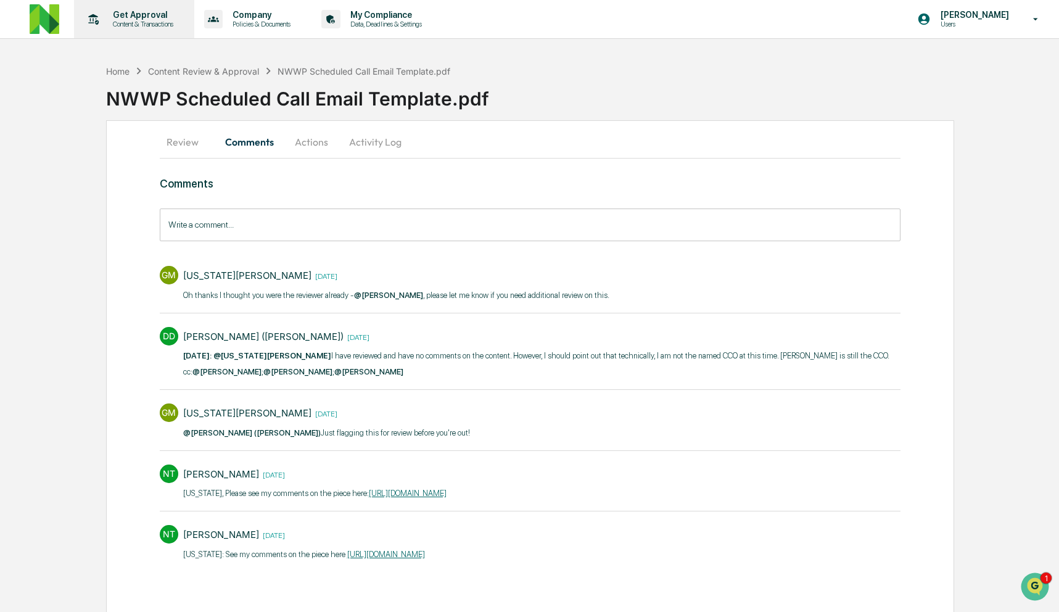
click at [134, 23] on p "Content & Transactions" at bounding box center [141, 24] width 76 height 9
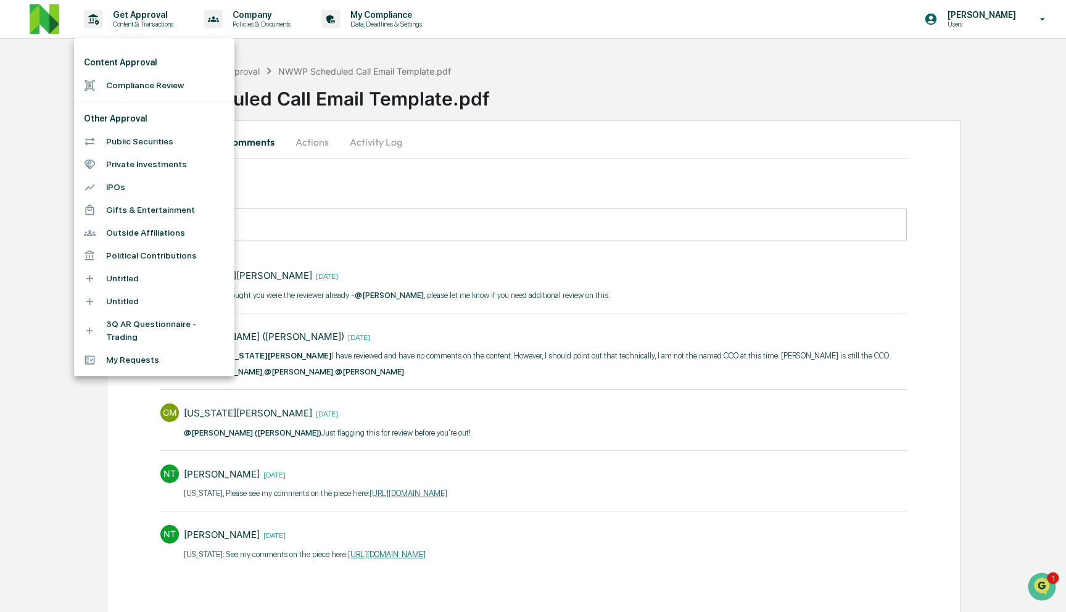
click at [151, 92] on li "Compliance Review" at bounding box center [154, 85] width 160 height 23
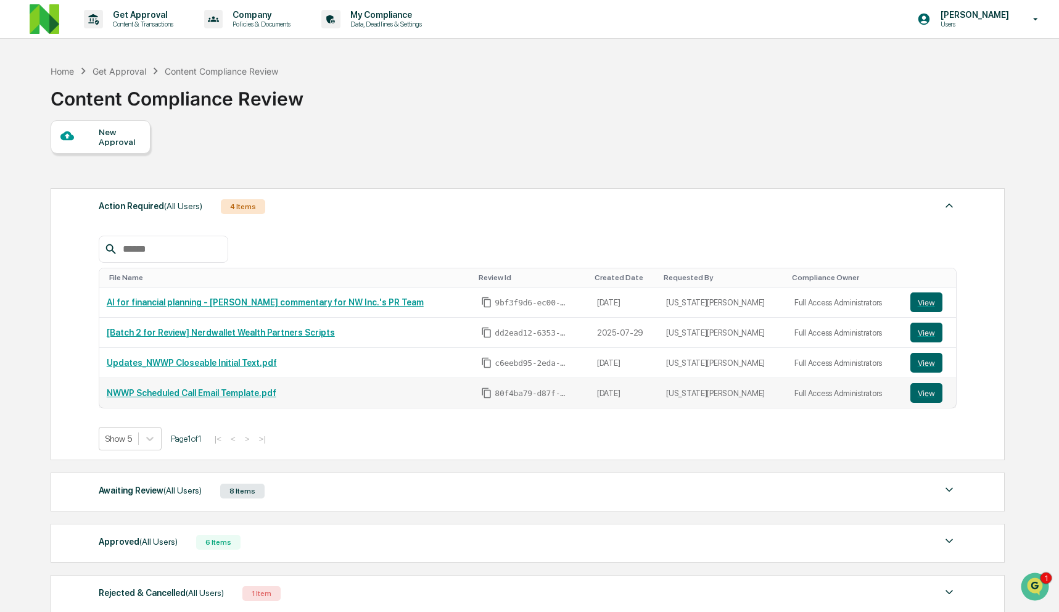
scroll to position [104, 0]
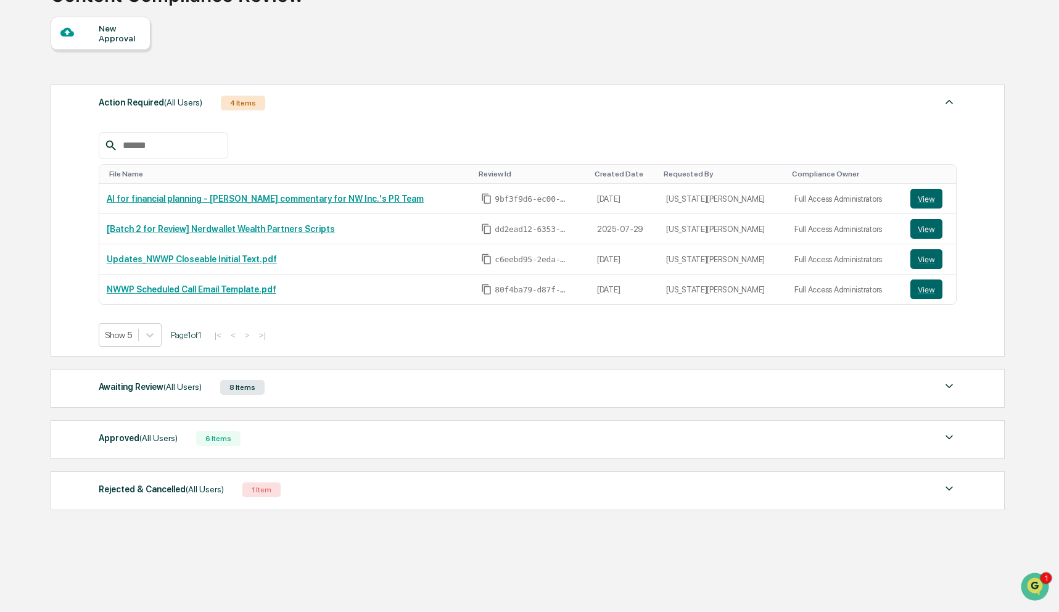
click at [485, 393] on div "Awaiting Review (All Users) 8 Items" at bounding box center [528, 387] width 858 height 17
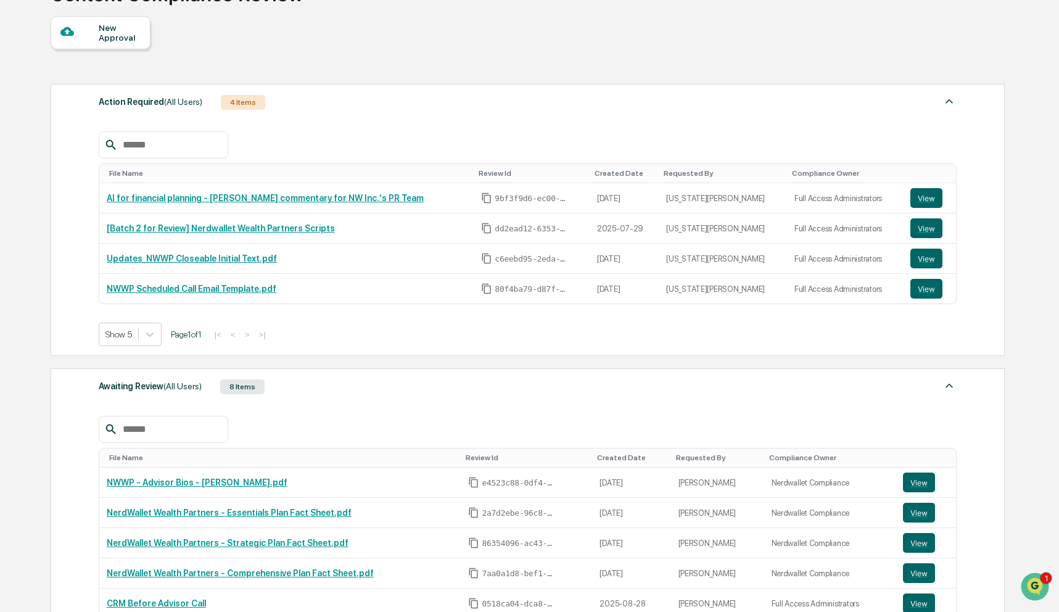
scroll to position [358, 0]
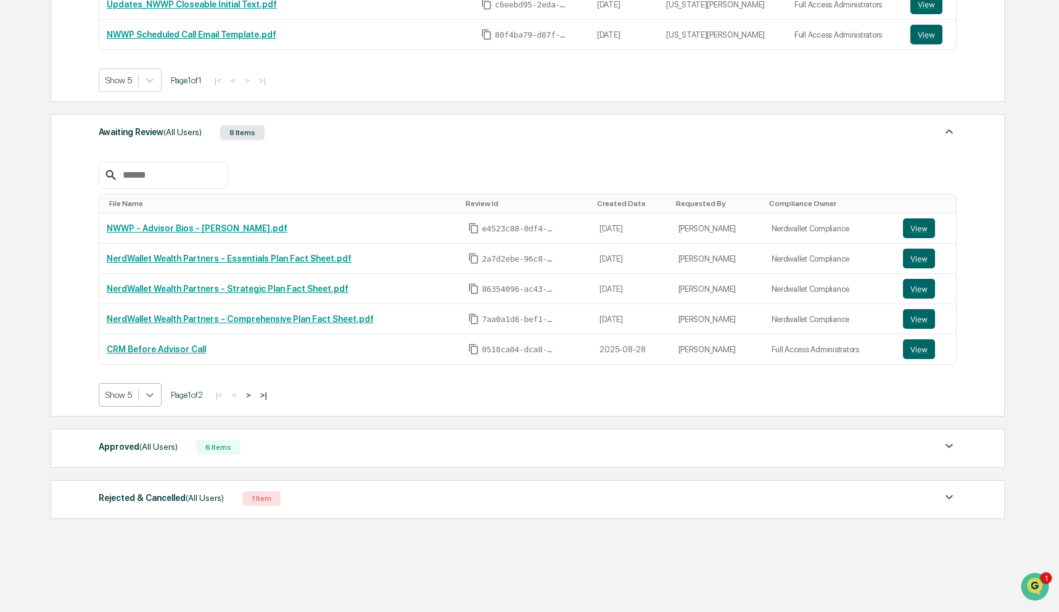
click at [154, 399] on icon at bounding box center [150, 395] width 12 height 12
click at [145, 448] on div "Show 10" at bounding box center [131, 444] width 65 height 20
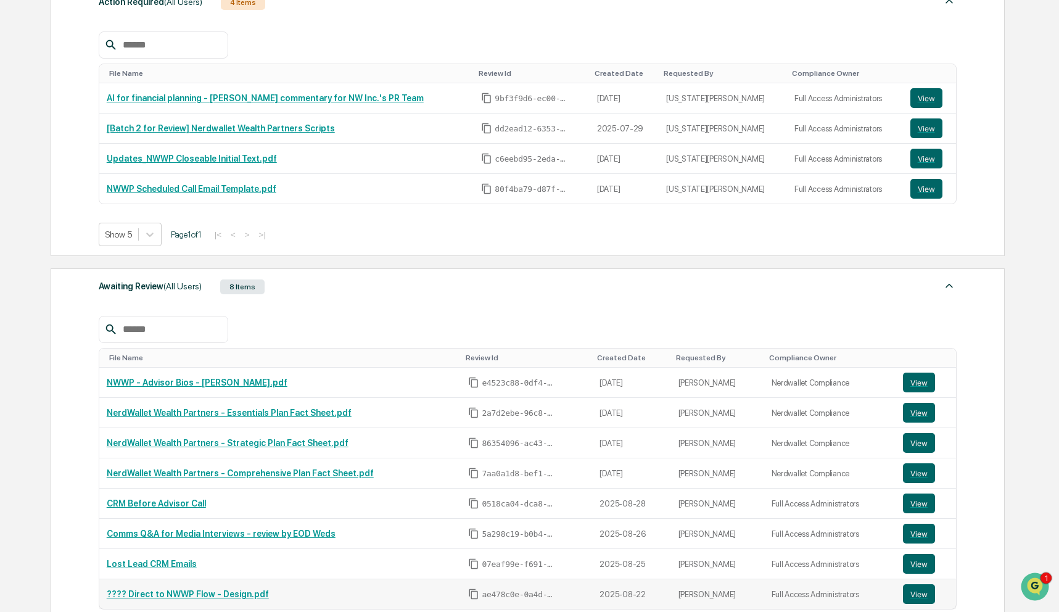
scroll to position [458, 0]
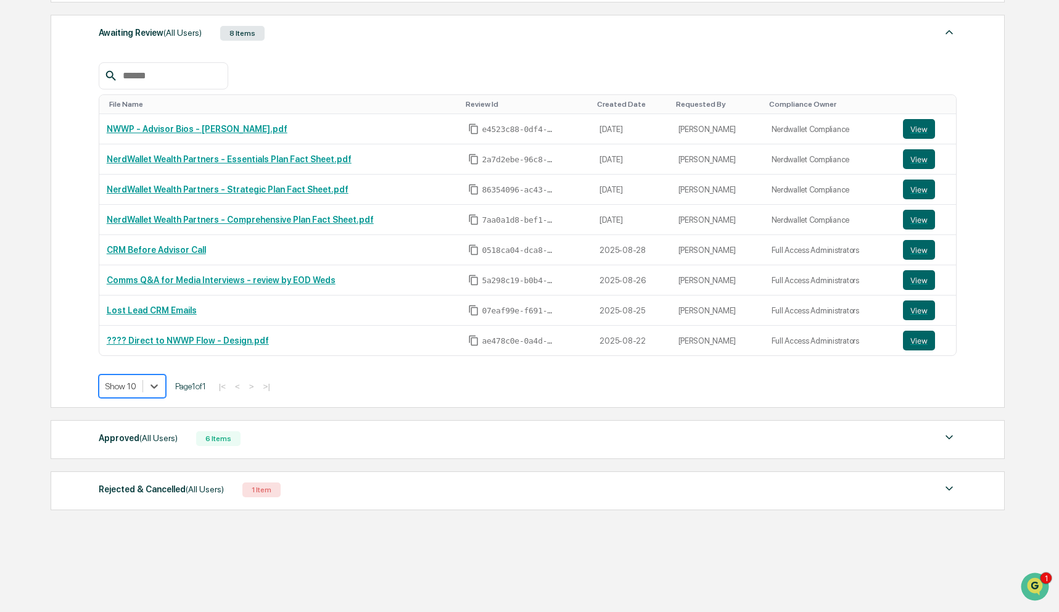
click at [390, 438] on div "Approved (All Users) 6 Items" at bounding box center [528, 438] width 858 height 17
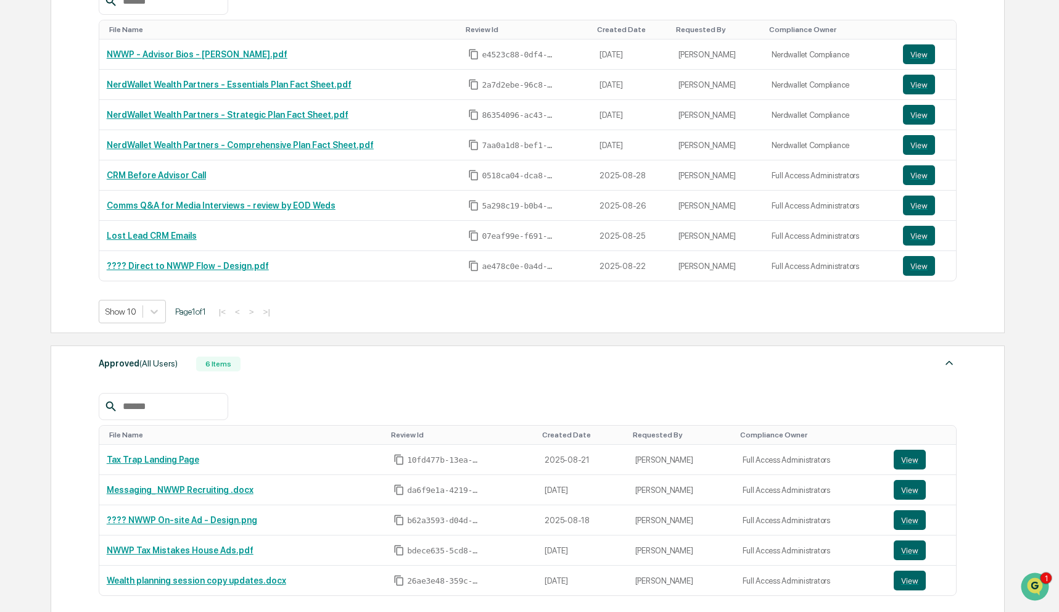
scroll to position [702, 0]
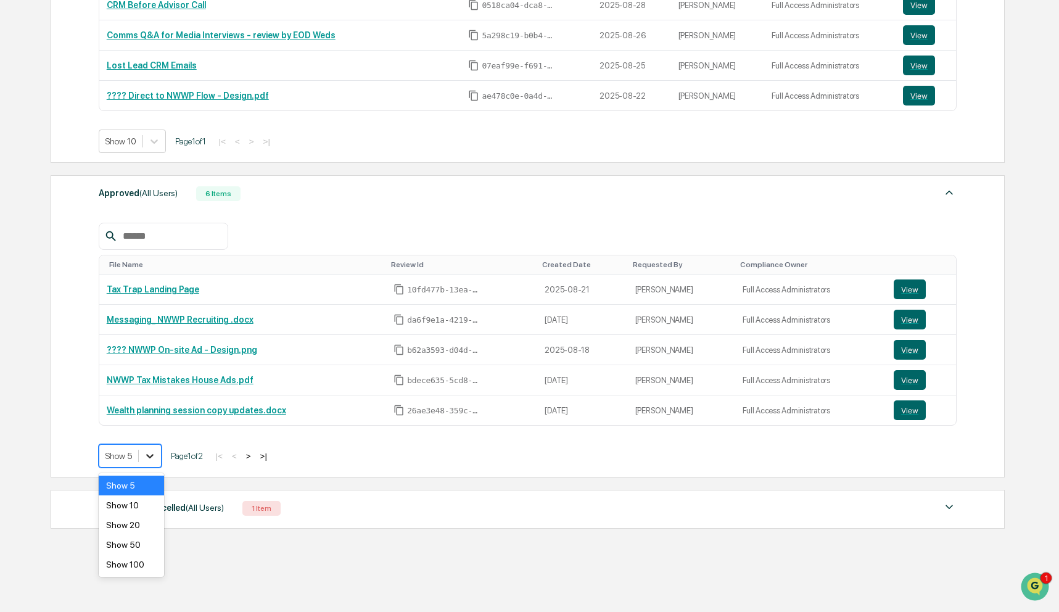
click at [152, 456] on icon at bounding box center [150, 456] width 12 height 12
click at [144, 509] on div "Show 10" at bounding box center [131, 505] width 65 height 20
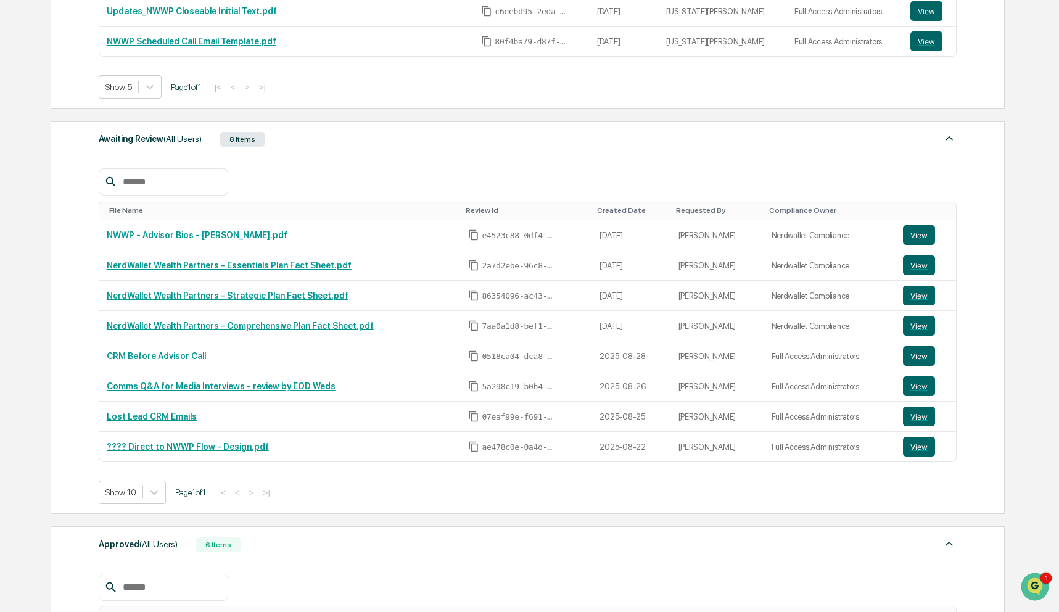
scroll to position [351, 0]
click at [922, 356] on button "View" at bounding box center [919, 357] width 32 height 20
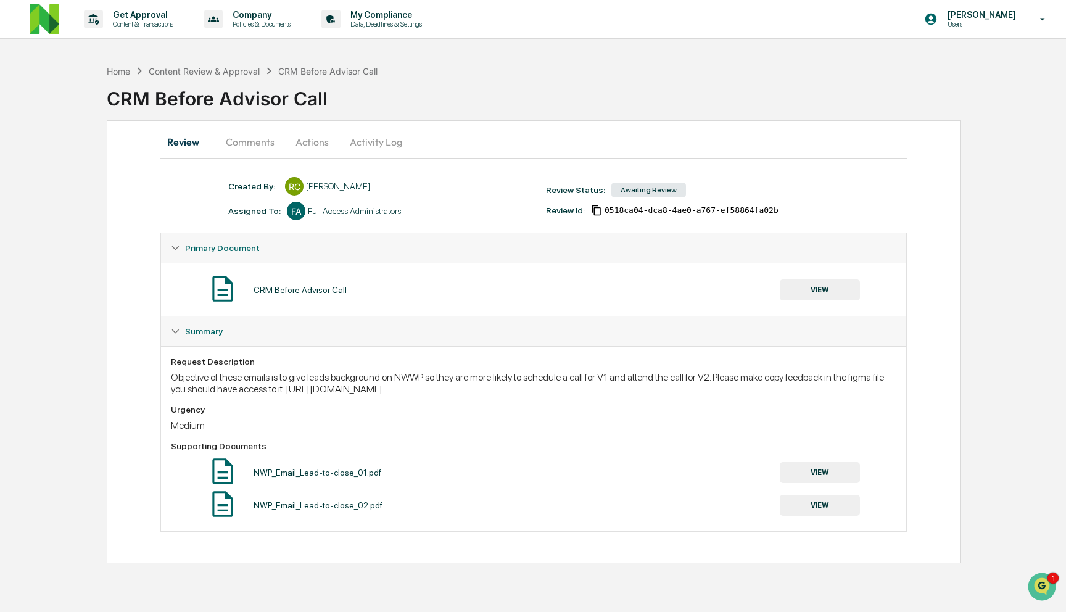
click at [250, 136] on button "Comments" at bounding box center [250, 142] width 68 height 30
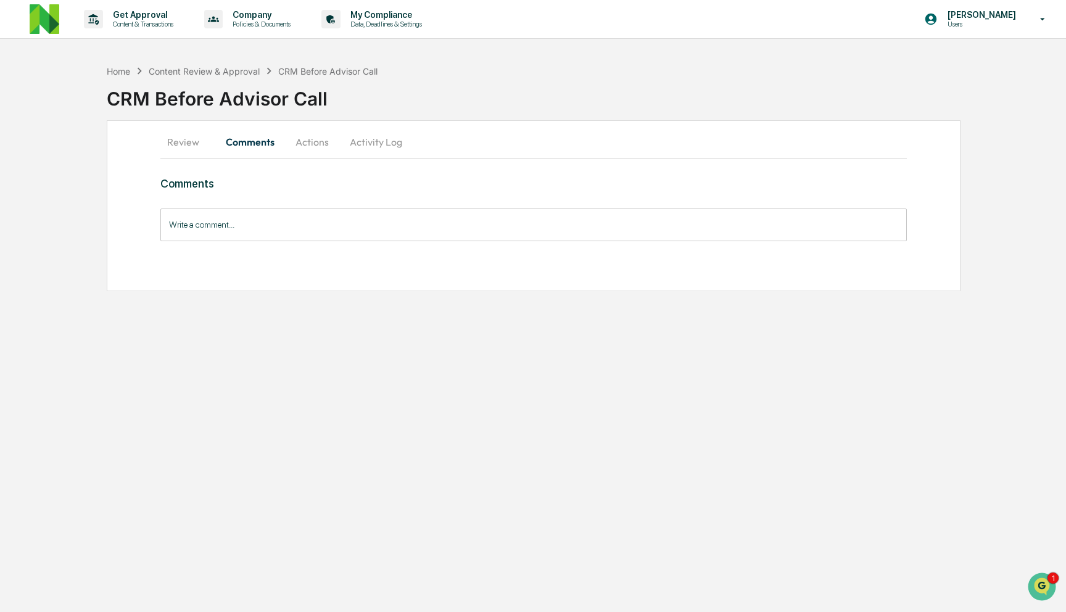
click at [330, 142] on button "Actions" at bounding box center [312, 142] width 56 height 30
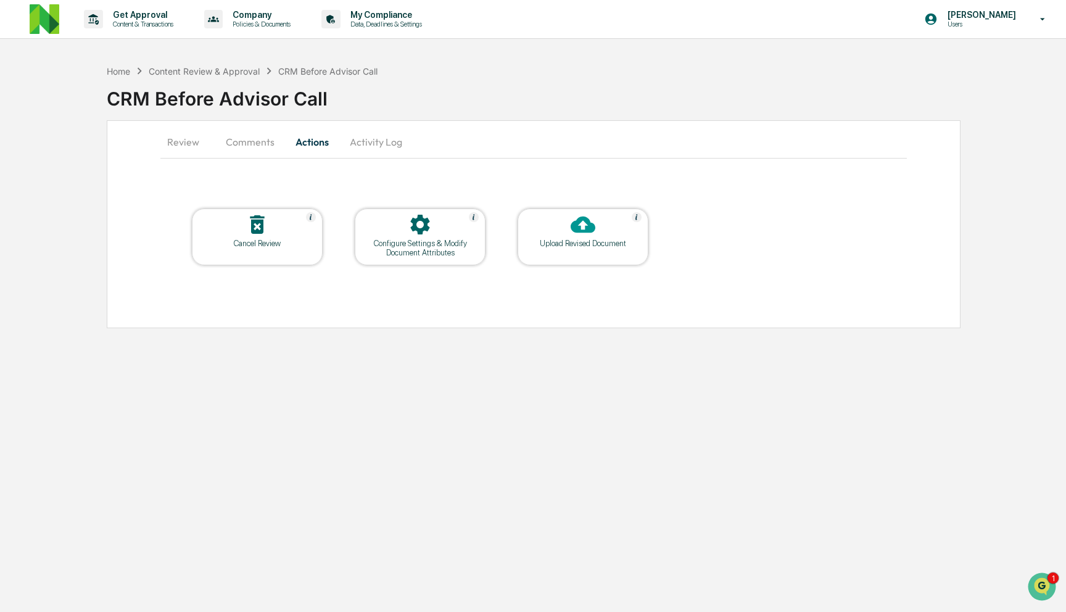
click at [374, 141] on button "Activity Log" at bounding box center [376, 142] width 72 height 30
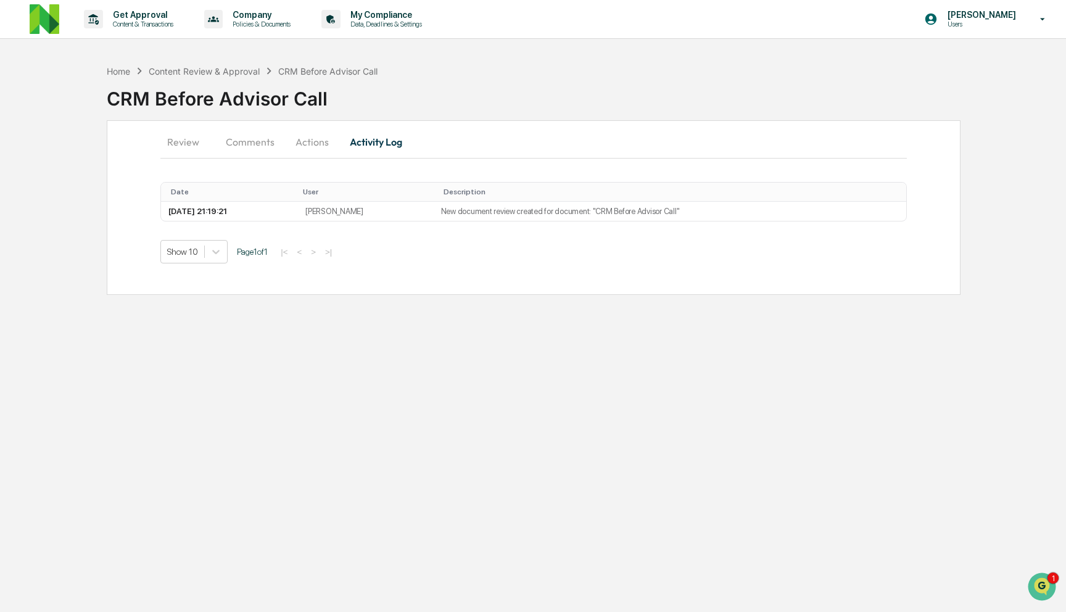
click at [712, 163] on div "Review Comments Actions Activity Log Date User Description 2025-08-28 21:19:21 …" at bounding box center [534, 207] width 854 height 175
click at [177, 140] on button "Review" at bounding box center [188, 142] width 56 height 30
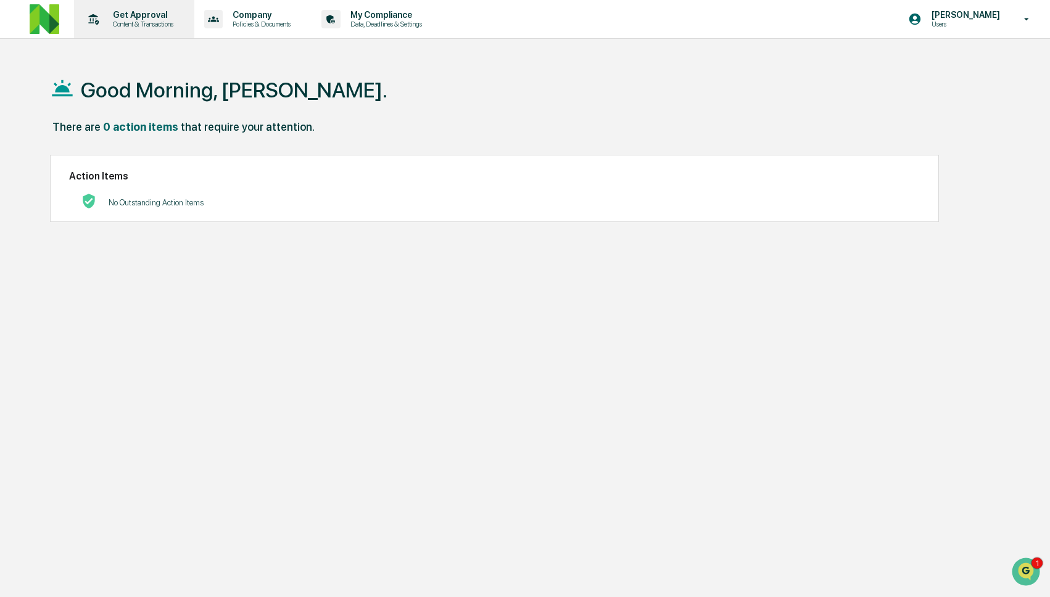
click at [120, 20] on p "Content & Transactions" at bounding box center [141, 24] width 76 height 9
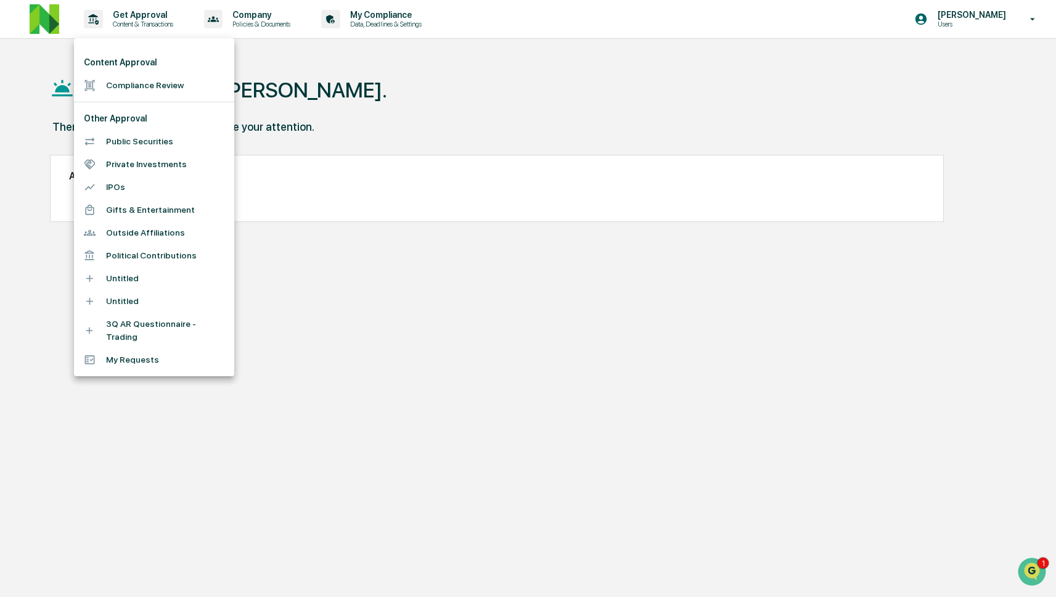
click at [138, 77] on li "Compliance Review" at bounding box center [154, 85] width 160 height 23
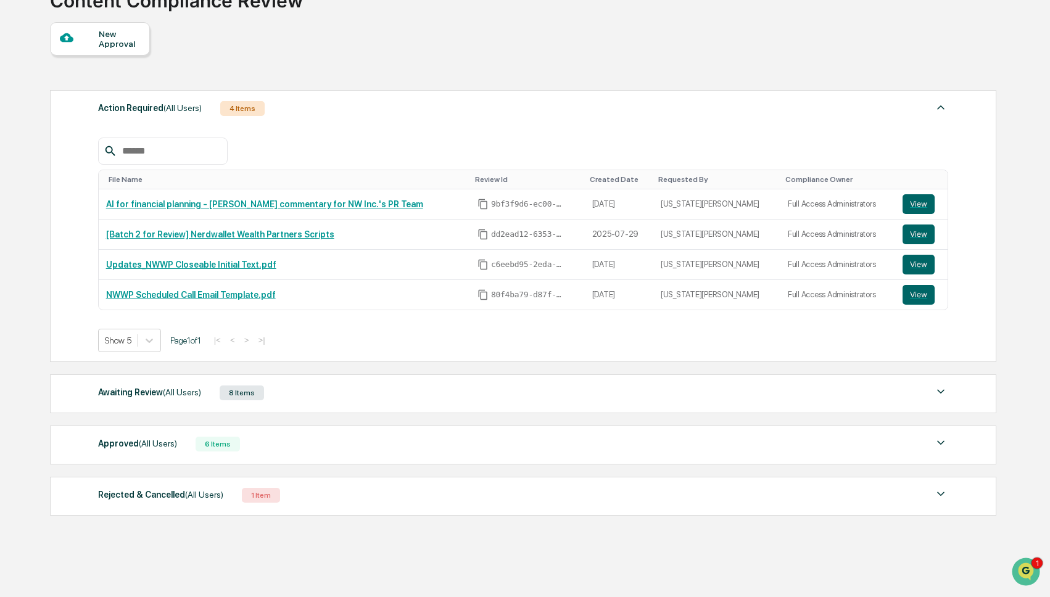
scroll to position [121, 0]
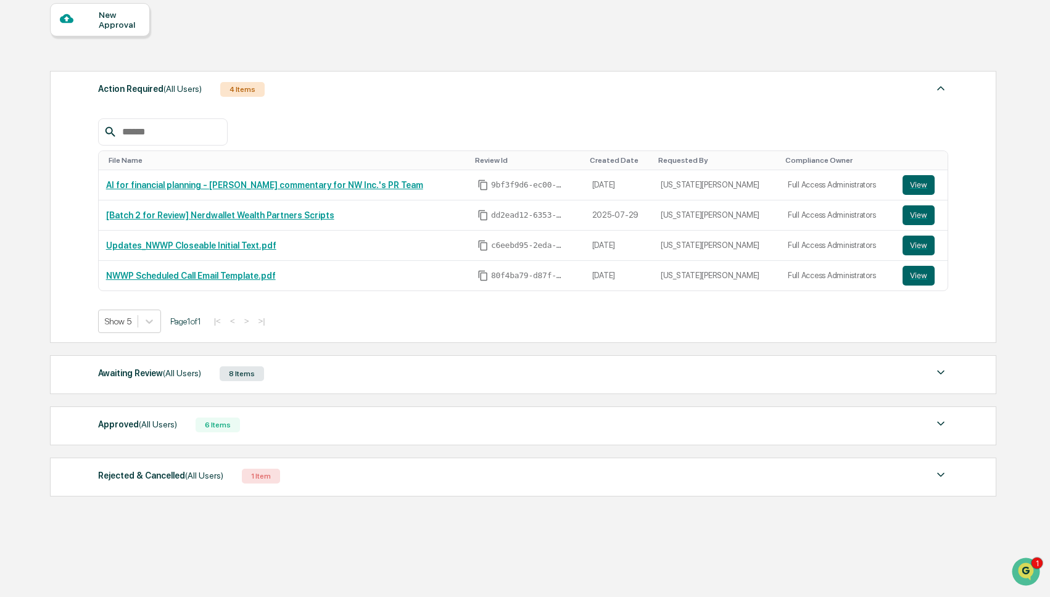
click at [291, 368] on div "Awaiting Review (All Users) 8 Items" at bounding box center [523, 373] width 850 height 17
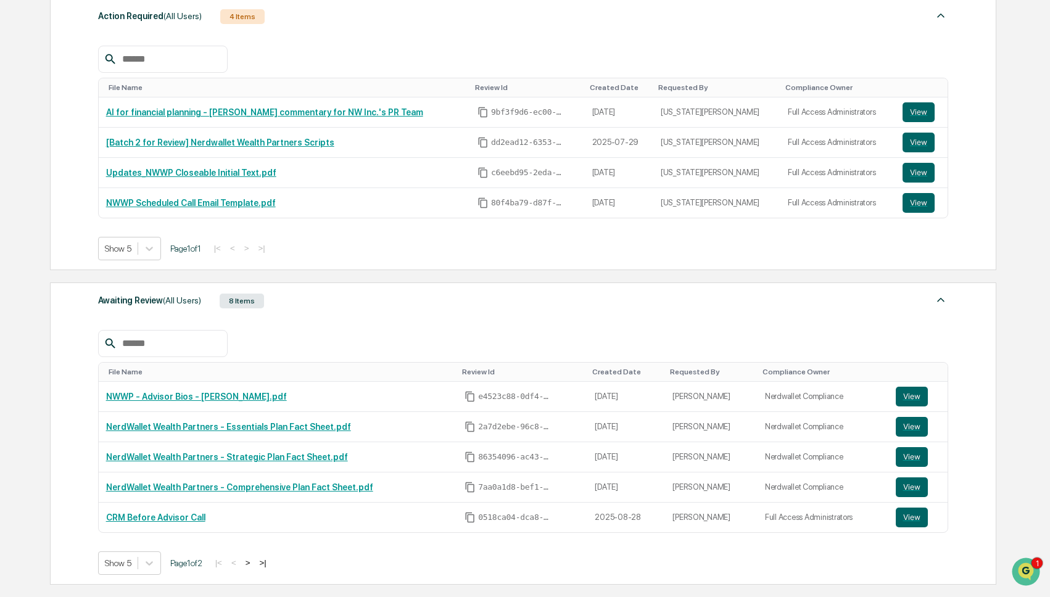
scroll to position [363, 0]
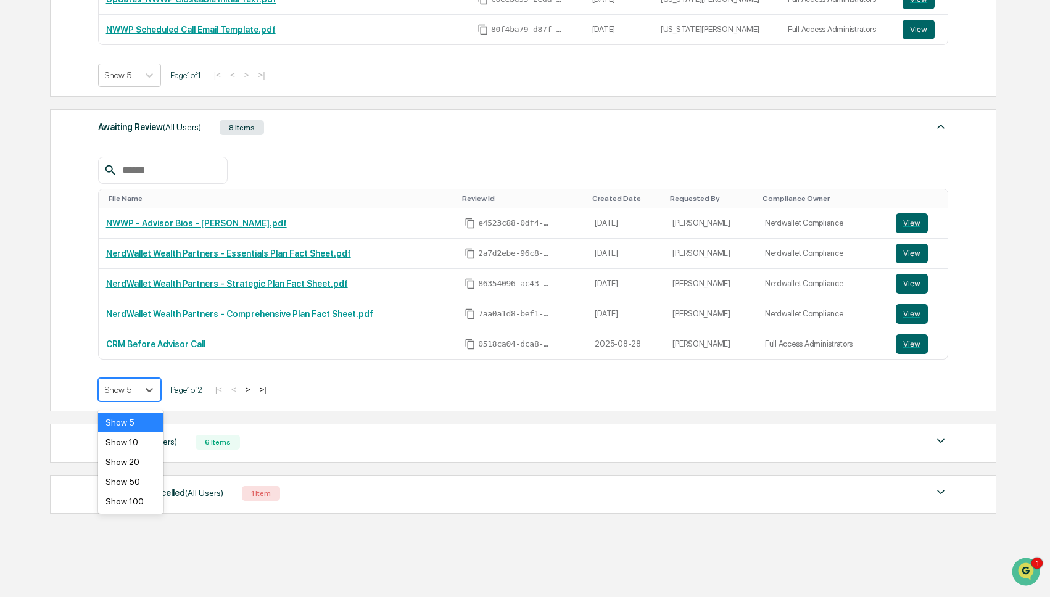
click at [127, 401] on div "Show 5" at bounding box center [129, 389] width 63 height 23
click at [135, 450] on div "Show 10" at bounding box center [130, 442] width 65 height 20
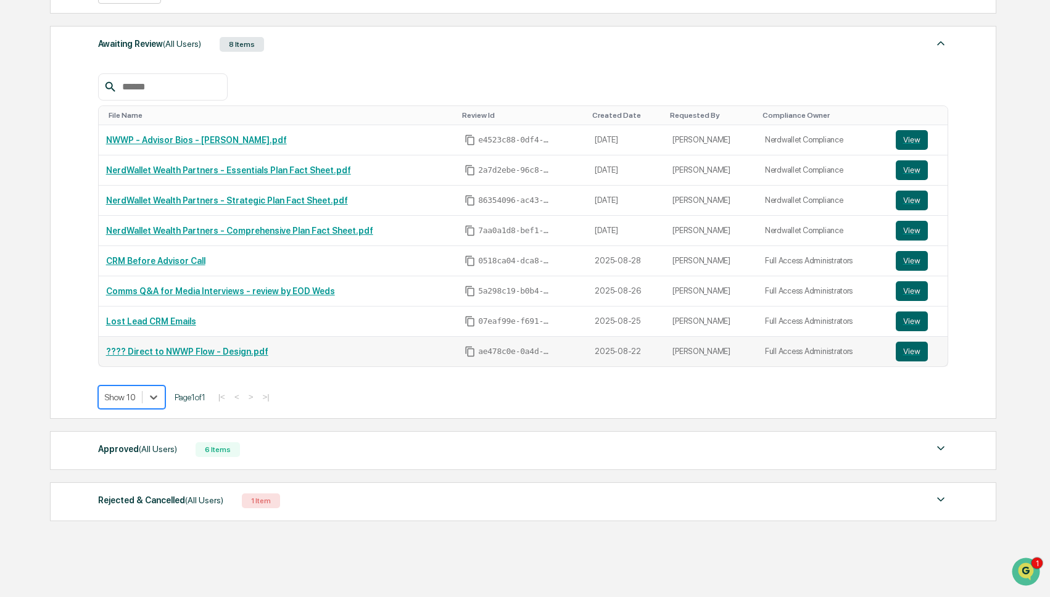
scroll to position [456, 0]
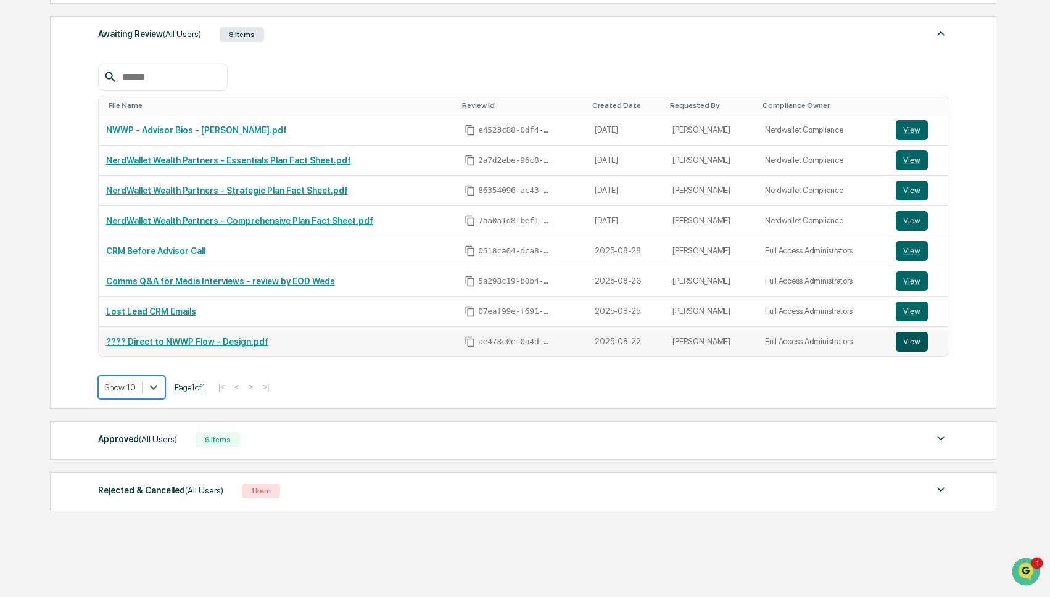
click at [907, 347] on button "View" at bounding box center [911, 342] width 32 height 20
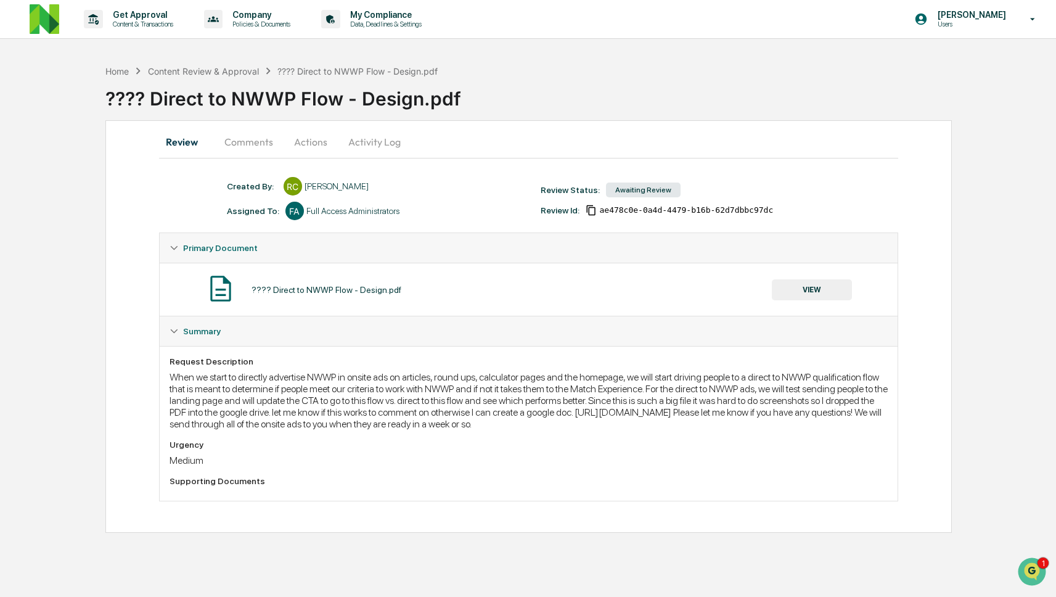
click at [389, 138] on button "Activity Log" at bounding box center [375, 142] width 72 height 30
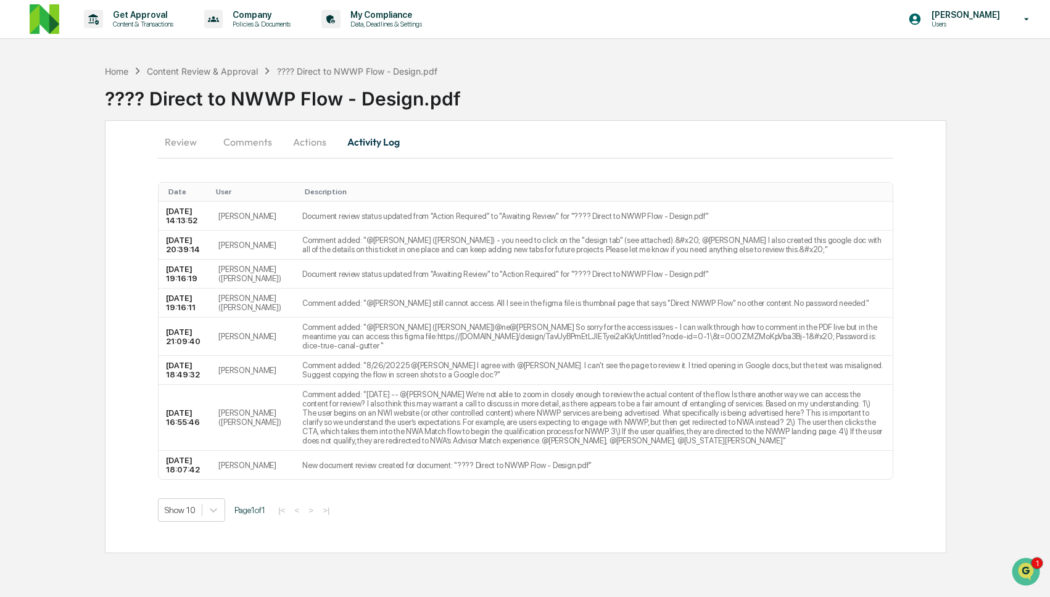
click at [320, 142] on button "Actions" at bounding box center [310, 142] width 56 height 30
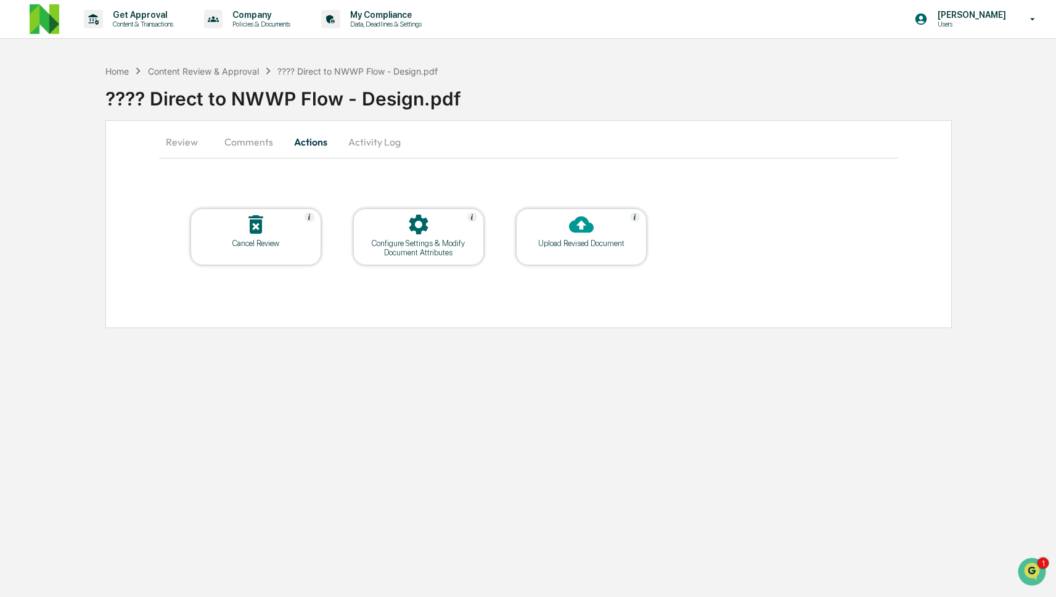
click at [183, 144] on button "Review" at bounding box center [187, 142] width 56 height 30
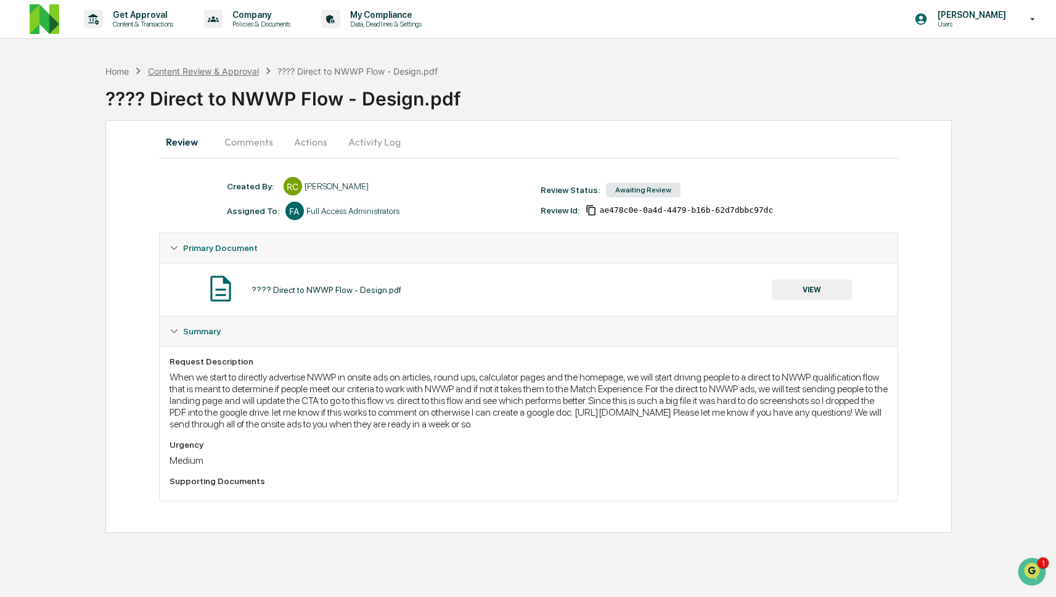
click at [201, 70] on div "Content Review & Approval" at bounding box center [203, 71] width 111 height 10
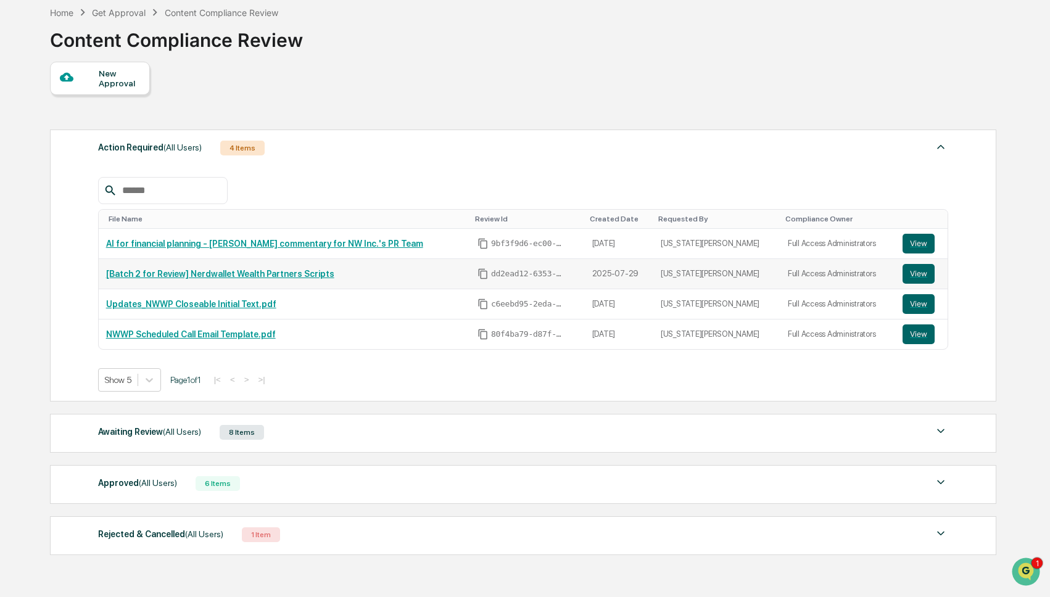
scroll to position [121, 0]
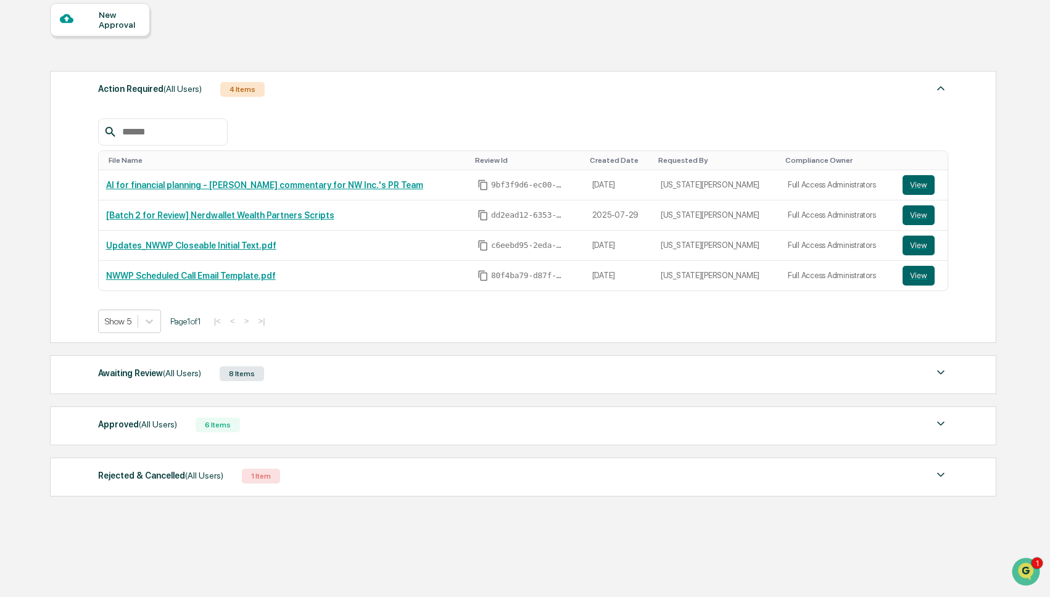
click at [284, 411] on div "Approved (All Users) 6 Items File Name Review Id Created Date Requested By Comp…" at bounding box center [523, 425] width 946 height 39
click at [286, 420] on div "Approved (All Users) 6 Items" at bounding box center [523, 424] width 850 height 17
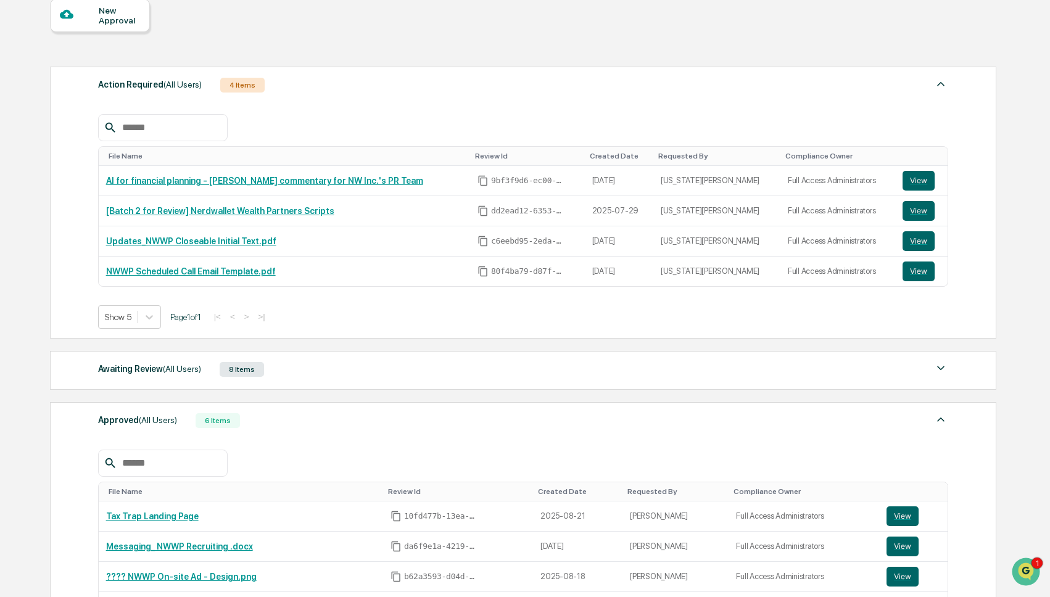
click at [286, 372] on div "Awaiting Review (All Users) 8 Items" at bounding box center [523, 369] width 850 height 17
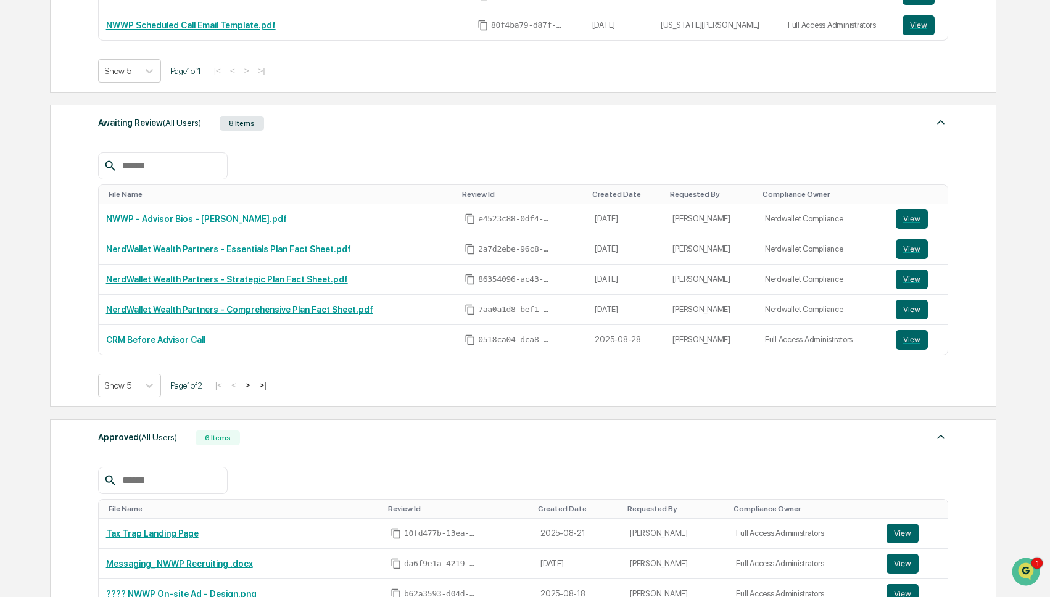
scroll to position [390, 0]
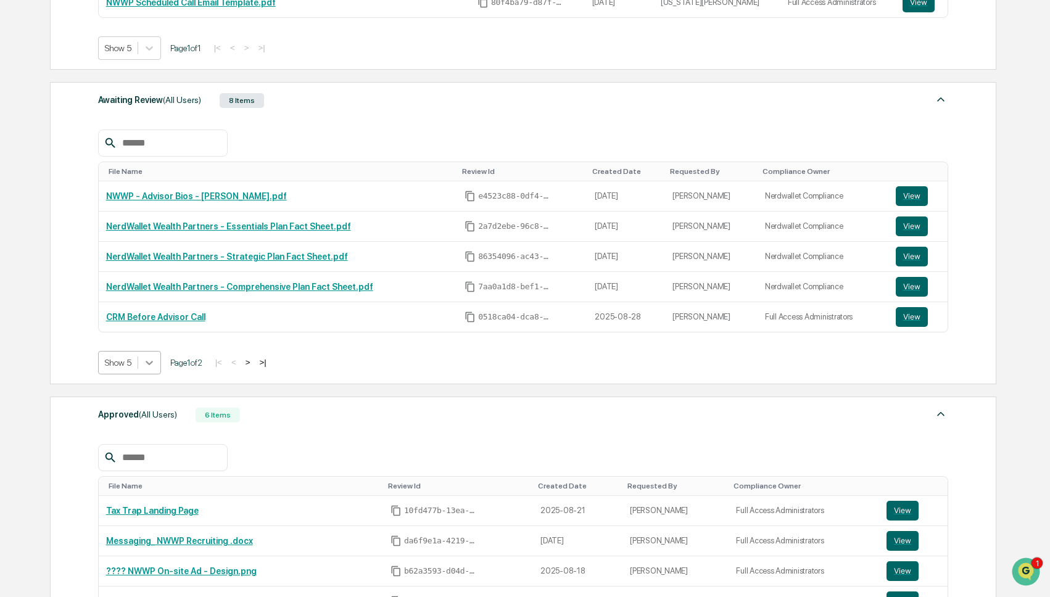
click at [143, 369] on div at bounding box center [149, 363] width 22 height 22
click at [140, 422] on div "Show 10" at bounding box center [130, 415] width 65 height 20
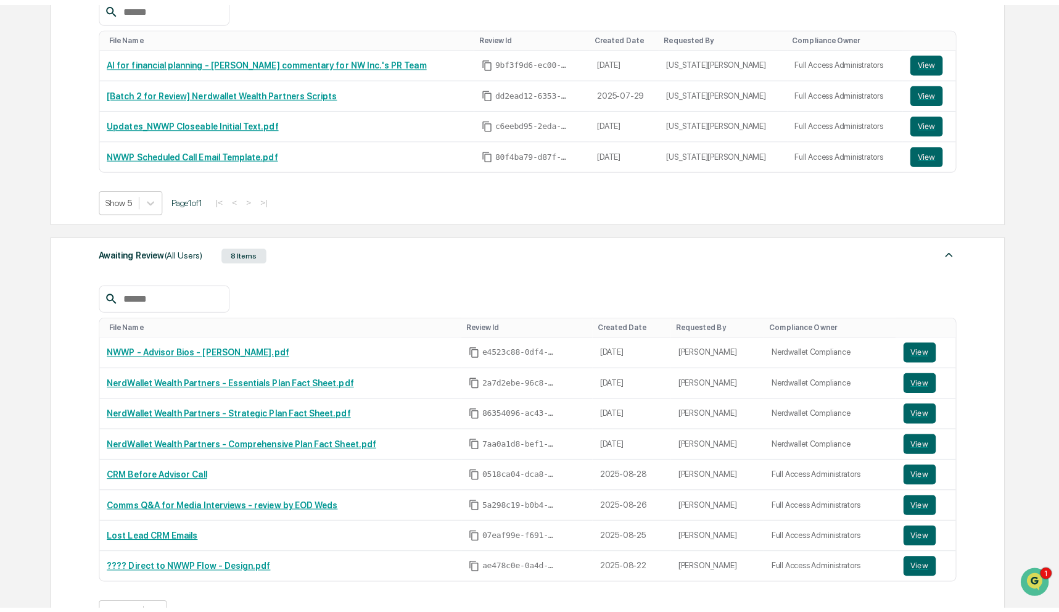
scroll to position [363, 0]
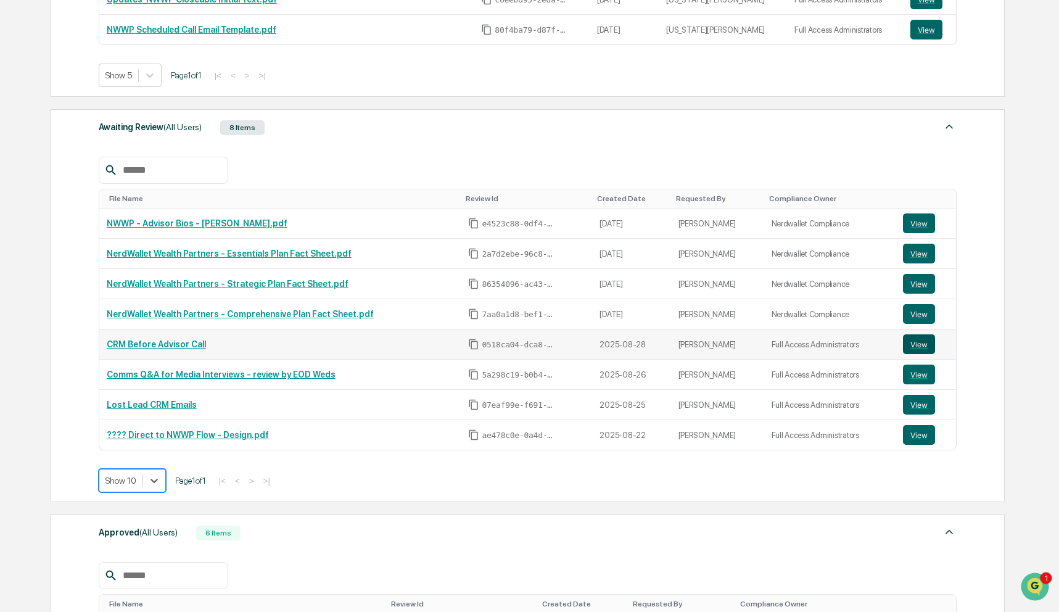
click at [912, 344] on button "View" at bounding box center [919, 344] width 32 height 20
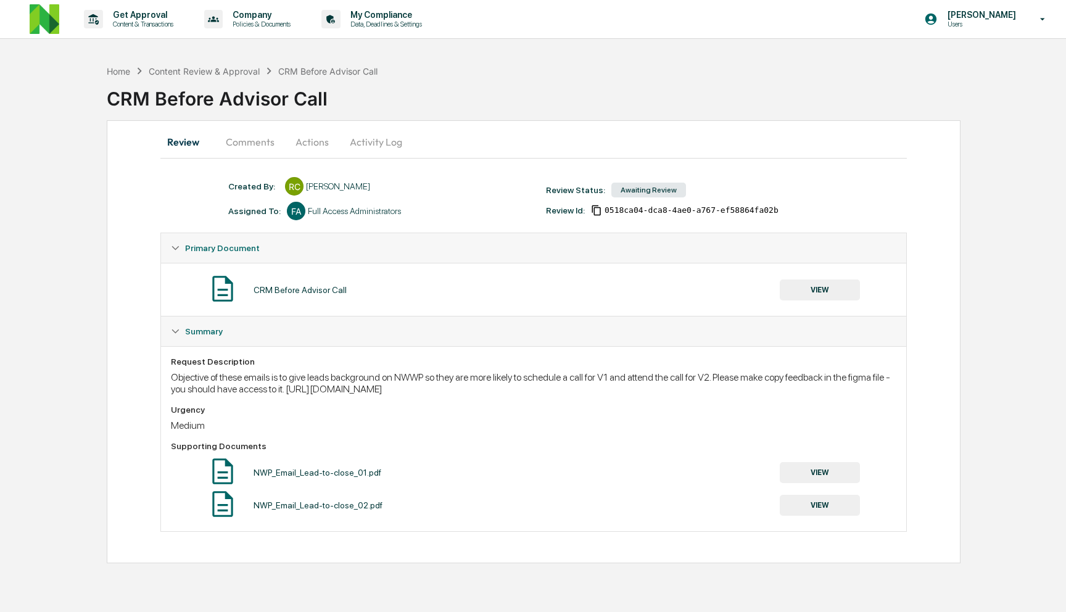
click at [250, 136] on button "Comments" at bounding box center [250, 142] width 68 height 30
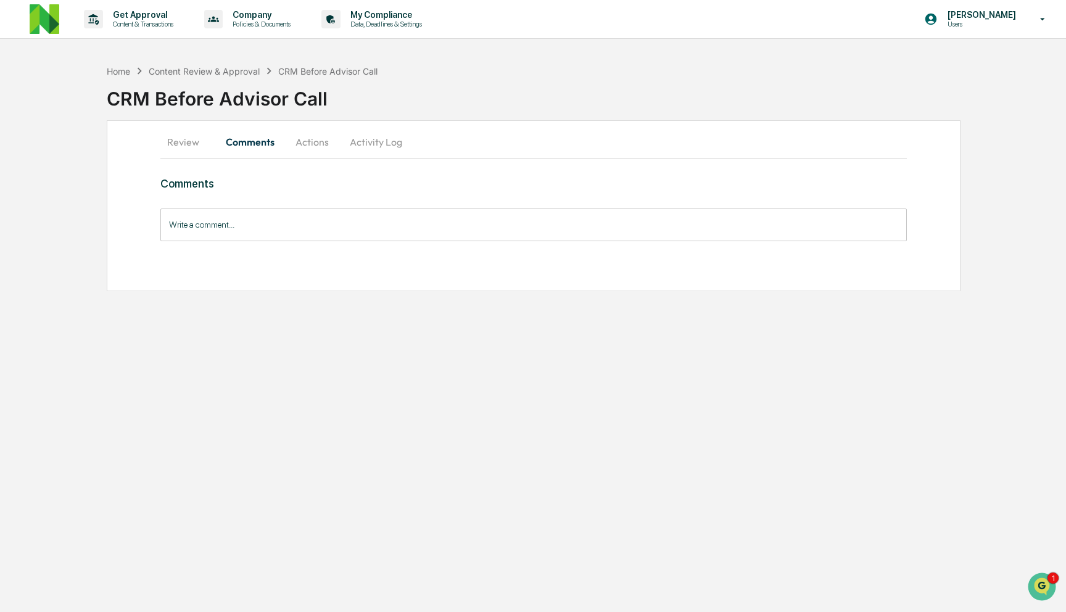
click at [310, 142] on button "Actions" at bounding box center [312, 142] width 56 height 30
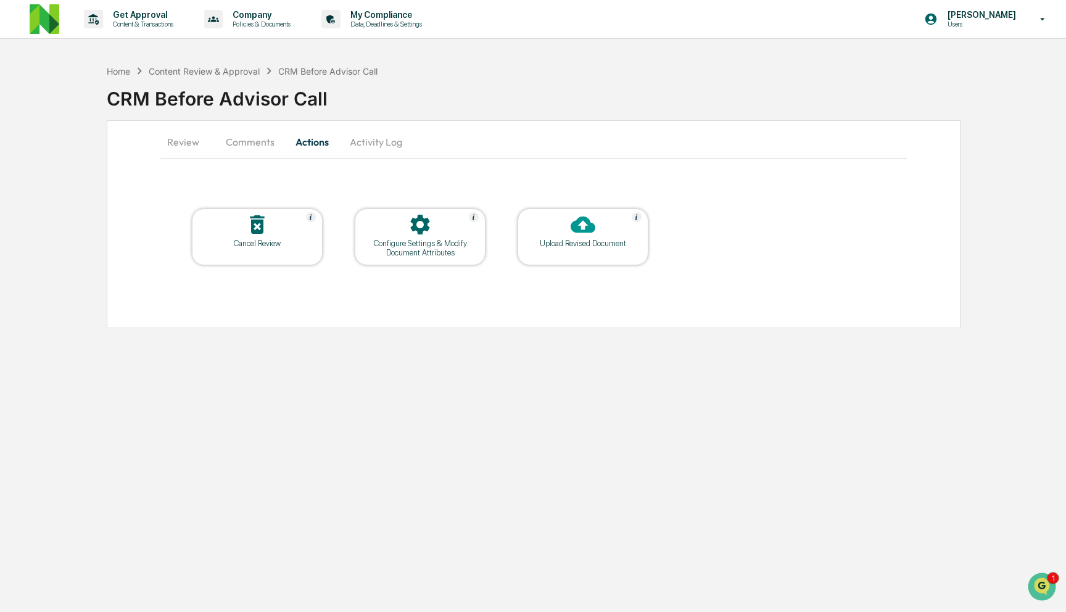
click at [189, 141] on button "Review" at bounding box center [188, 142] width 56 height 30
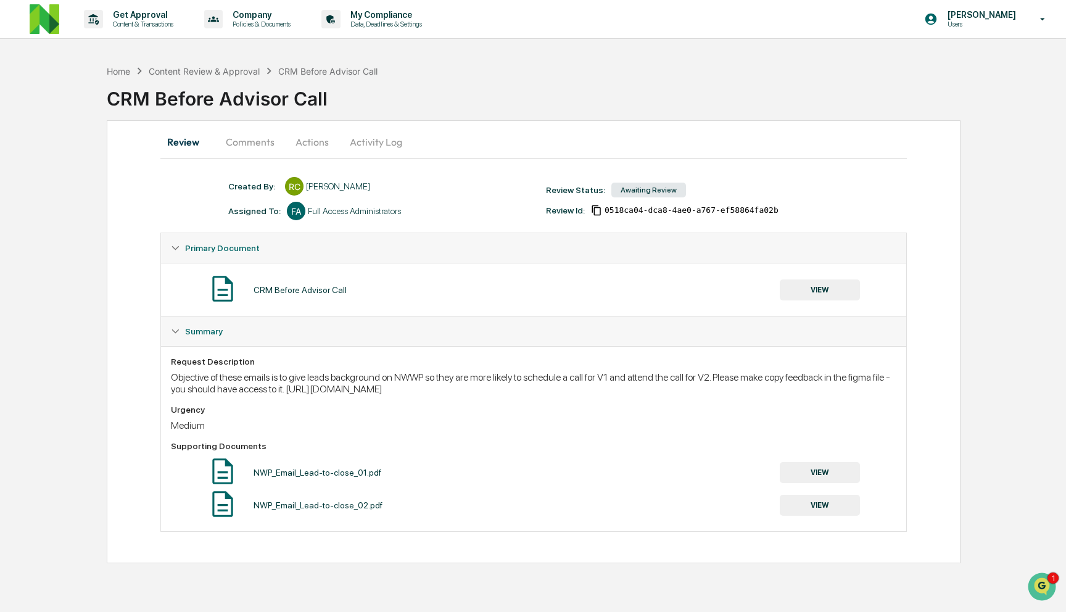
drag, startPoint x: 421, startPoint y: 390, endPoint x: 527, endPoint y: 401, distance: 106.7
click at [521, 395] on div "Objective of these emails is to give leads background on NWWP so they are more …" at bounding box center [533, 382] width 725 height 23
copy div "https://www.figma.com/design/llwME6e7gPSqd0xBkbHQF5/25Q3_CRM_Nerdwallet-Wealth-…"
click at [217, 62] on div "Home Content Review & Approval CRM Before Advisor Call CRM Before Advisor Call" at bounding box center [586, 90] width 959 height 62
click at [214, 72] on div "Content Review & Approval" at bounding box center [204, 71] width 111 height 10
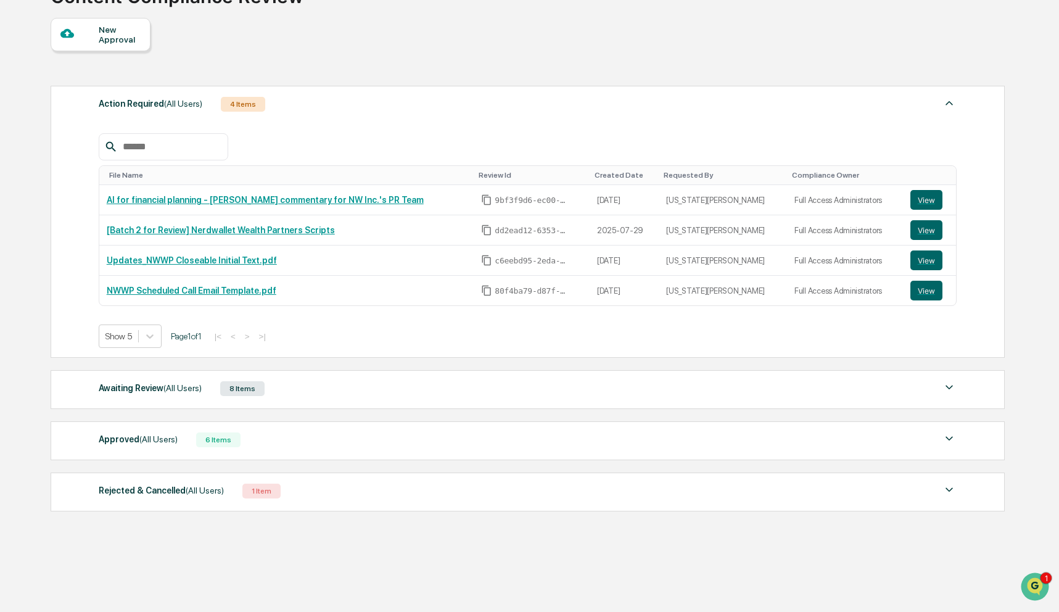
scroll to position [104, 0]
click at [371, 385] on div "Awaiting Review (All Users) 8 Items" at bounding box center [528, 387] width 858 height 17
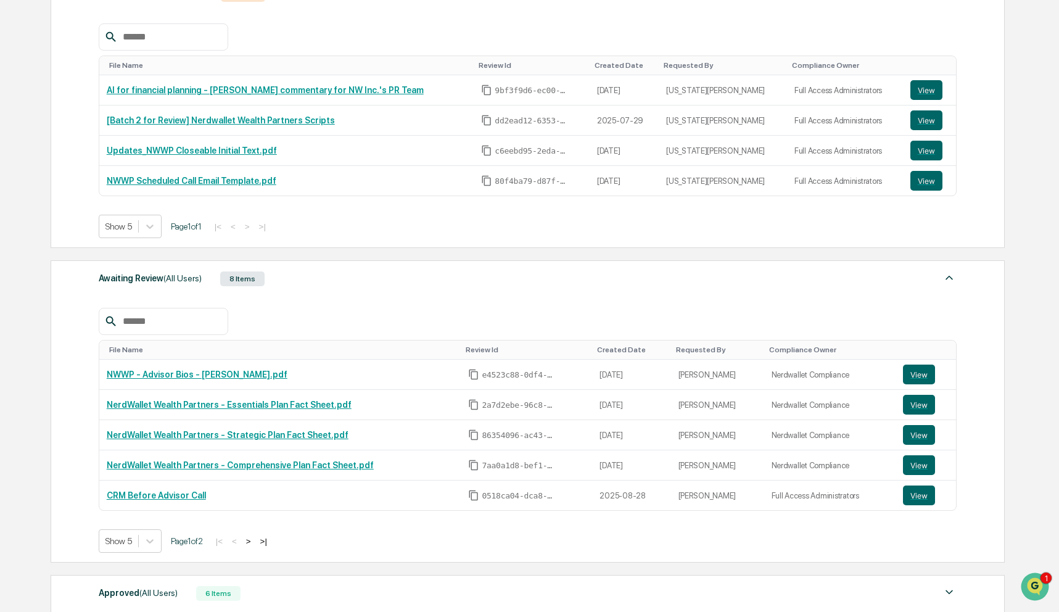
scroll to position [355, 0]
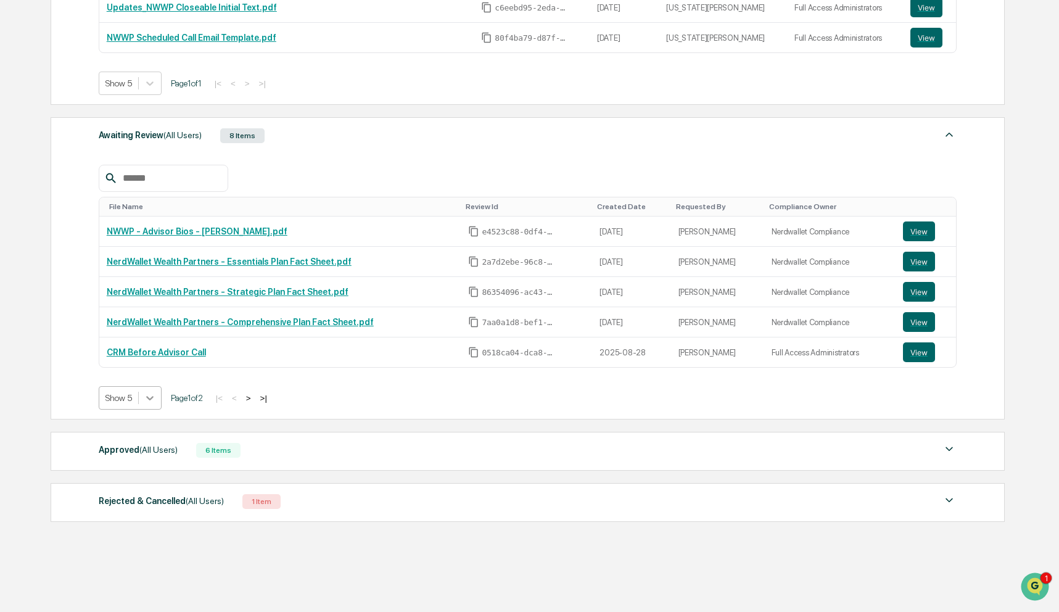
click at [147, 400] on icon at bounding box center [150, 398] width 12 height 12
click at [147, 450] on div "Show 10" at bounding box center [131, 447] width 65 height 20
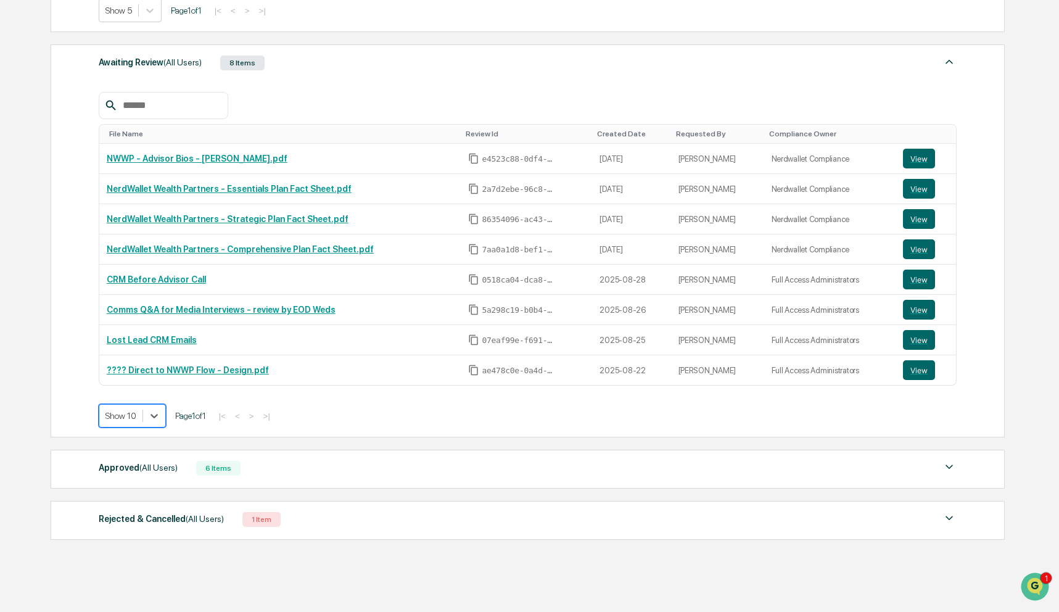
scroll to position [430, 0]
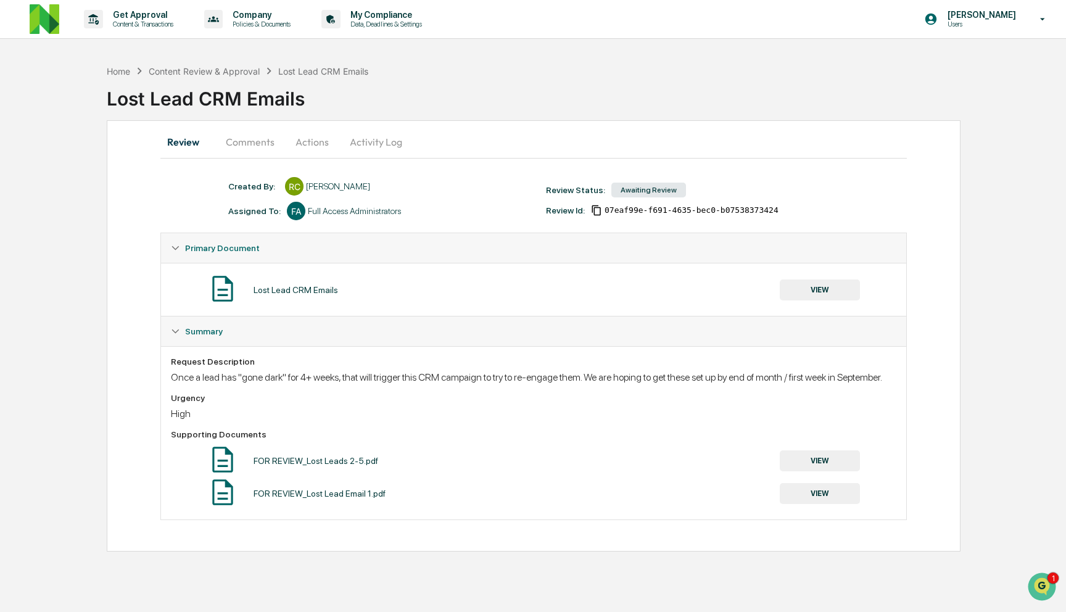
click at [258, 165] on div "Review Comments Actions Activity Log Created By: ‎ ‎ RC [PERSON_NAME] Assigned …" at bounding box center [534, 335] width 854 height 431
click at [253, 139] on button "Comments" at bounding box center [250, 142] width 68 height 30
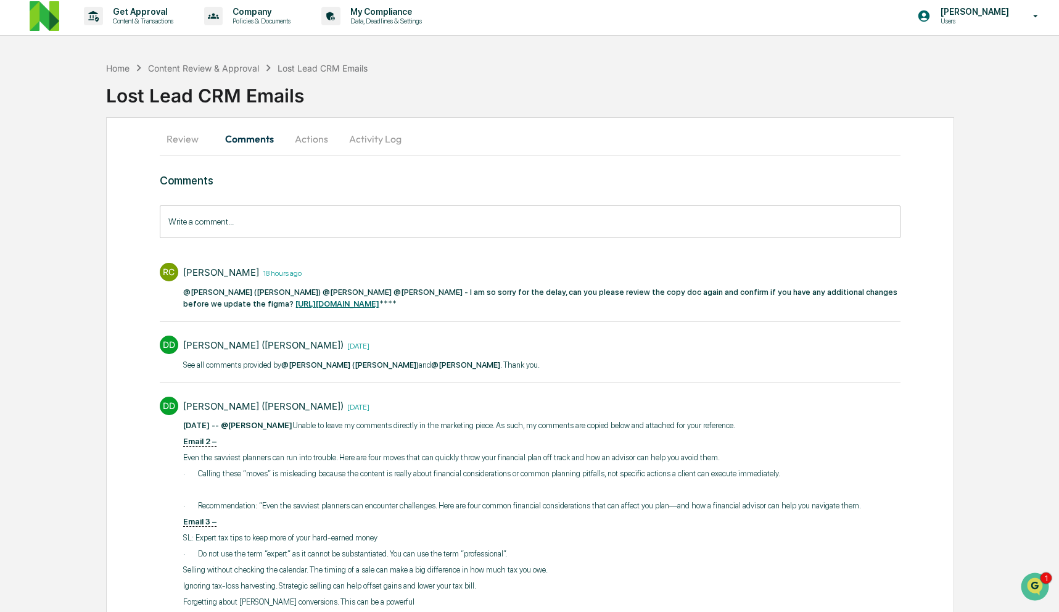
scroll to position [2, 0]
click at [379, 303] on strong "[URL][DOMAIN_NAME]" at bounding box center [337, 304] width 84 height 9
click at [186, 70] on div "Content Review & Approval" at bounding box center [203, 69] width 111 height 10
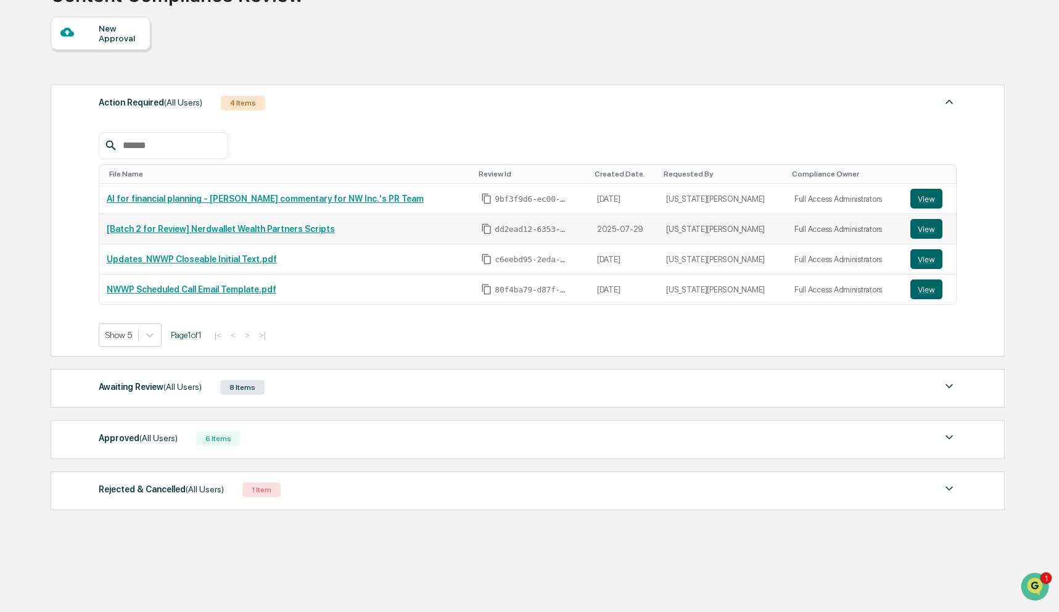
scroll to position [104, 0]
click at [328, 392] on div "Awaiting Review (All Users) 8 Items" at bounding box center [528, 387] width 858 height 17
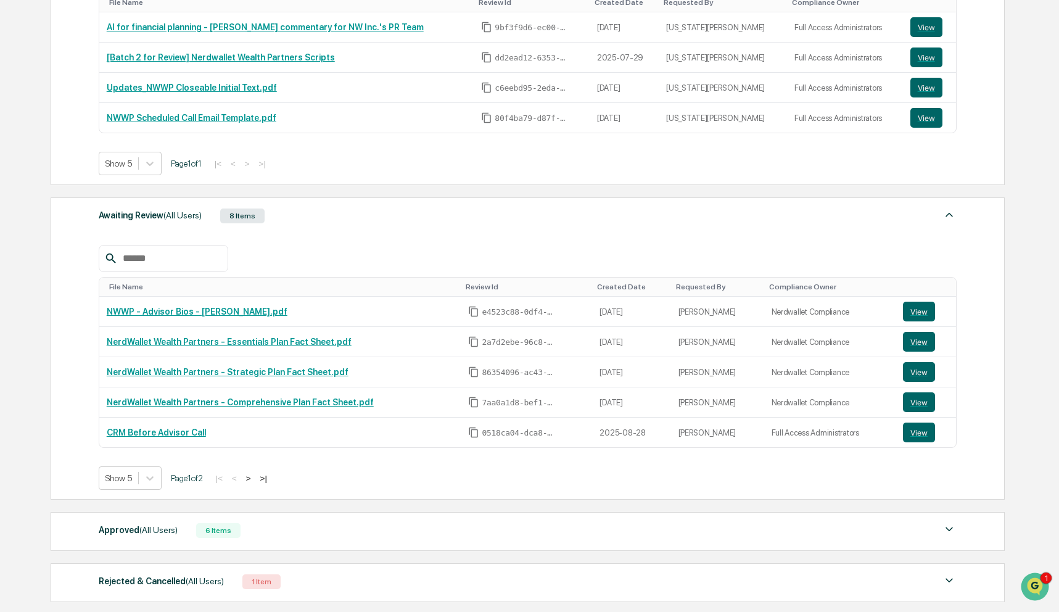
scroll to position [368, 0]
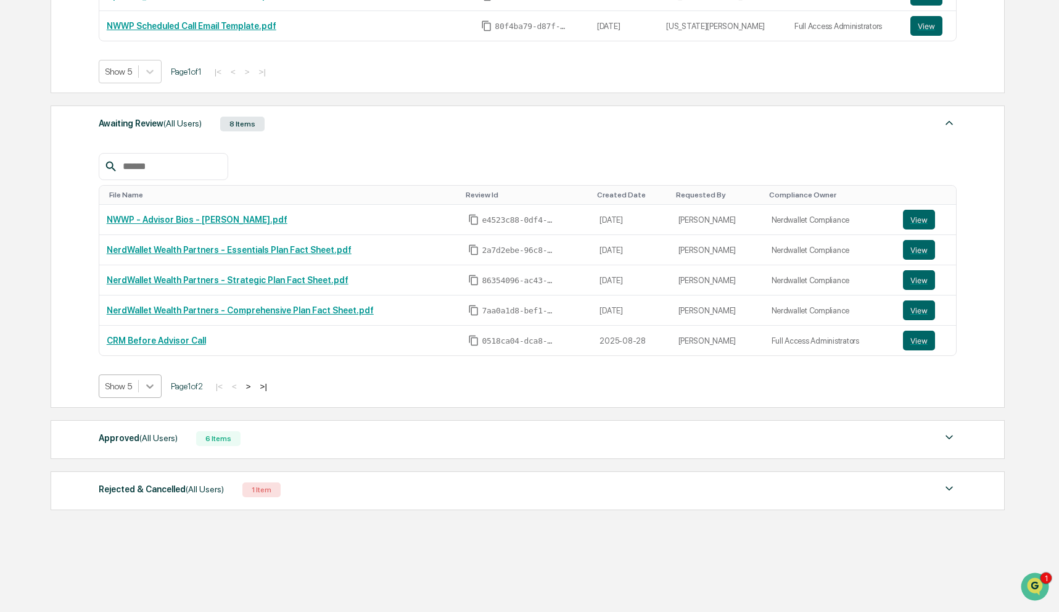
click at [155, 387] on icon at bounding box center [150, 386] width 12 height 12
click at [149, 443] on div "Show 10" at bounding box center [131, 436] width 65 height 20
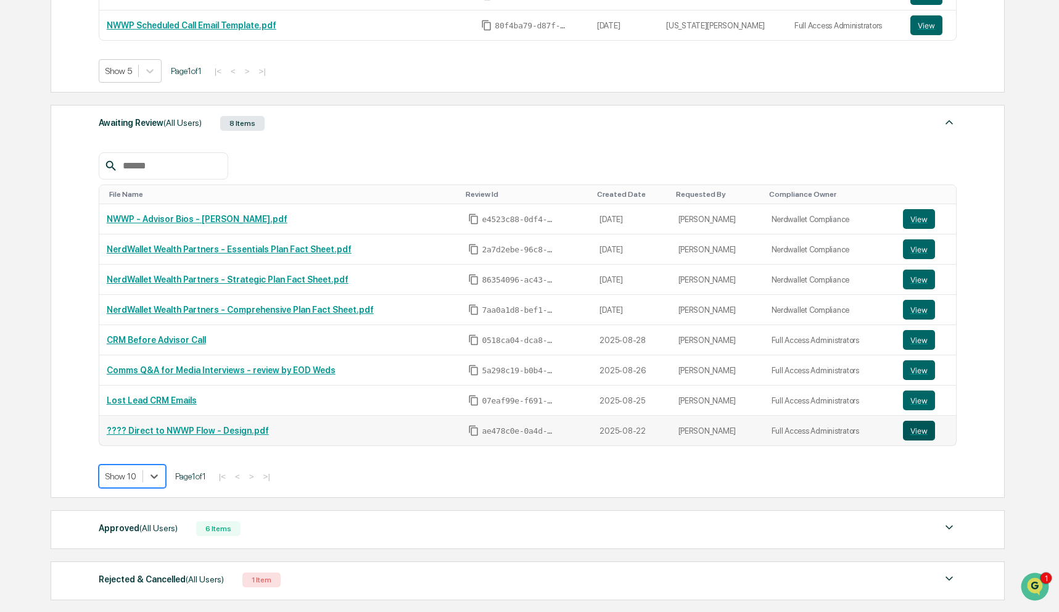
click at [916, 430] on button "View" at bounding box center [919, 431] width 32 height 20
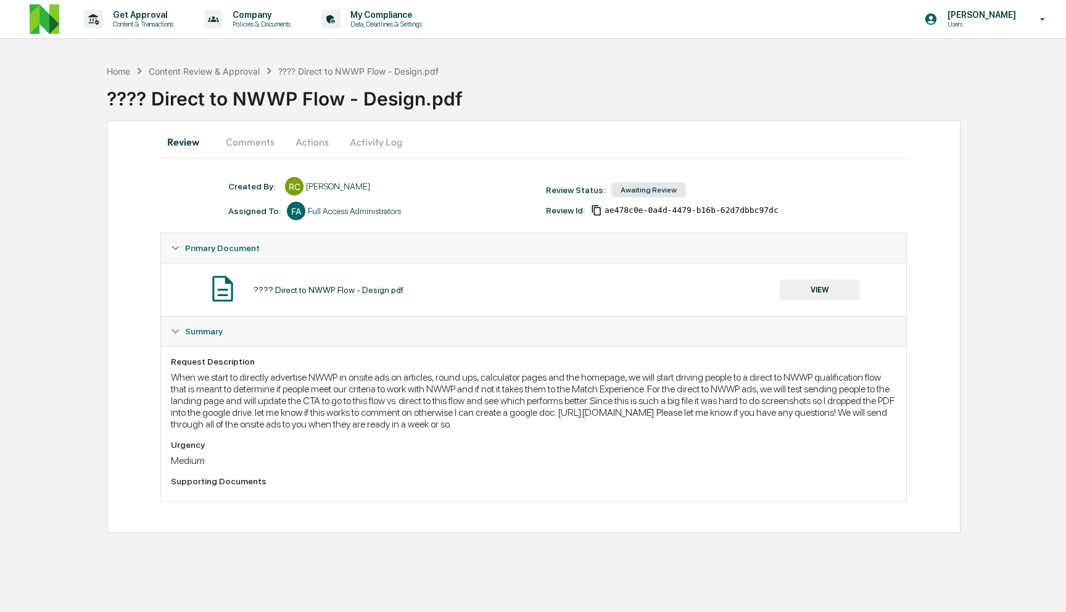
click at [231, 136] on button "Comments" at bounding box center [250, 142] width 68 height 30
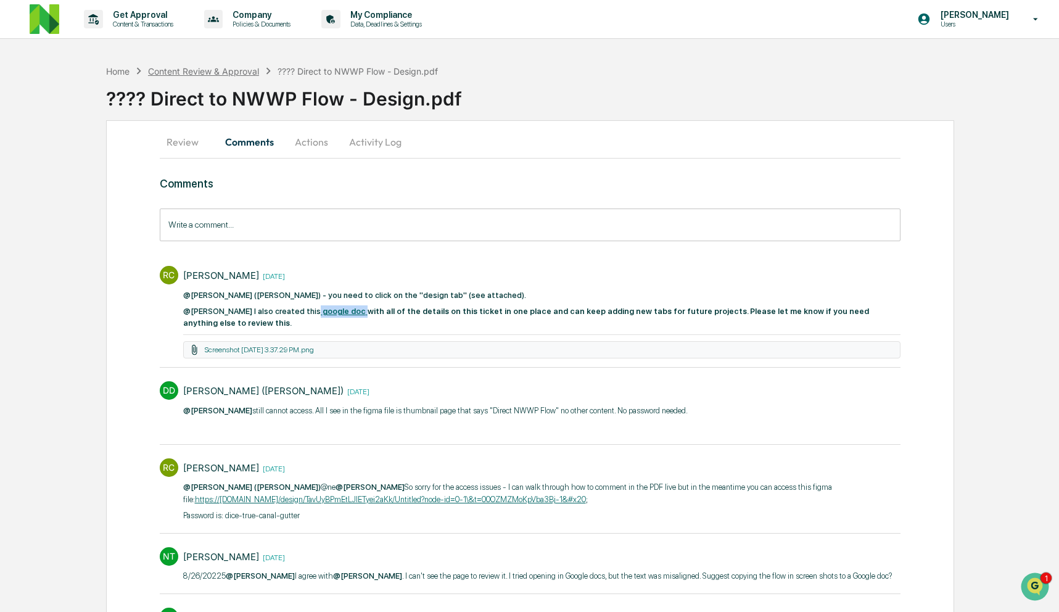
click at [199, 74] on div "Content Review & Approval" at bounding box center [203, 71] width 111 height 10
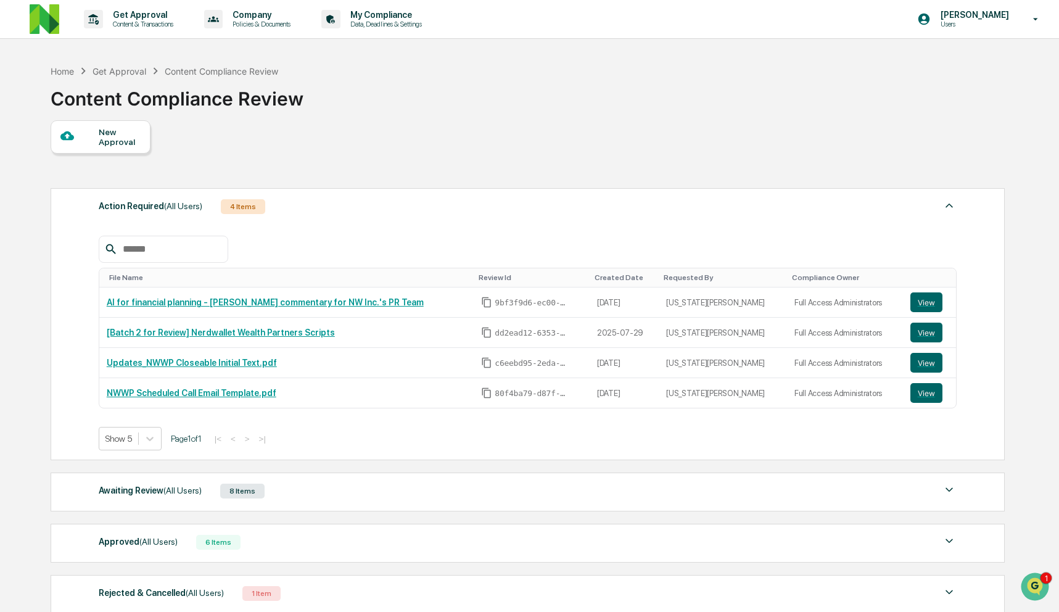
click at [274, 483] on div "Awaiting Review (All Users) 8 Items" at bounding box center [528, 490] width 858 height 17
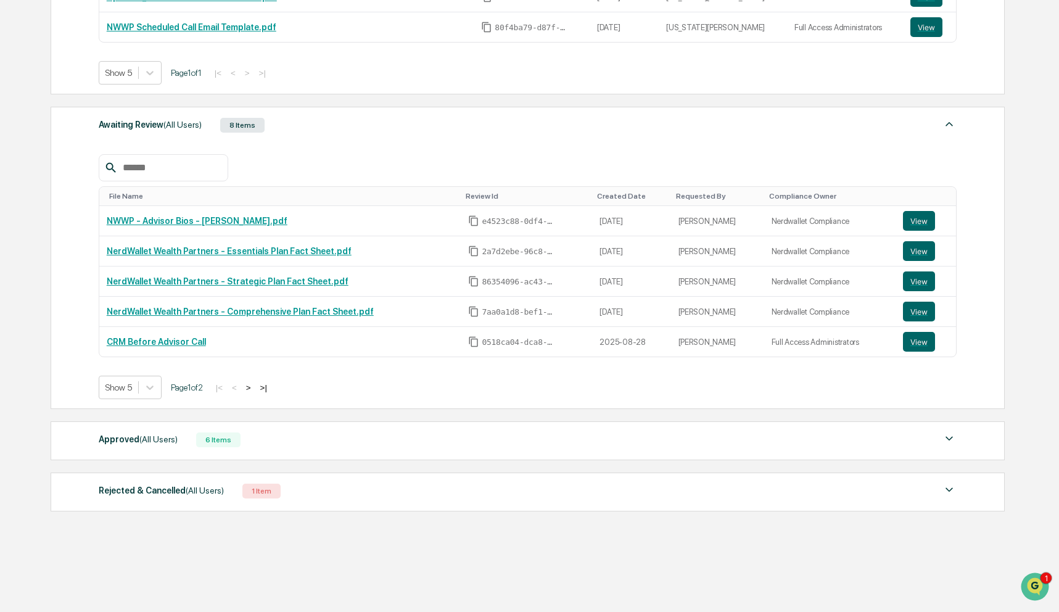
scroll to position [368, 0]
click at [110, 388] on div at bounding box center [118, 386] width 27 height 12
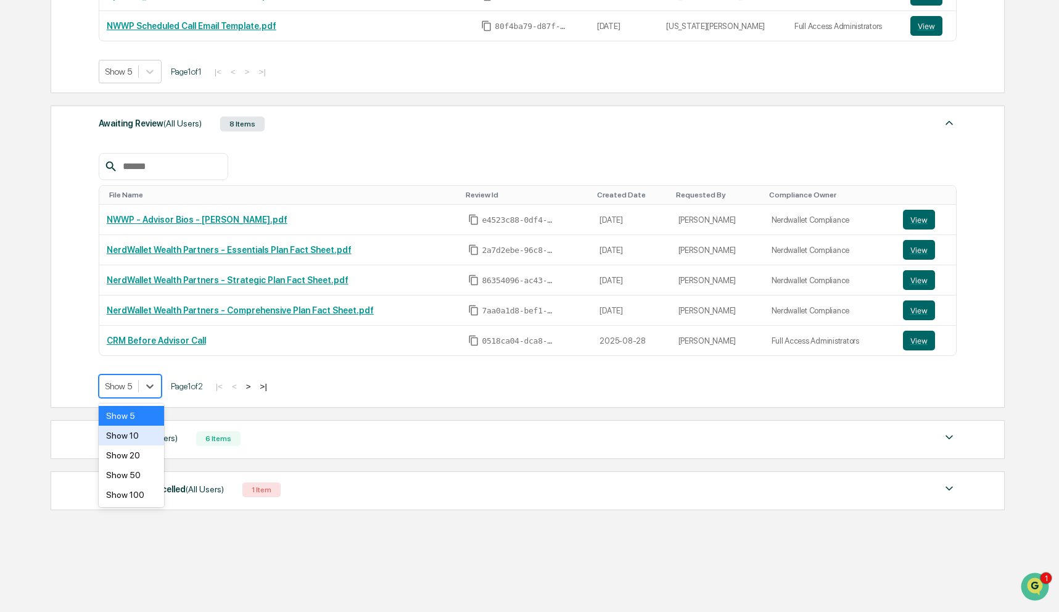
click at [120, 442] on div "Show 10" at bounding box center [131, 436] width 65 height 20
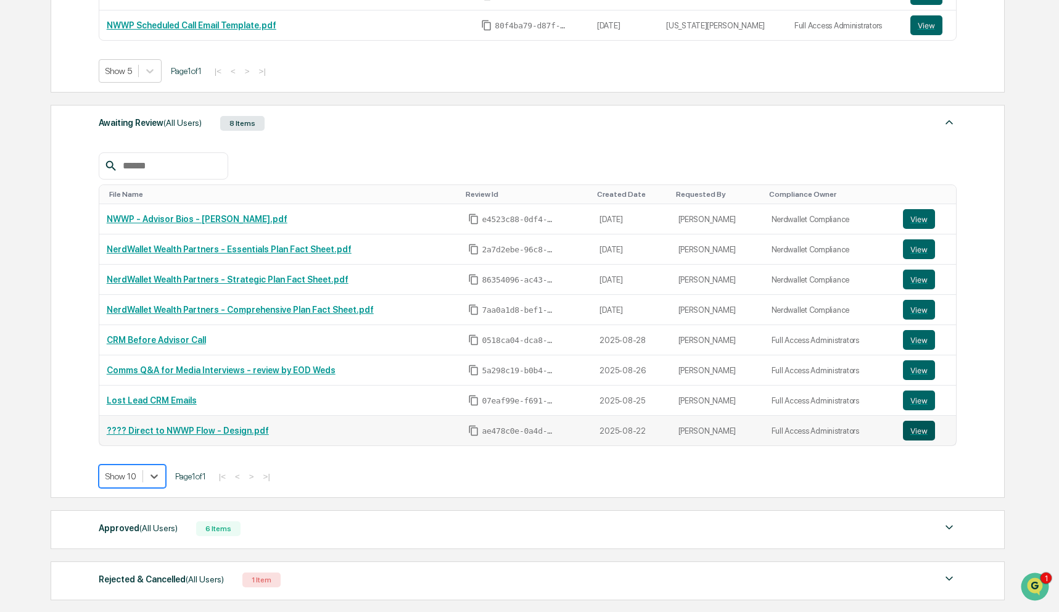
click at [919, 433] on button "View" at bounding box center [919, 431] width 32 height 20
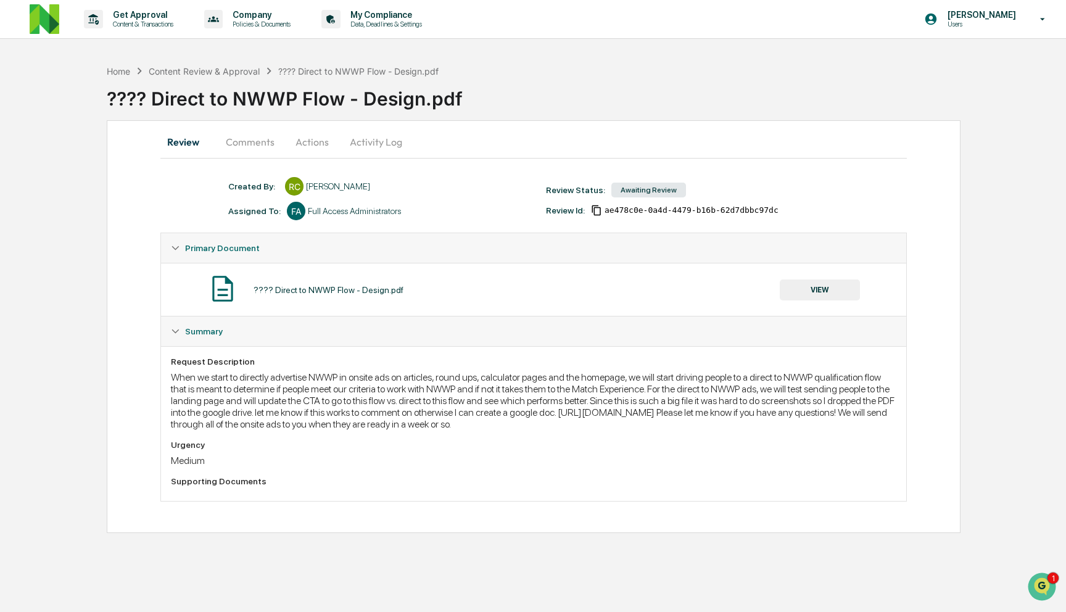
drag, startPoint x: 171, startPoint y: 376, endPoint x: 483, endPoint y: 436, distance: 317.1
click at [483, 430] on div "When we start to directly advertise NWWP in onsite ads on articles, round ups, …" at bounding box center [533, 400] width 725 height 59
click at [244, 71] on div "Content Review & Approval" at bounding box center [204, 71] width 111 height 10
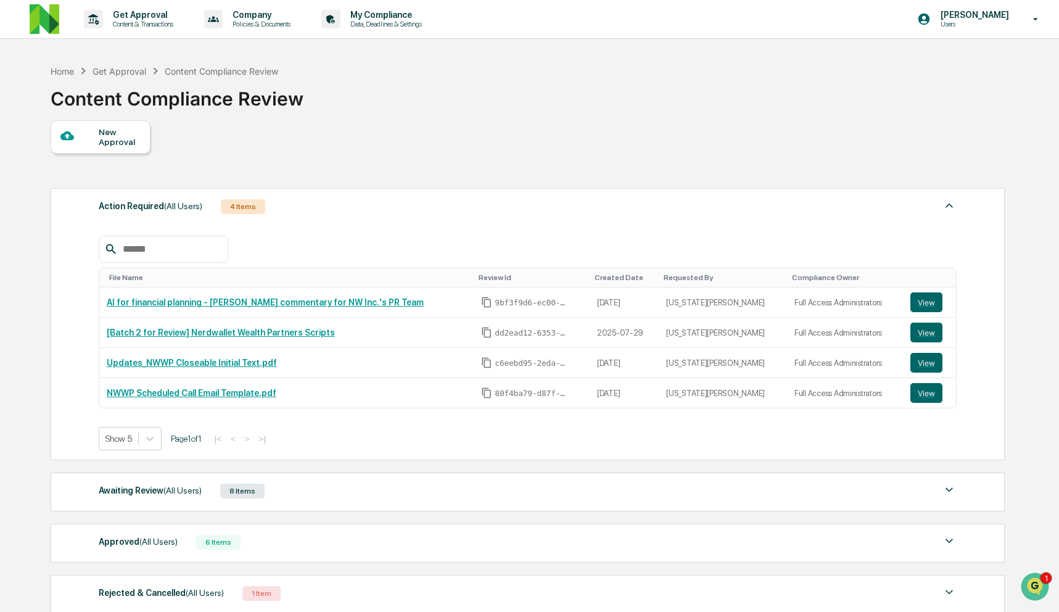
click at [329, 492] on div "Awaiting Review (All Users) 8 Items" at bounding box center [528, 490] width 858 height 17
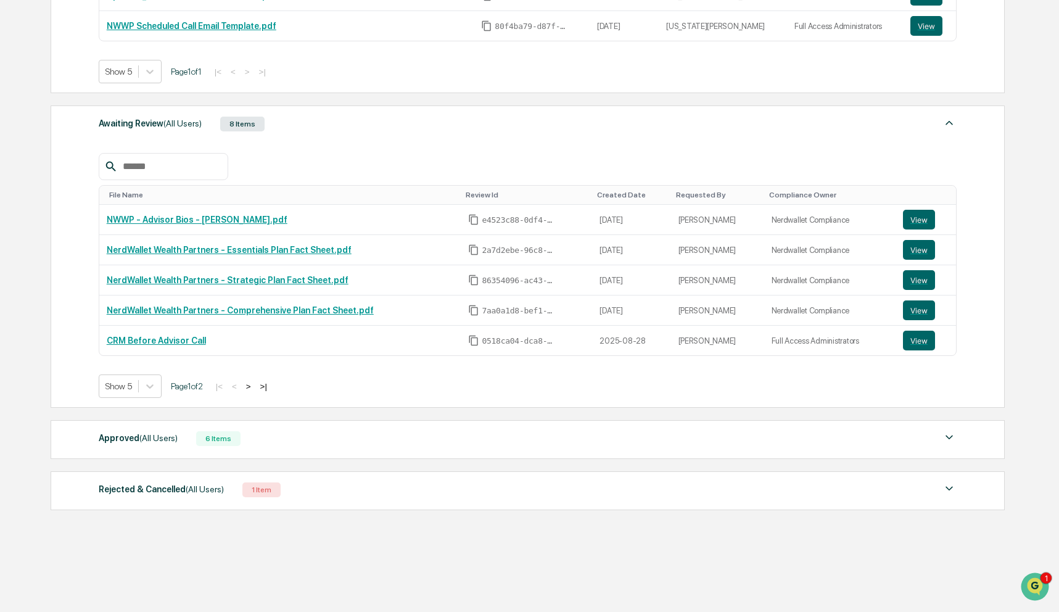
scroll to position [368, 0]
click at [134, 378] on div "Show 5" at bounding box center [118, 385] width 39 height 17
click at [141, 438] on div "Show 10" at bounding box center [131, 436] width 65 height 20
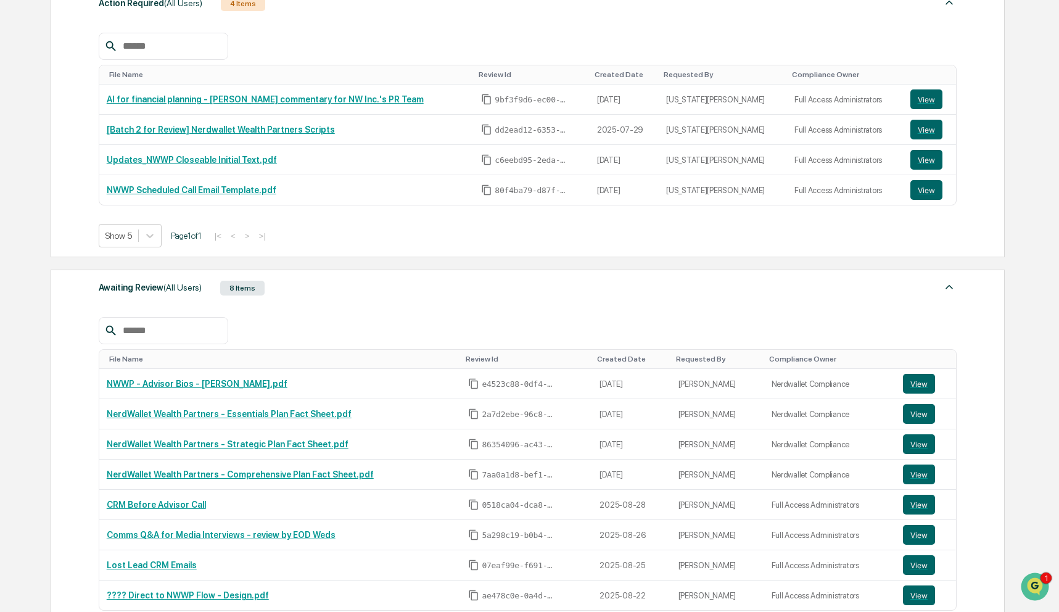
scroll to position [173, 0]
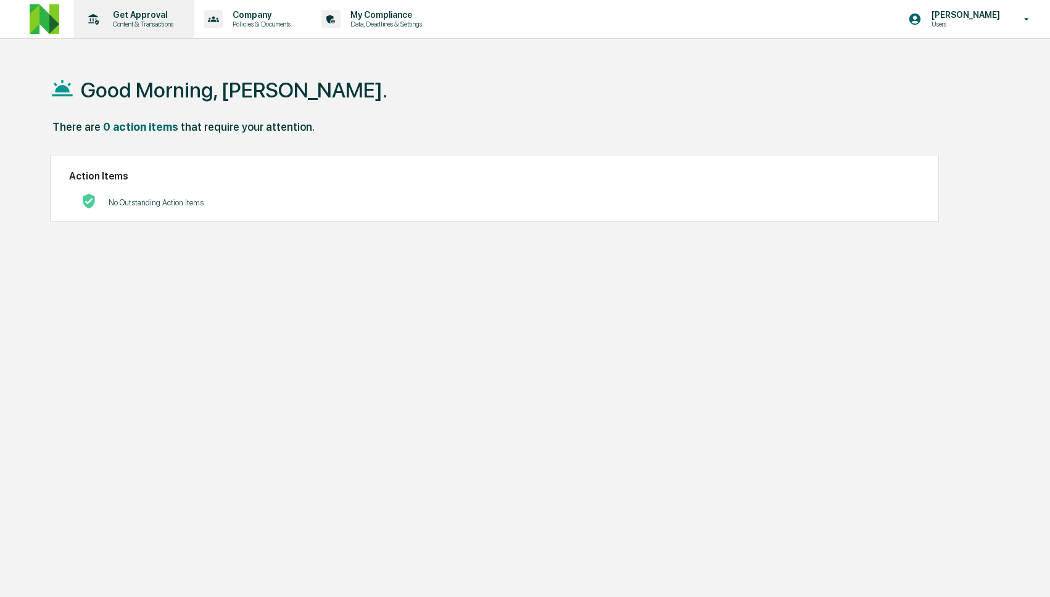
click at [138, 19] on p "Get Approval" at bounding box center [141, 15] width 76 height 10
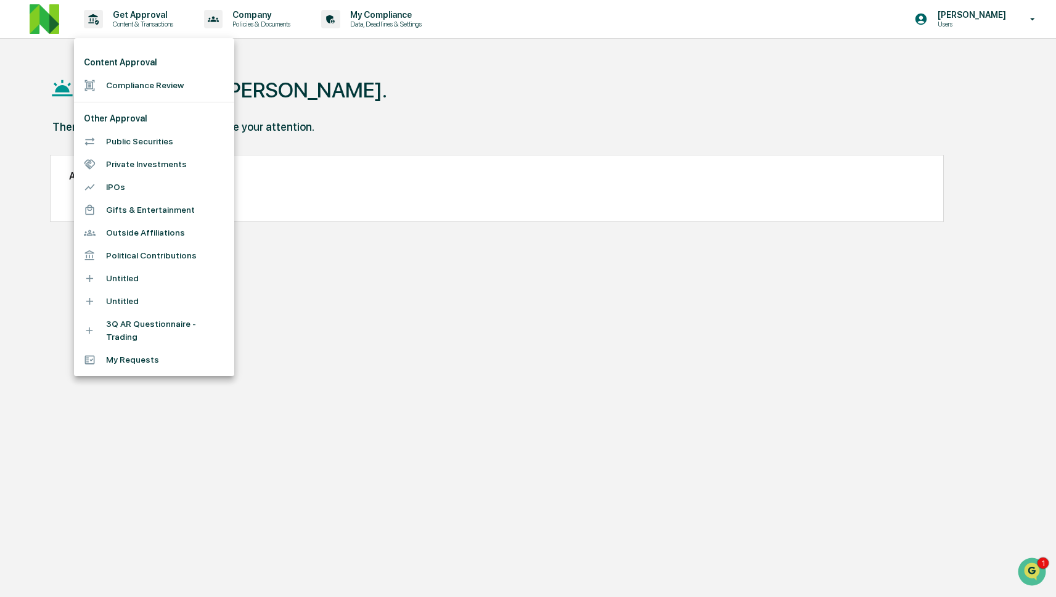
click at [142, 84] on li "Compliance Review" at bounding box center [154, 85] width 160 height 23
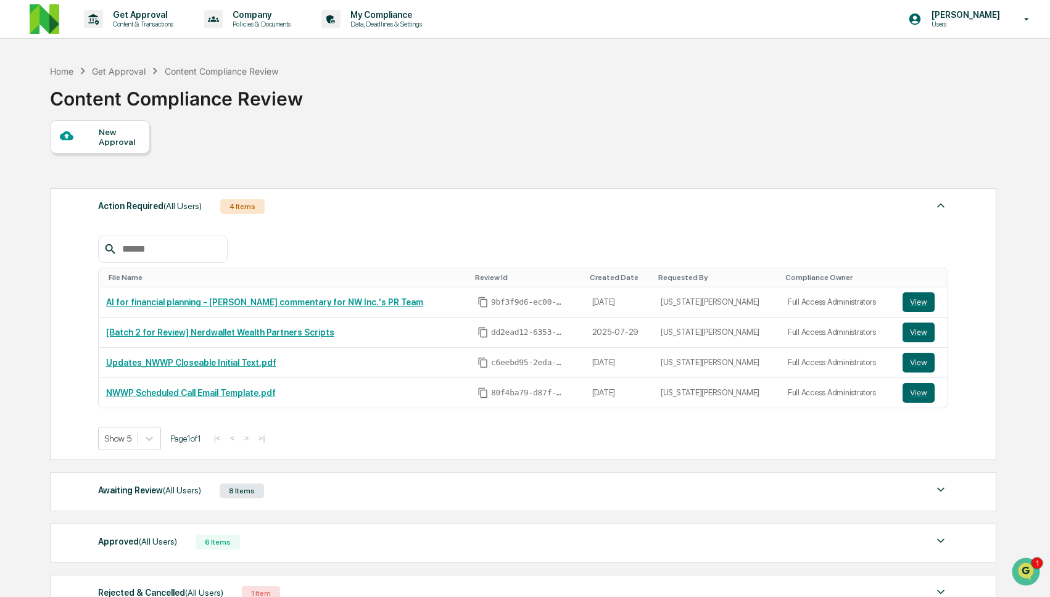
click at [291, 490] on div "Awaiting Review (All Users) 8 Items" at bounding box center [523, 490] width 850 height 17
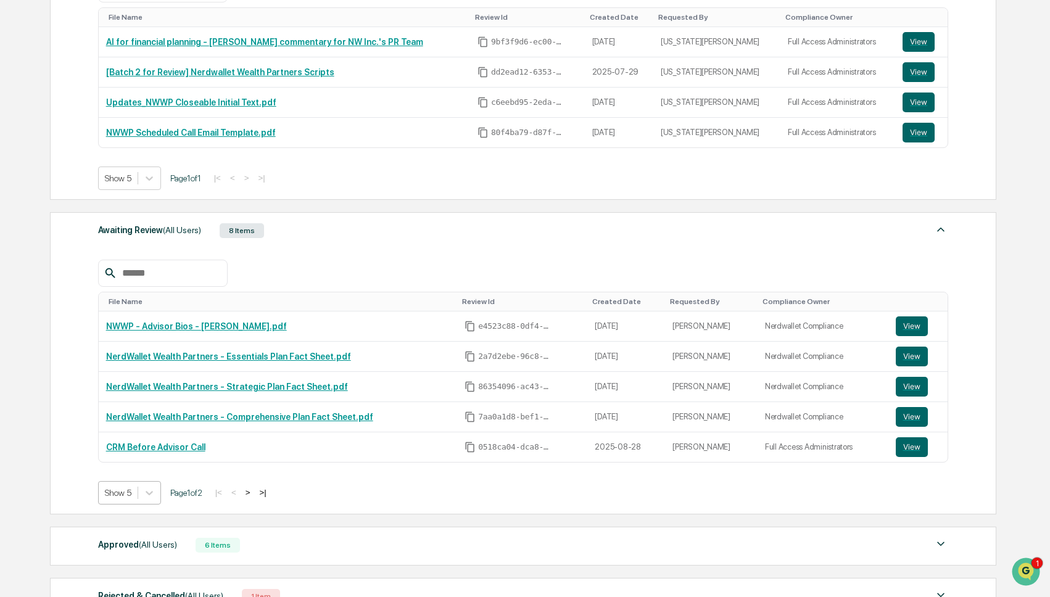
click at [120, 494] on body "Get Approval Content & Transactions Company Policies & Documents My Compliance …" at bounding box center [525, 228] width 1050 height 977
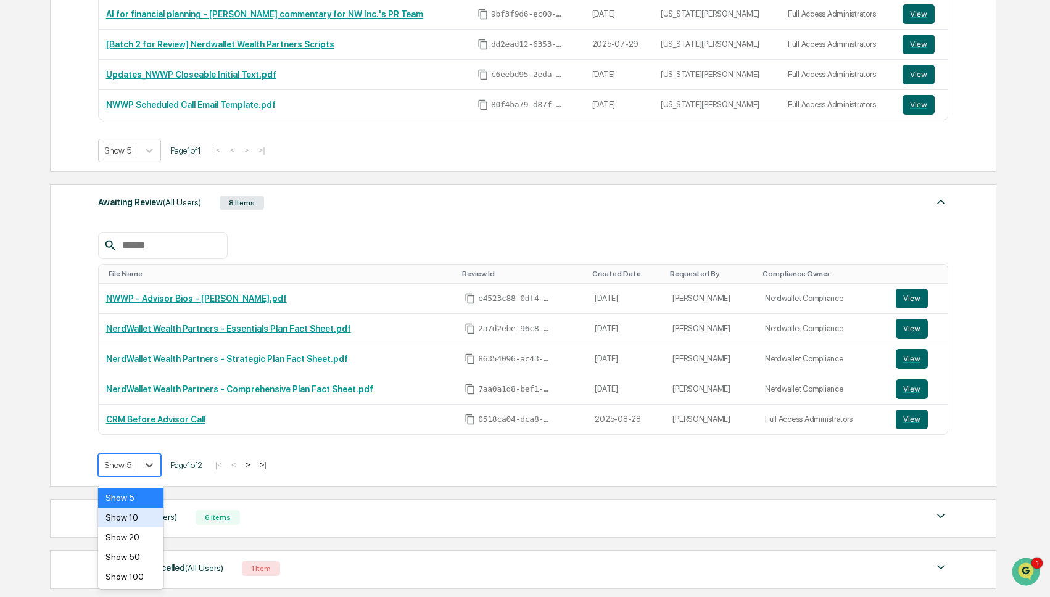
click at [136, 516] on div "Show 10" at bounding box center [130, 518] width 65 height 20
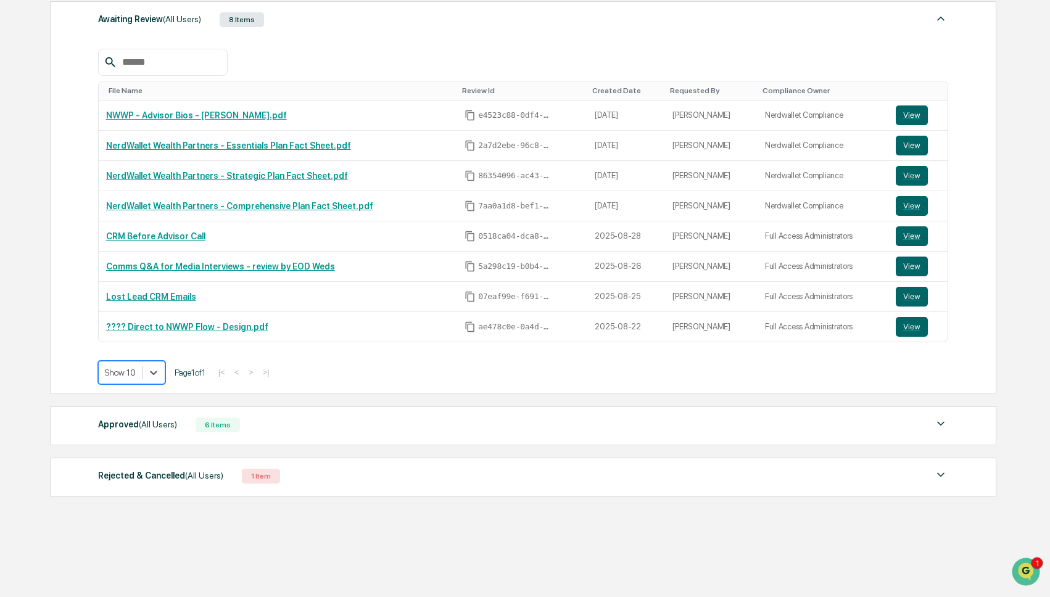
scroll to position [476, 0]
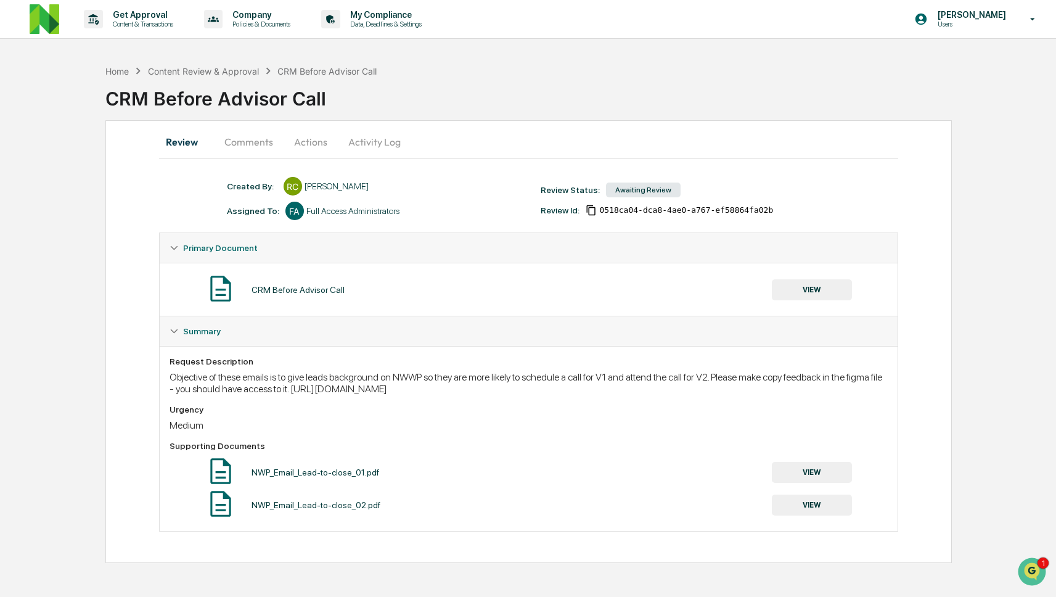
click at [287, 360] on div "Request Description" at bounding box center [529, 361] width 718 height 10
drag, startPoint x: 421, startPoint y: 389, endPoint x: 521, endPoint y: 403, distance: 100.8
click at [521, 395] on div "Objective of these emails is to give leads background on NWWP so they are more …" at bounding box center [529, 382] width 718 height 23
copy div "https://www.figma.com/design/llwME6e7gPSqd0xBkbHQF5/25Q3_CRM_Nerdwallet-Wealth-…"
click at [253, 141] on button "Comments" at bounding box center [249, 142] width 68 height 30
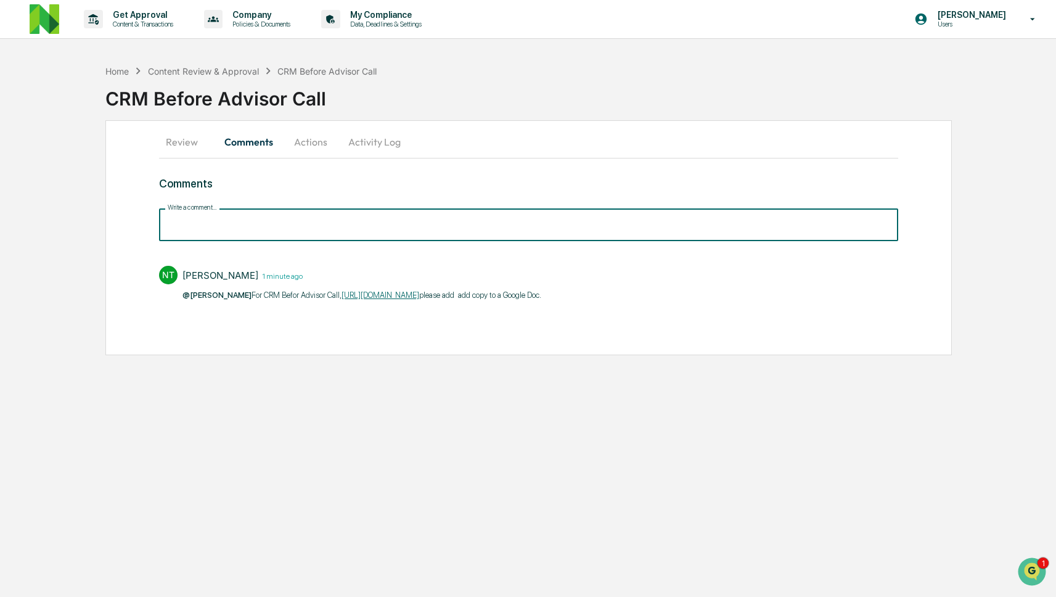
click at [451, 224] on input "Write a comment..." at bounding box center [528, 224] width 739 height 33
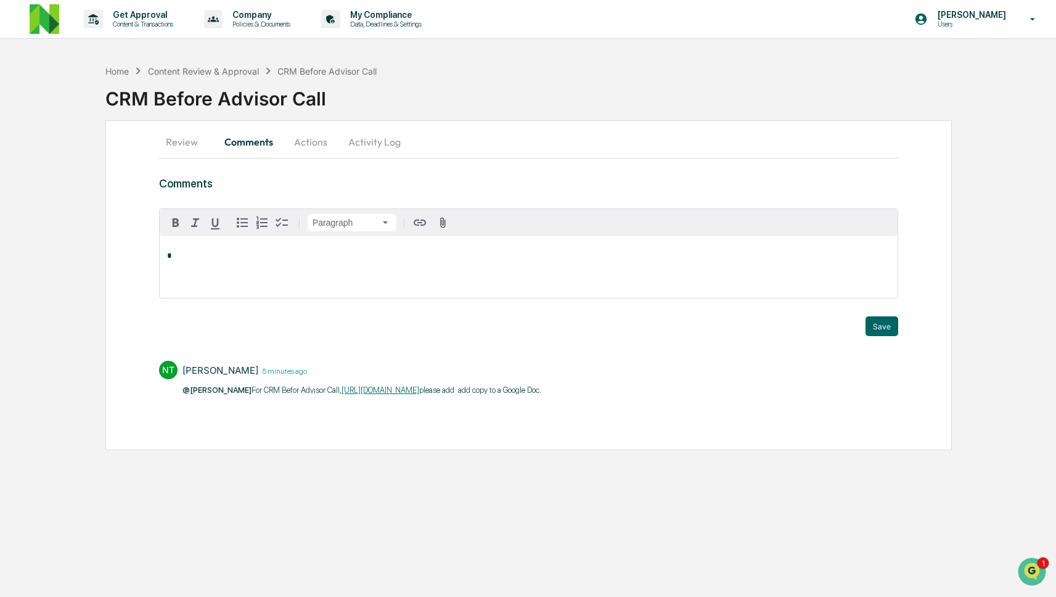
click at [475, 365] on div "Neshie Tiwari 5 minutes ago" at bounding box center [362, 370] width 359 height 19
click at [195, 150] on button "Review" at bounding box center [187, 142] width 56 height 30
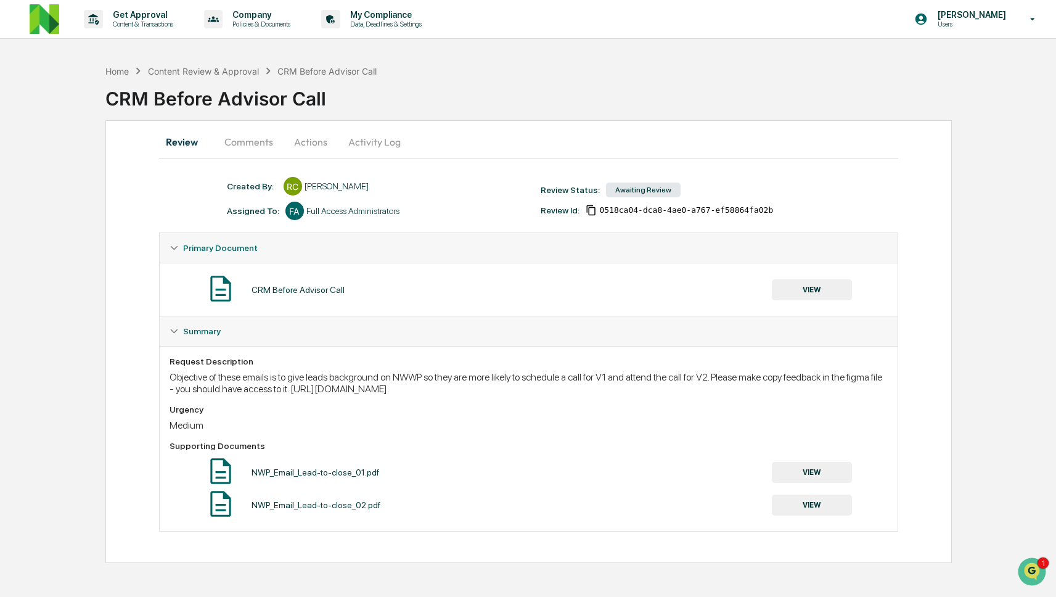
drag, startPoint x: 421, startPoint y: 388, endPoint x: 525, endPoint y: 402, distance: 104.6
click at [522, 395] on div "Objective of these emails is to give leads background on NWWP so they are more …" at bounding box center [529, 382] width 718 height 23
copy div "https://www.figma.com/design/llwME6e7gPSqd0xBkbHQF5/25Q3_CRM_Nerdwallet-Wealth-…"
click at [493, 110] on div "CRM Before Advisor Call" at bounding box center [580, 96] width 951 height 37
click at [241, 146] on button "Comments" at bounding box center [249, 142] width 68 height 30
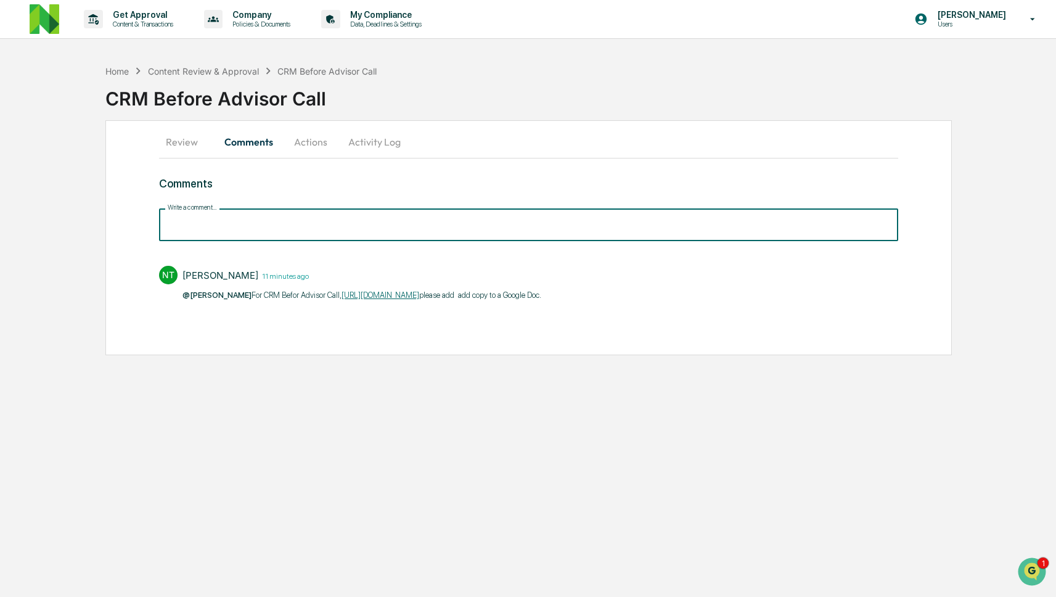
click at [327, 234] on input "Write a comment..." at bounding box center [528, 224] width 739 height 33
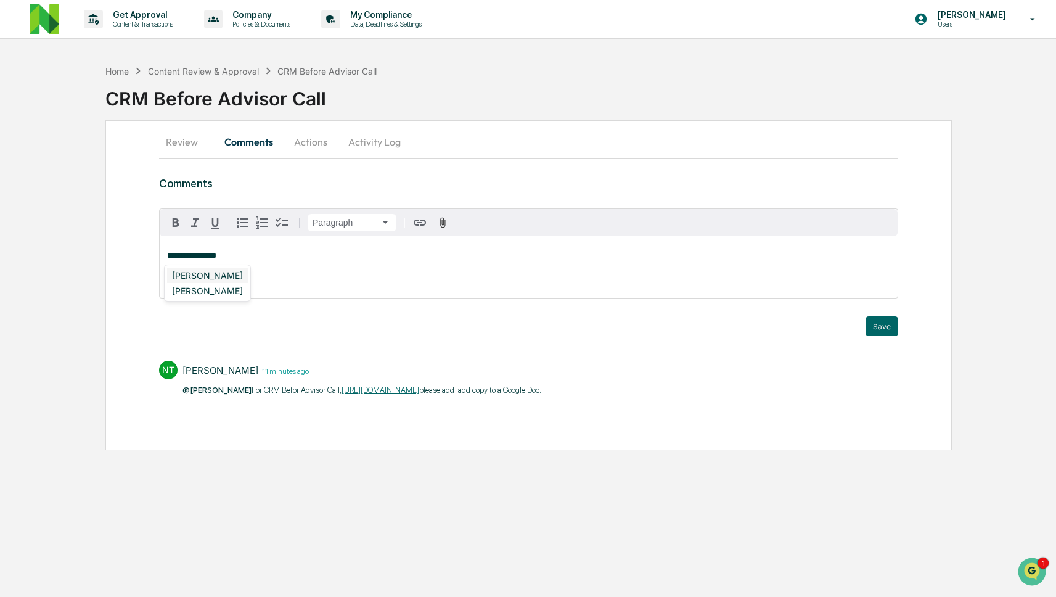
click at [213, 280] on div "Neshie Tiwari" at bounding box center [207, 275] width 81 height 15
click at [212, 277] on div "DeeAnn Mays (Dempsey)" at bounding box center [247, 275] width 160 height 15
click at [442, 260] on p "**********" at bounding box center [528, 256] width 723 height 9
click at [232, 273] on div "Christopher Dingler" at bounding box center [207, 275] width 81 height 15
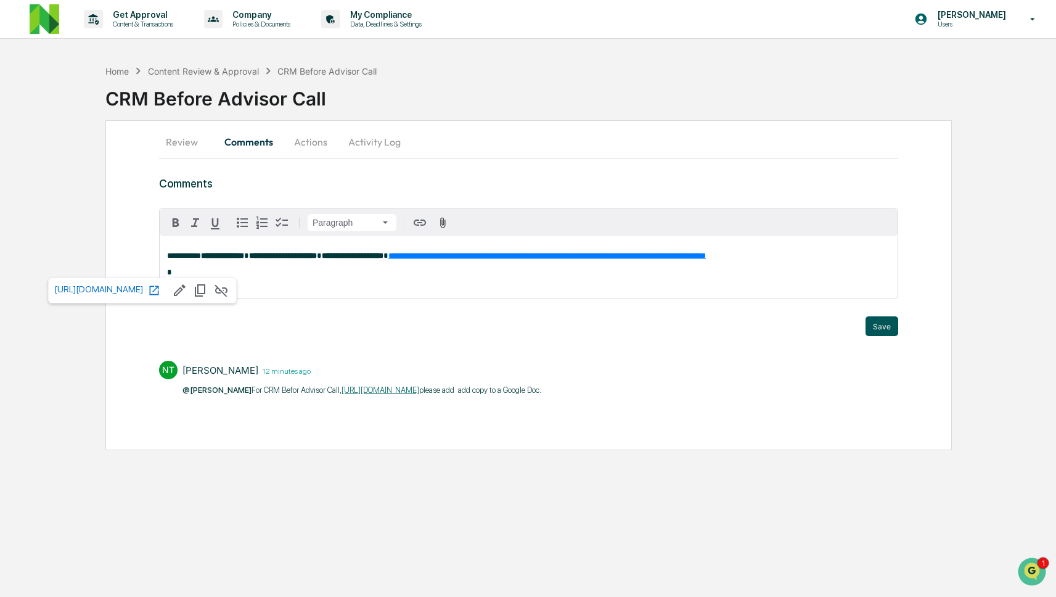
click at [878, 332] on button "Save" at bounding box center [882, 326] width 33 height 20
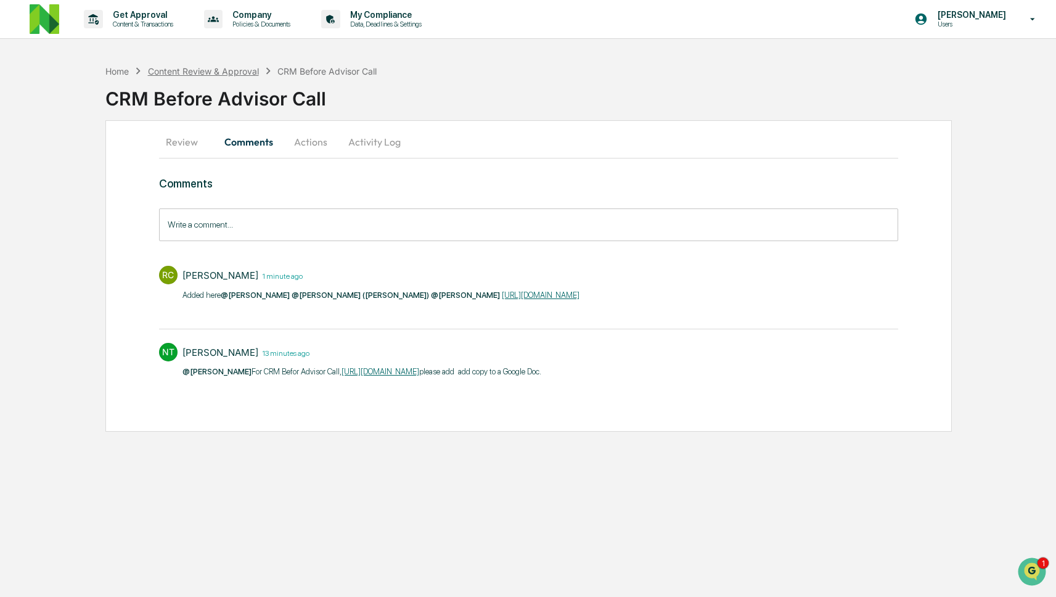
click at [194, 73] on div "Content Review & Approval" at bounding box center [203, 71] width 111 height 10
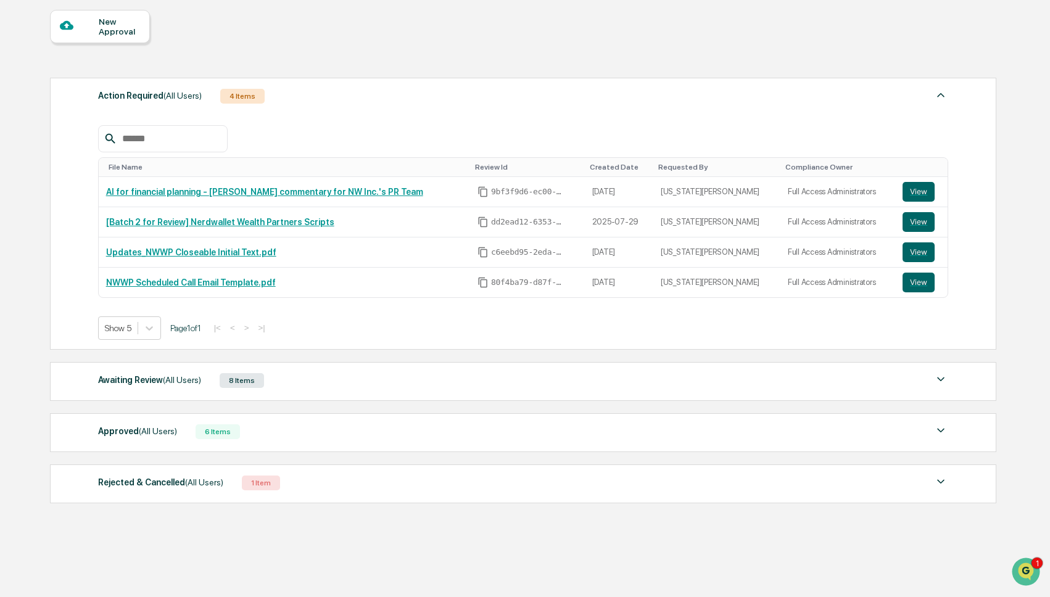
scroll to position [121, 0]
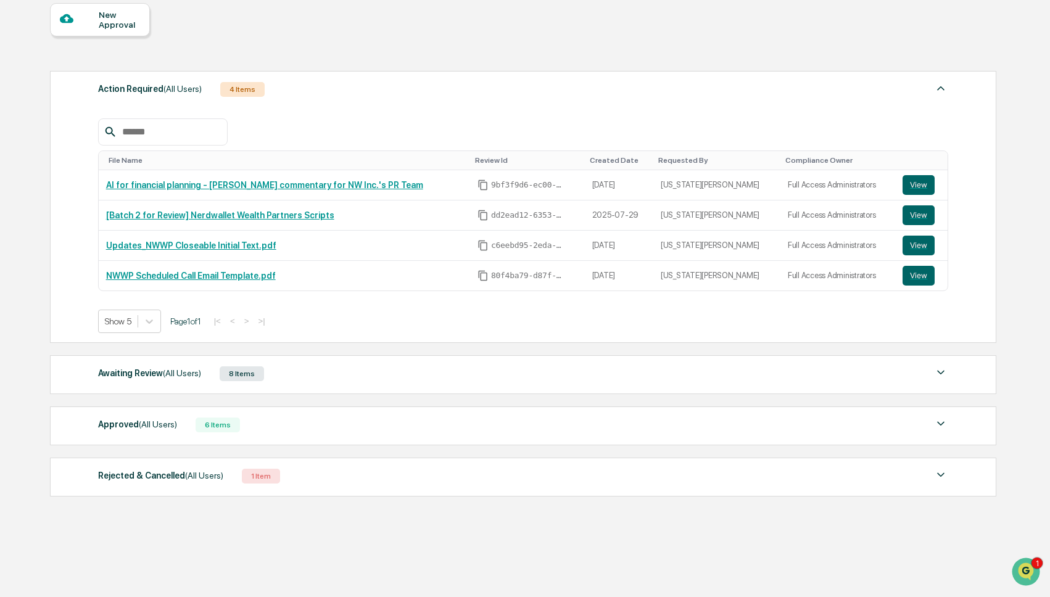
click at [298, 416] on div "Approved (All Users) 6 Items" at bounding box center [523, 424] width 850 height 17
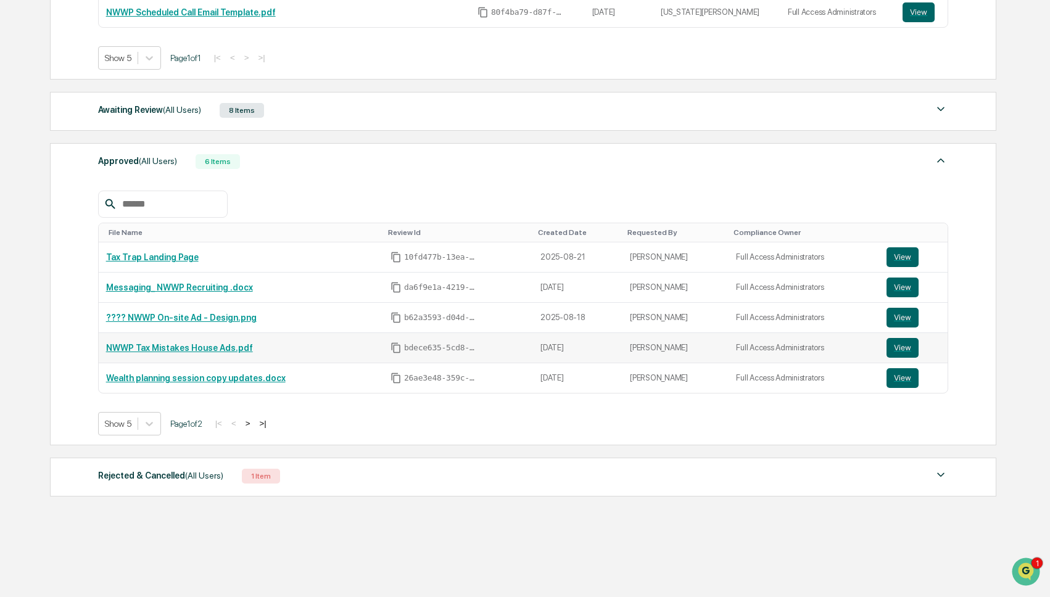
scroll to position [385, 0]
click at [147, 426] on icon at bounding box center [149, 424] width 12 height 12
click at [141, 473] on div "Show 10" at bounding box center [130, 477] width 65 height 20
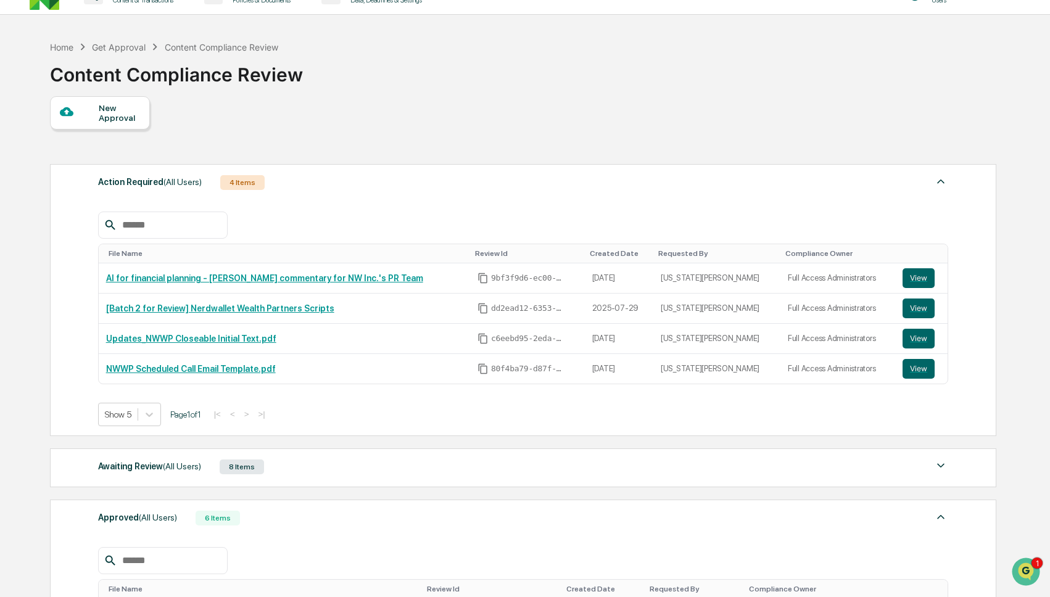
scroll to position [0, 0]
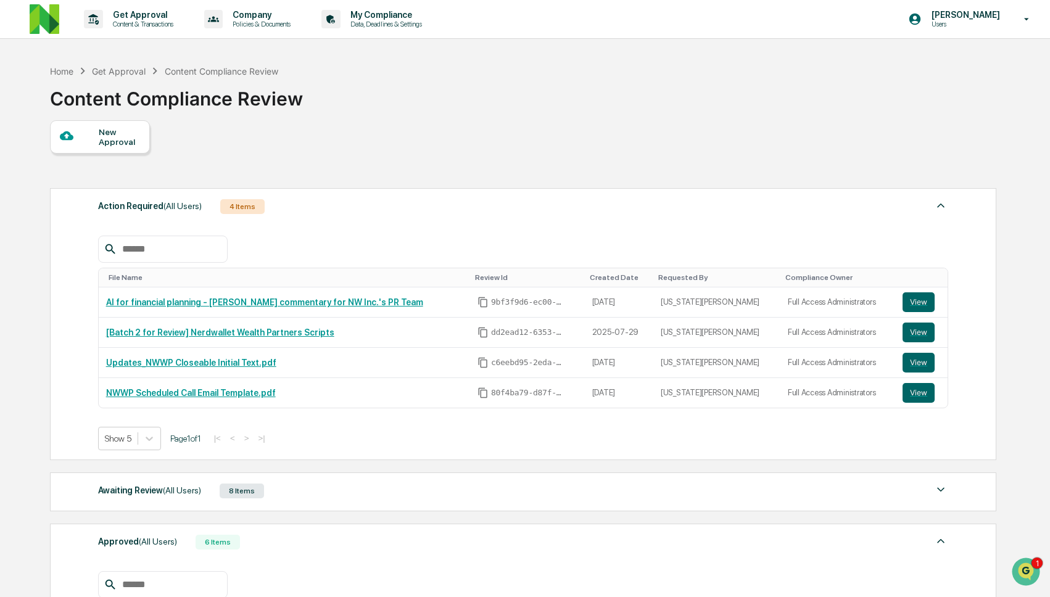
click at [134, 132] on div "New Approval" at bounding box center [119, 137] width 41 height 20
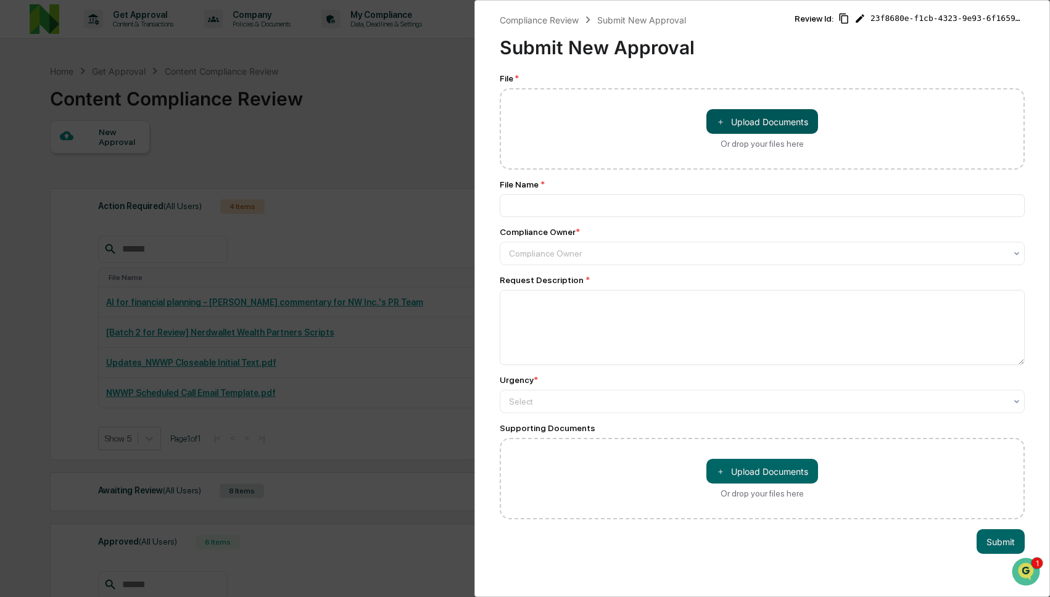
click at [760, 123] on button "＋ Upload Documents" at bounding box center [762, 121] width 112 height 25
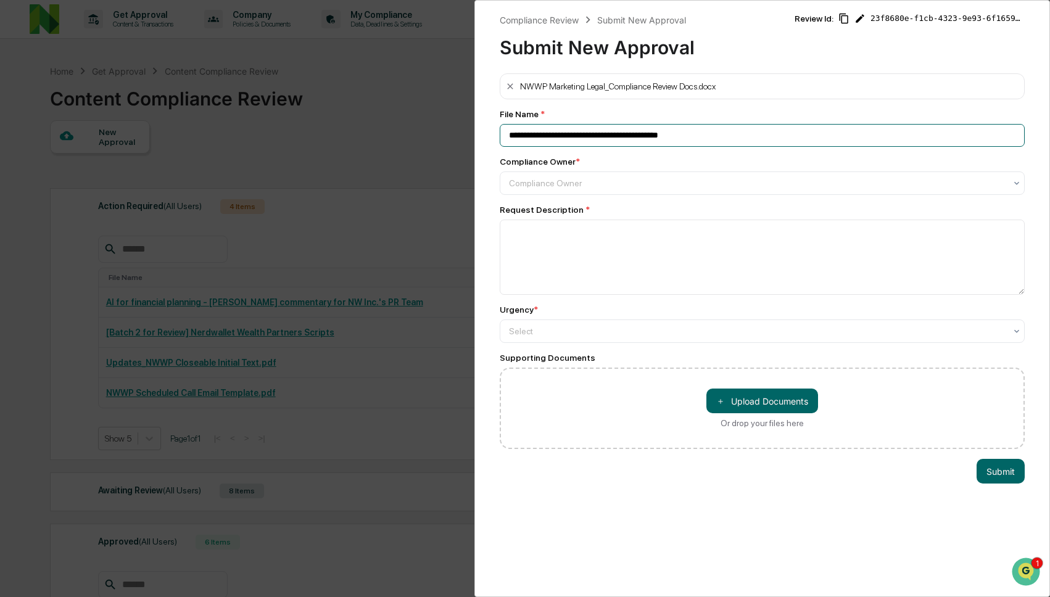
click at [691, 131] on input "**********" at bounding box center [762, 135] width 525 height 23
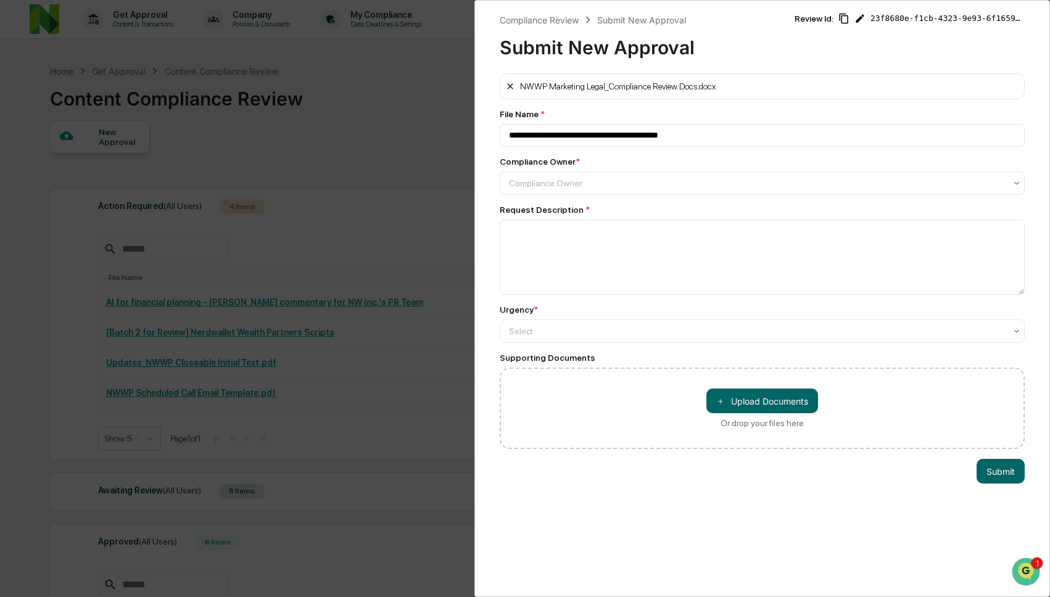
click at [506, 87] on icon at bounding box center [510, 86] width 10 height 10
click at [646, 182] on div at bounding box center [757, 183] width 496 height 12
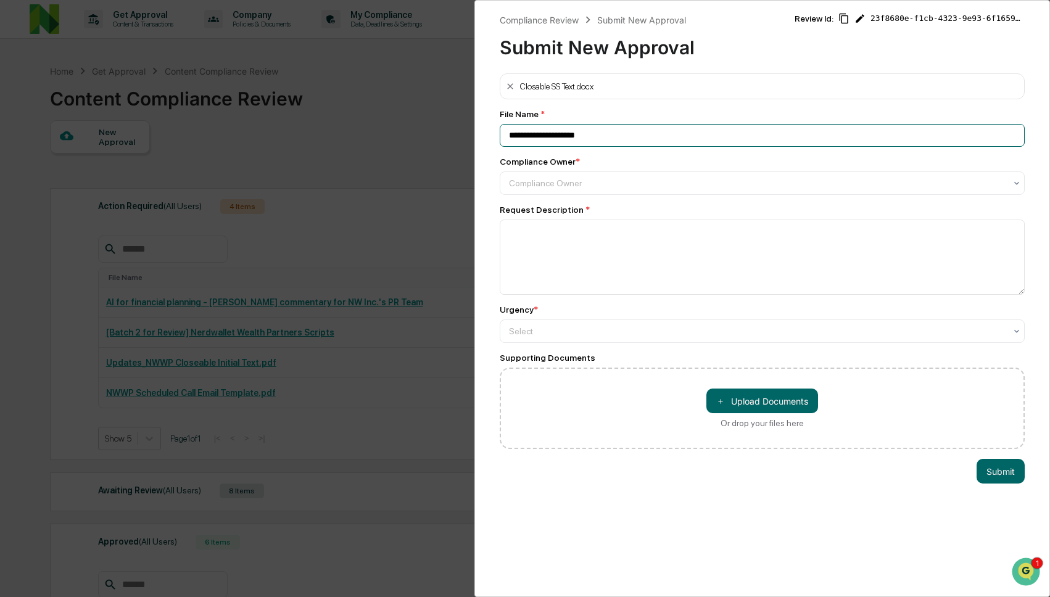
click at [667, 136] on input "**********" at bounding box center [762, 135] width 525 height 23
type input "**********"
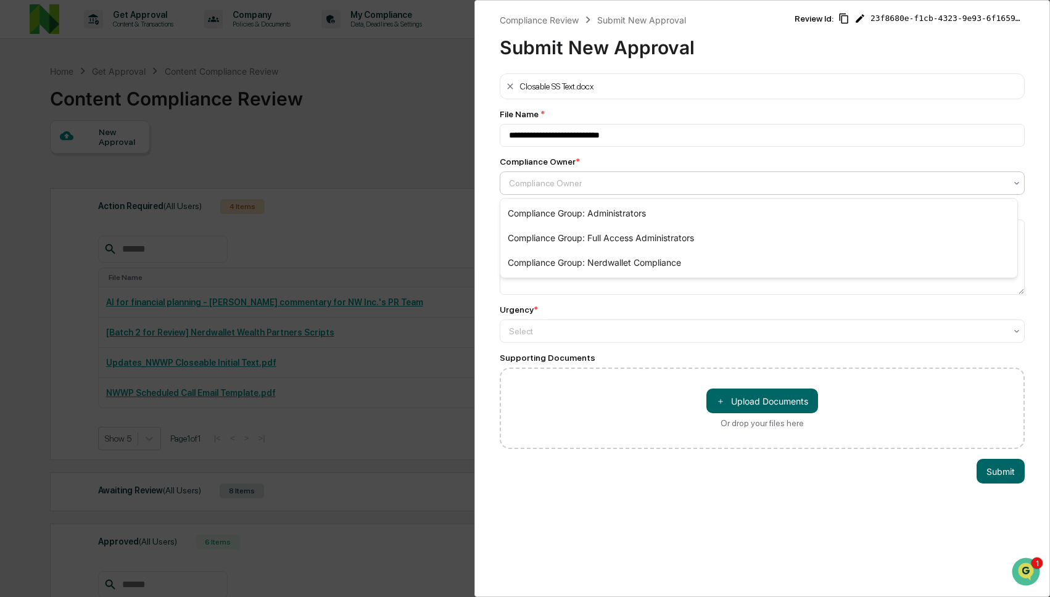
click at [633, 173] on div "Compliance Owner" at bounding box center [762, 182] width 525 height 23
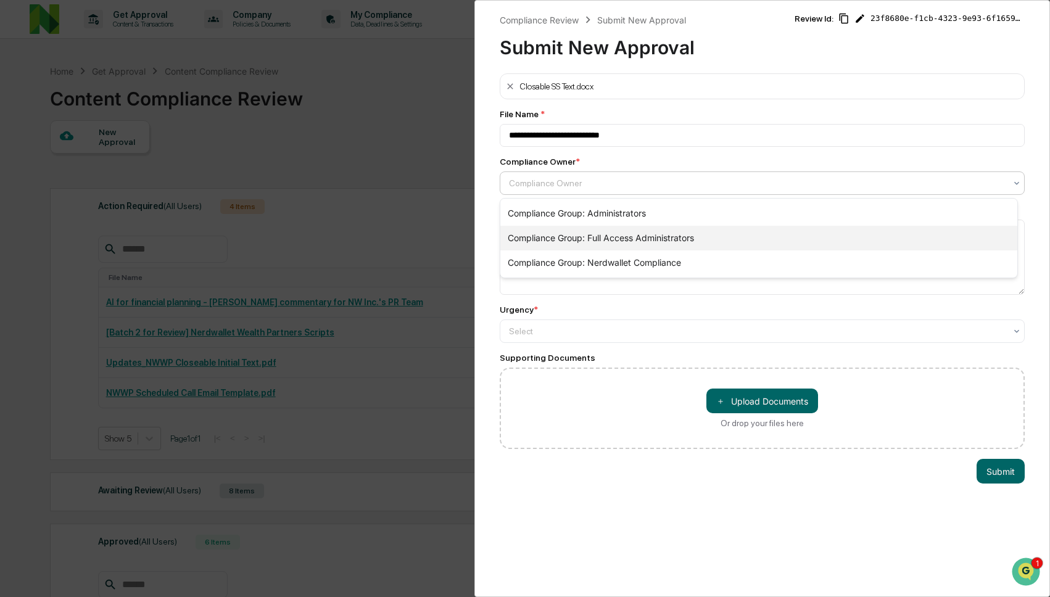
click at [625, 230] on div "Compliance Group: Full Access Administrators" at bounding box center [758, 238] width 517 height 25
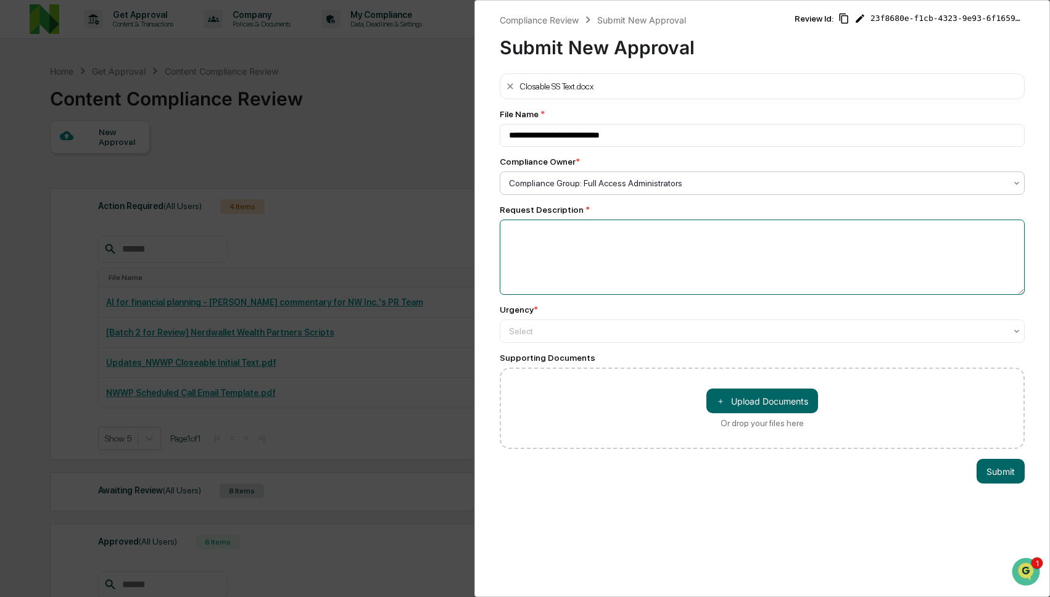
click at [617, 249] on textarea at bounding box center [762, 257] width 525 height 75
click at [598, 195] on div "Select" at bounding box center [762, 182] width 525 height 23
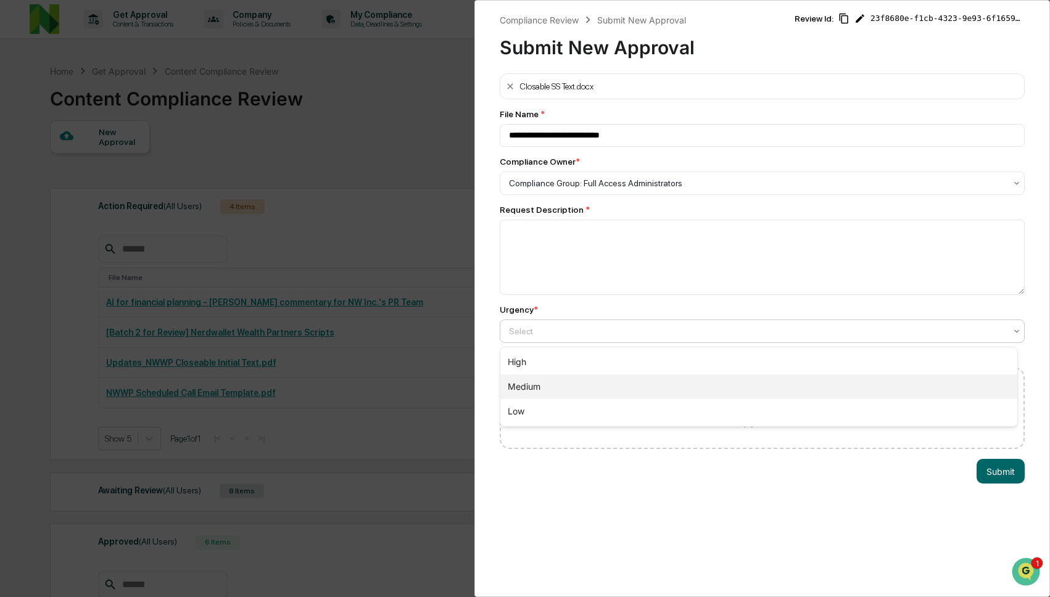
click at [599, 388] on div "Medium" at bounding box center [758, 386] width 517 height 25
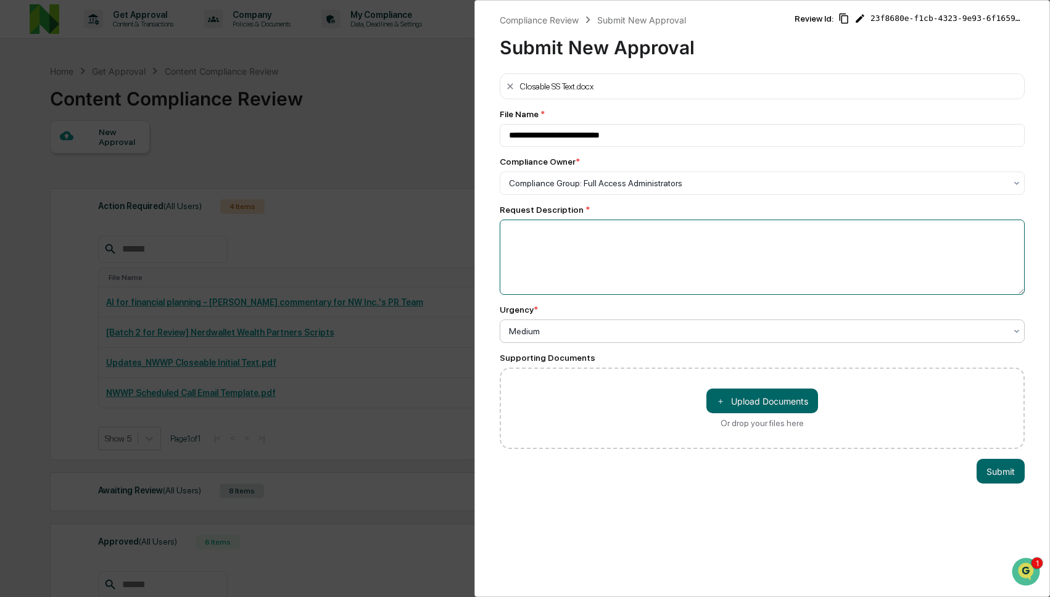
click at [603, 257] on textarea at bounding box center [762, 257] width 525 height 75
type textarea "*"
click at [811, 234] on textarea "**********" at bounding box center [759, 257] width 518 height 75
click at [527, 232] on textarea "**********" at bounding box center [759, 257] width 518 height 75
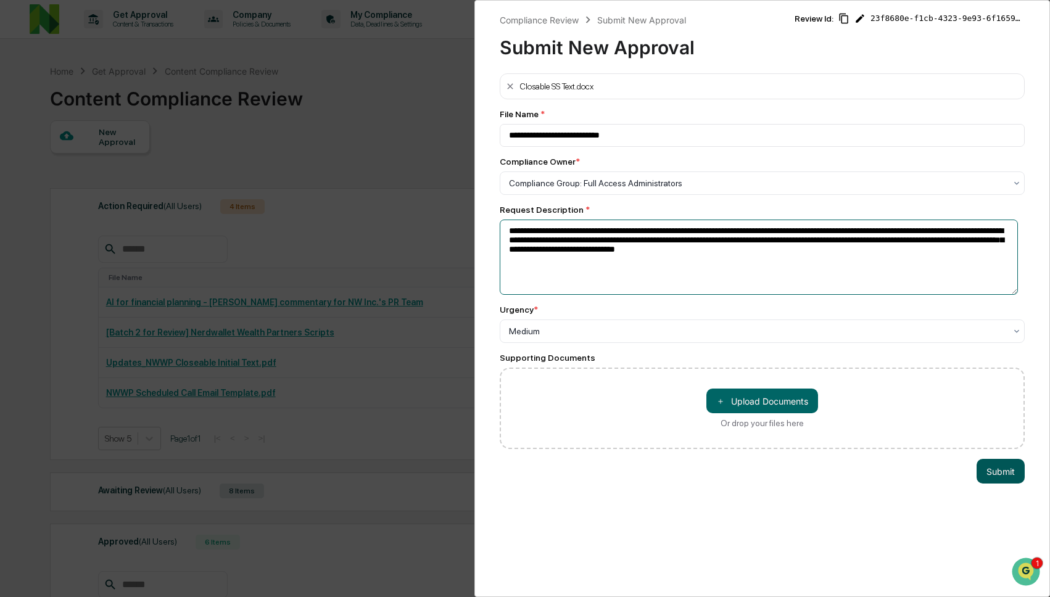
type textarea "**********"
click at [984, 476] on button "Submit" at bounding box center [1000, 471] width 48 height 25
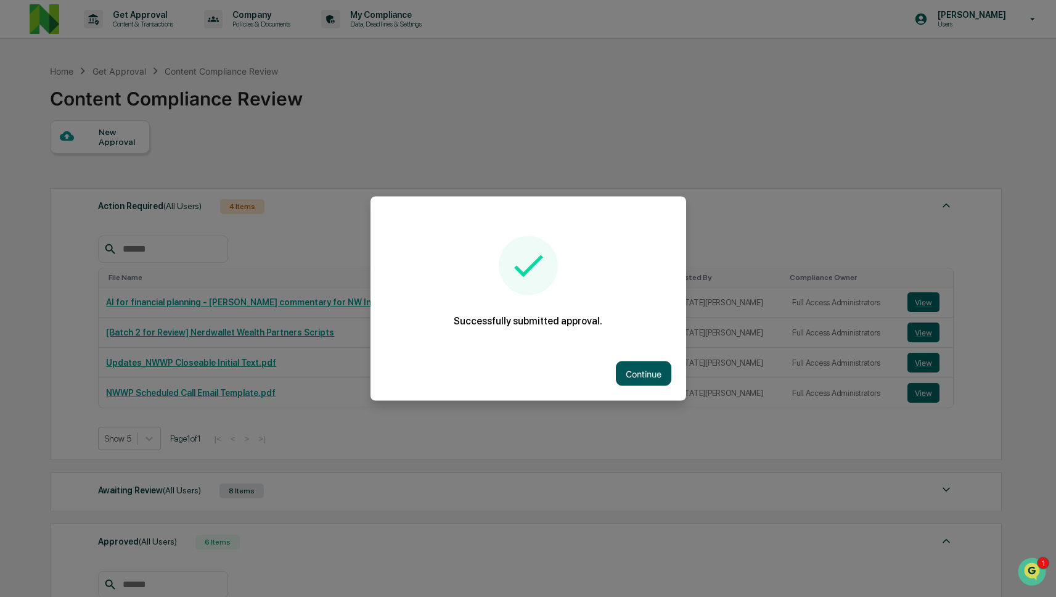
click at [651, 379] on button "Continue" at bounding box center [644, 373] width 56 height 25
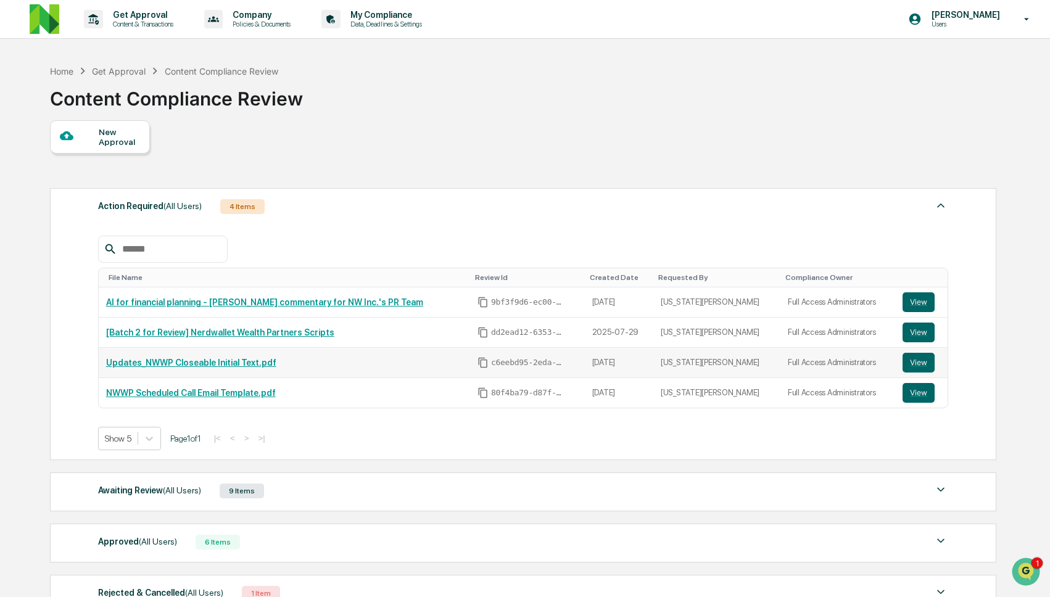
scroll to position [118, 0]
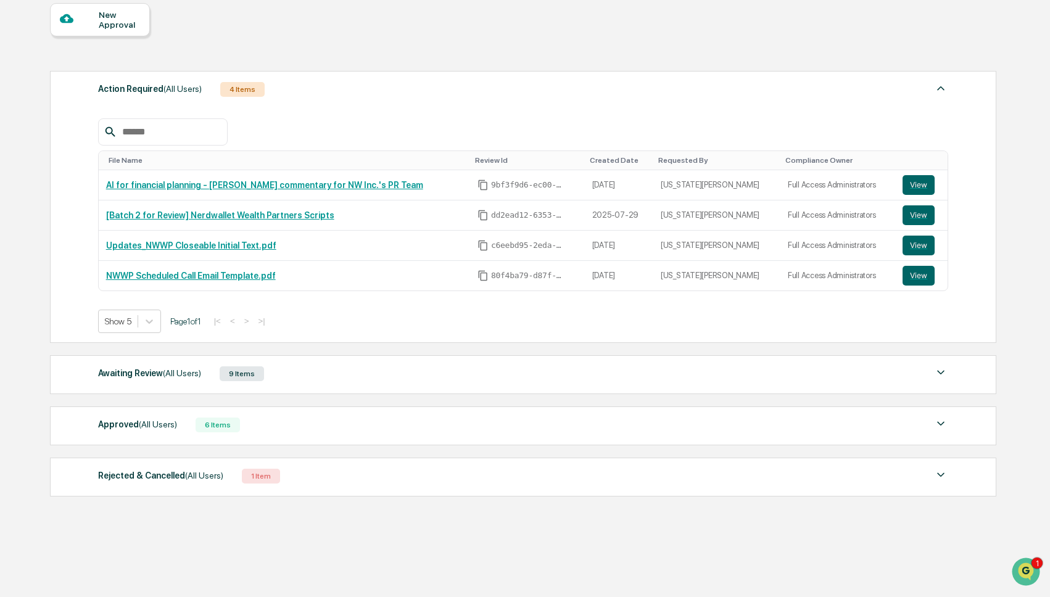
click at [316, 421] on div "Approved (All Users) 6 Items" at bounding box center [523, 424] width 850 height 17
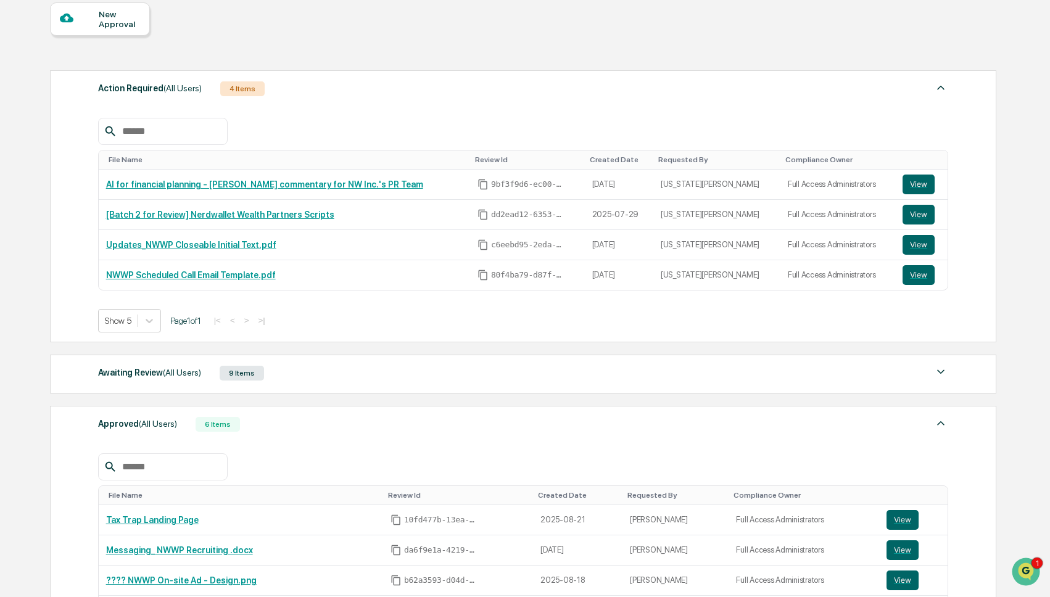
click at [332, 372] on div "Awaiting Review (All Users) 9 Items" at bounding box center [523, 372] width 850 height 17
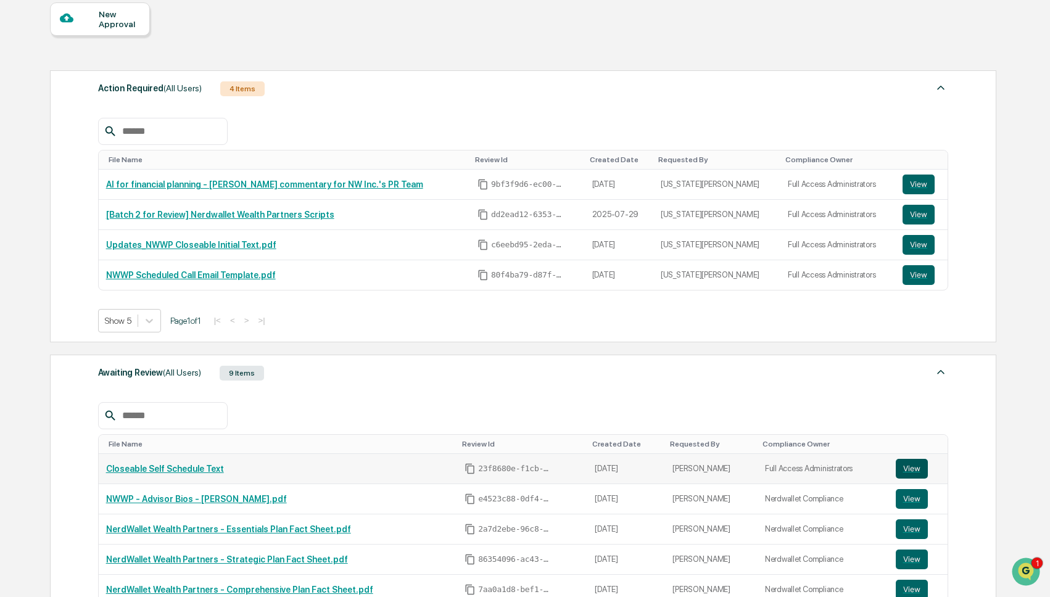
click at [918, 470] on button "View" at bounding box center [911, 469] width 32 height 20
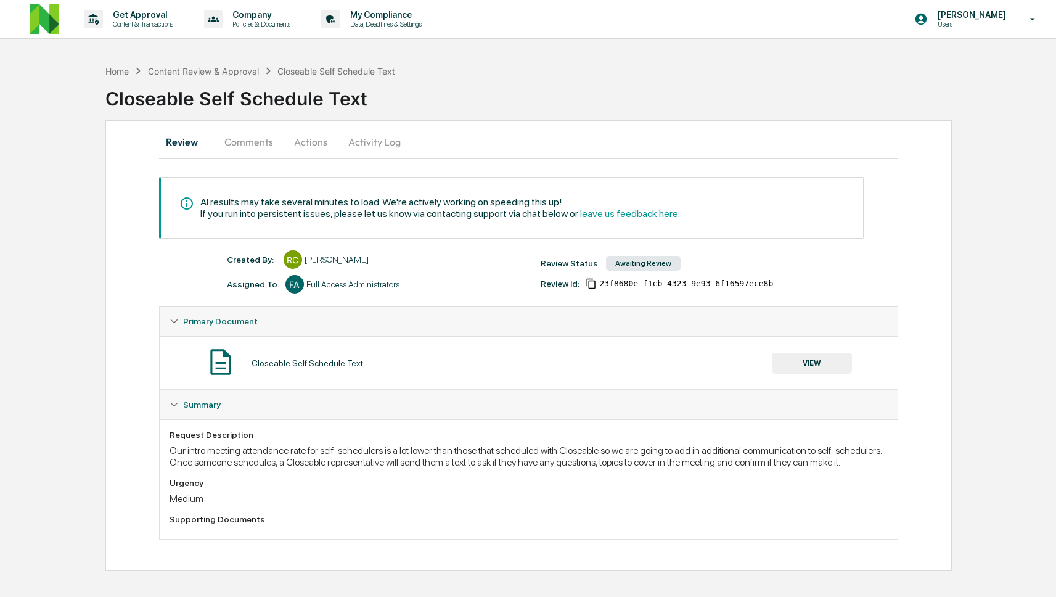
click at [269, 142] on button "Comments" at bounding box center [249, 142] width 68 height 30
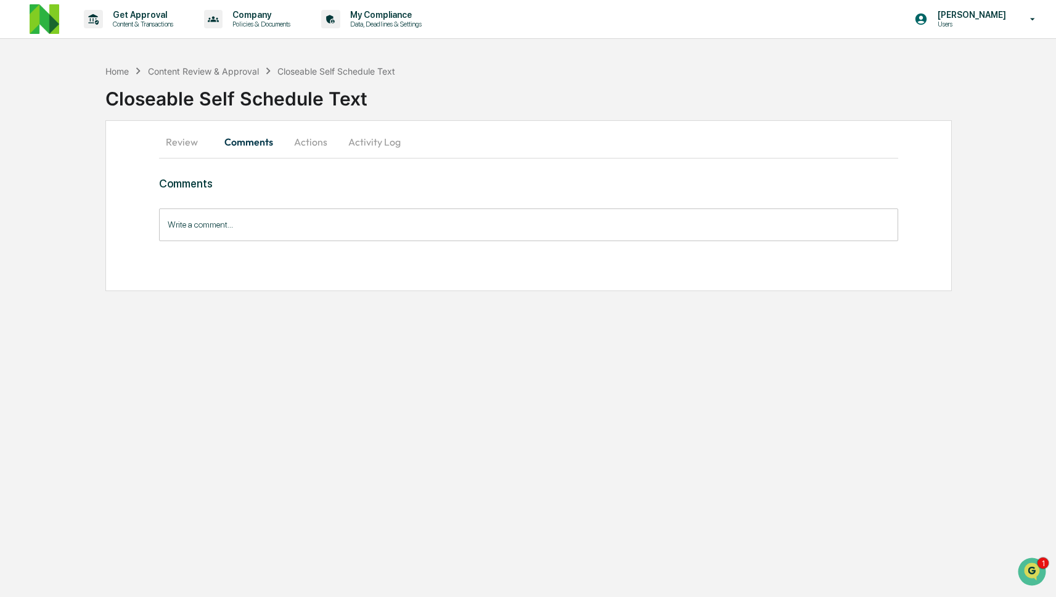
click at [517, 229] on input "Write a comment..." at bounding box center [528, 224] width 739 height 33
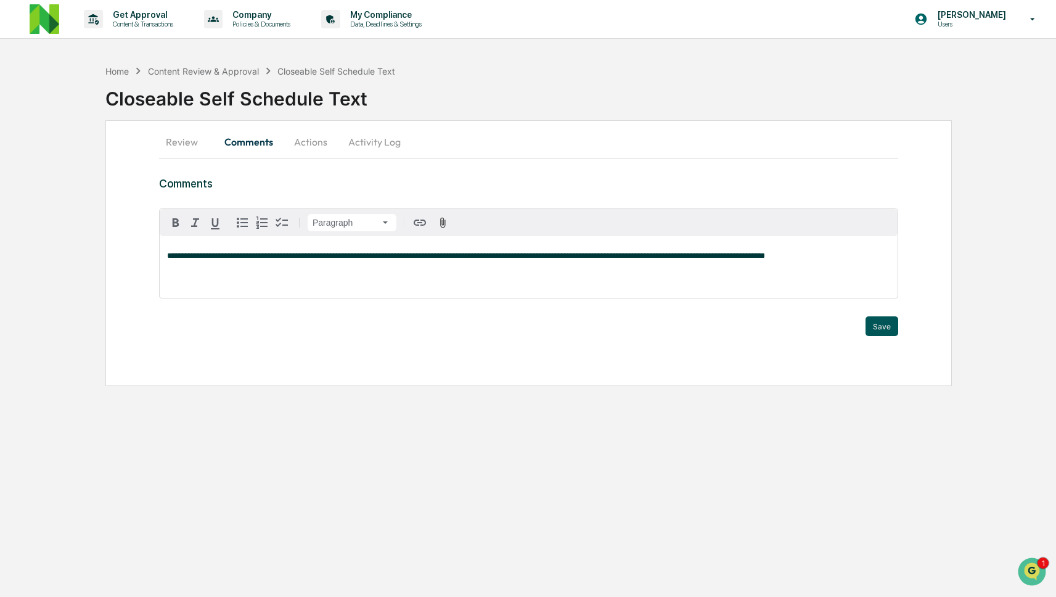
click at [882, 328] on button "Save" at bounding box center [882, 326] width 33 height 20
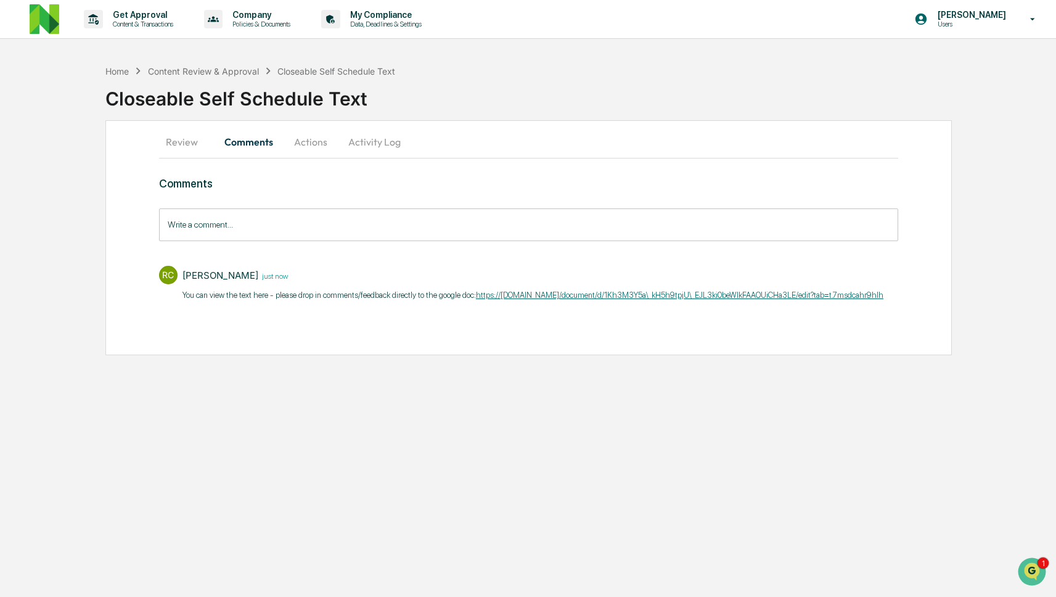
click at [180, 143] on button "Review" at bounding box center [187, 142] width 56 height 30
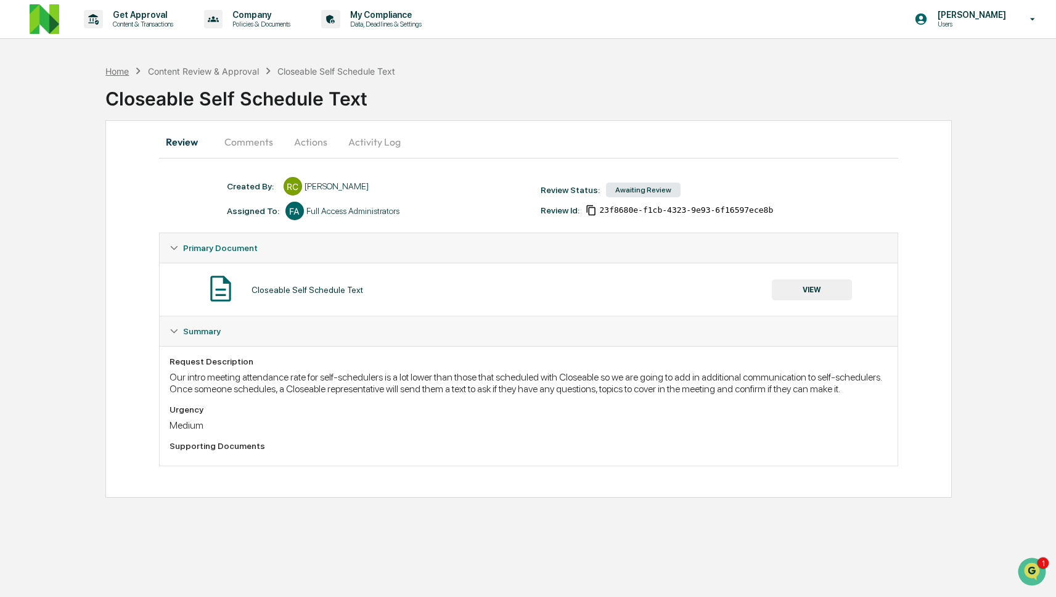
click at [125, 72] on div "Home" at bounding box center [116, 71] width 23 height 10
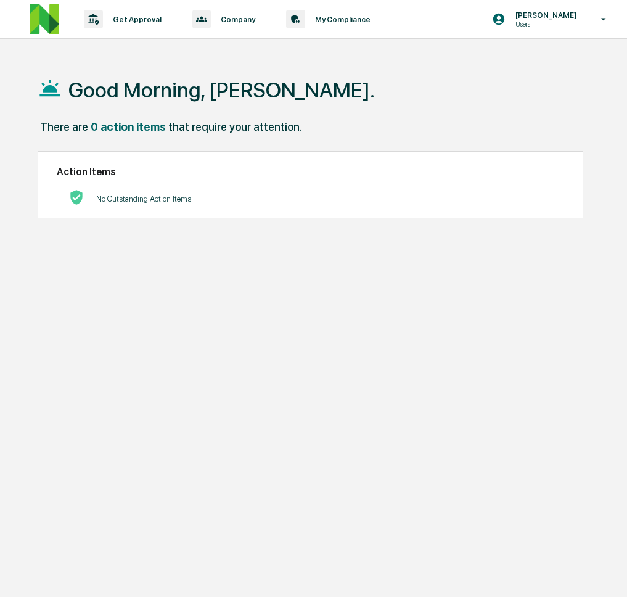
click at [123, 19] on p "Get Approval" at bounding box center [135, 19] width 65 height 9
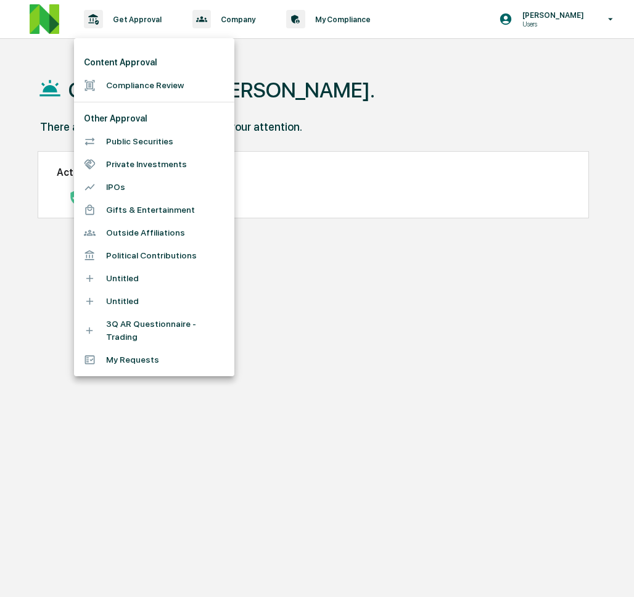
click at [141, 80] on li "Compliance Review" at bounding box center [154, 85] width 160 height 23
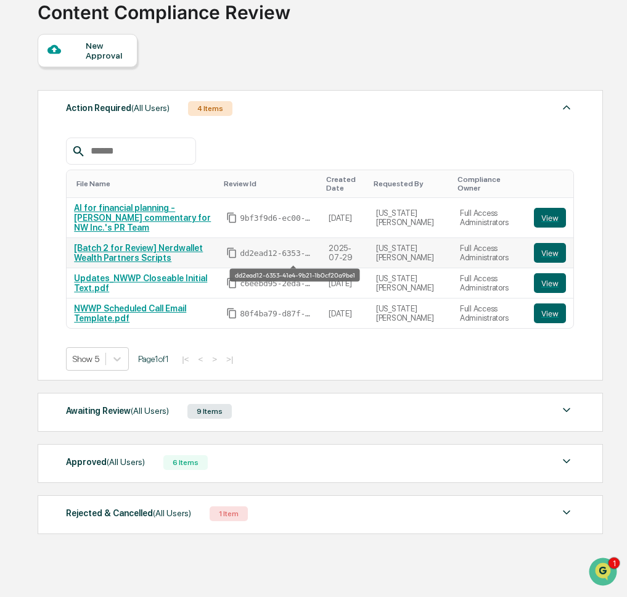
scroll to position [89, 0]
click at [301, 404] on div "Awaiting Review (All Users) 9 Items" at bounding box center [320, 411] width 508 height 17
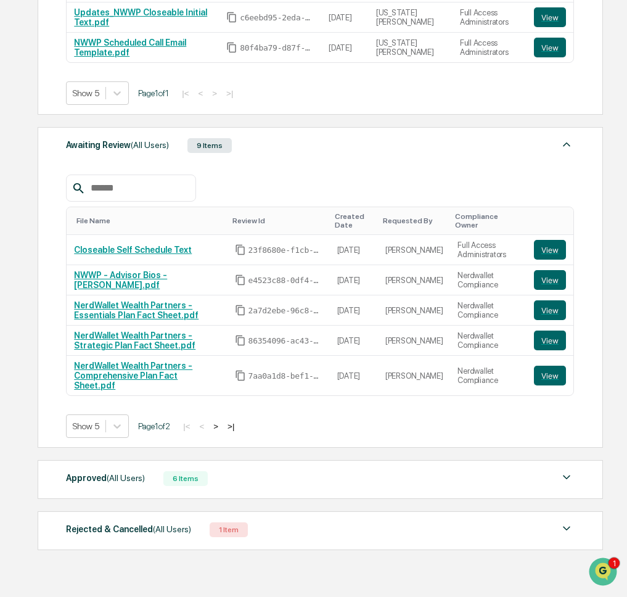
scroll to position [363, 0]
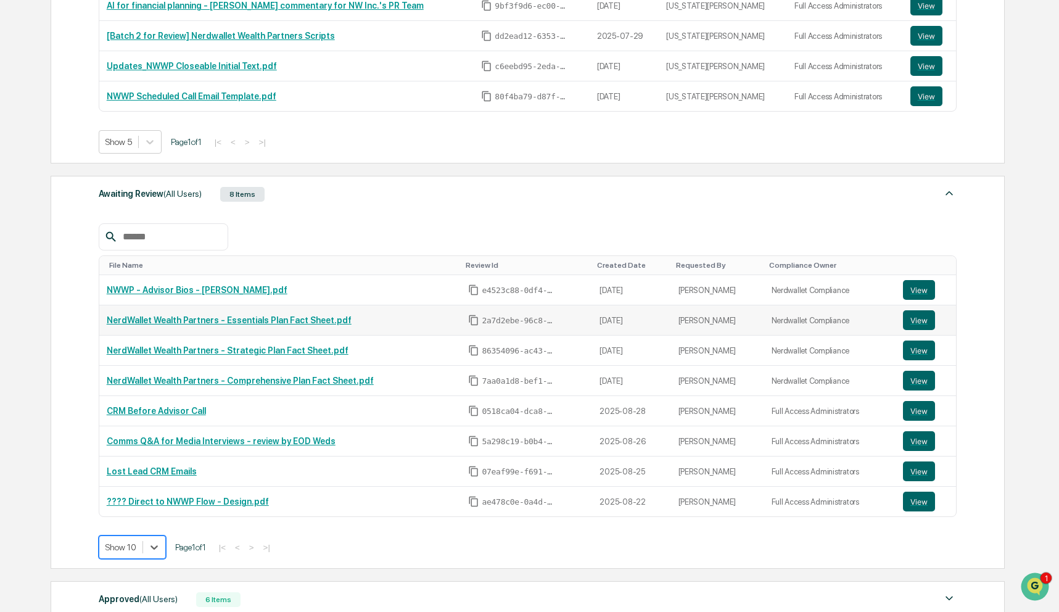
scroll to position [437, 0]
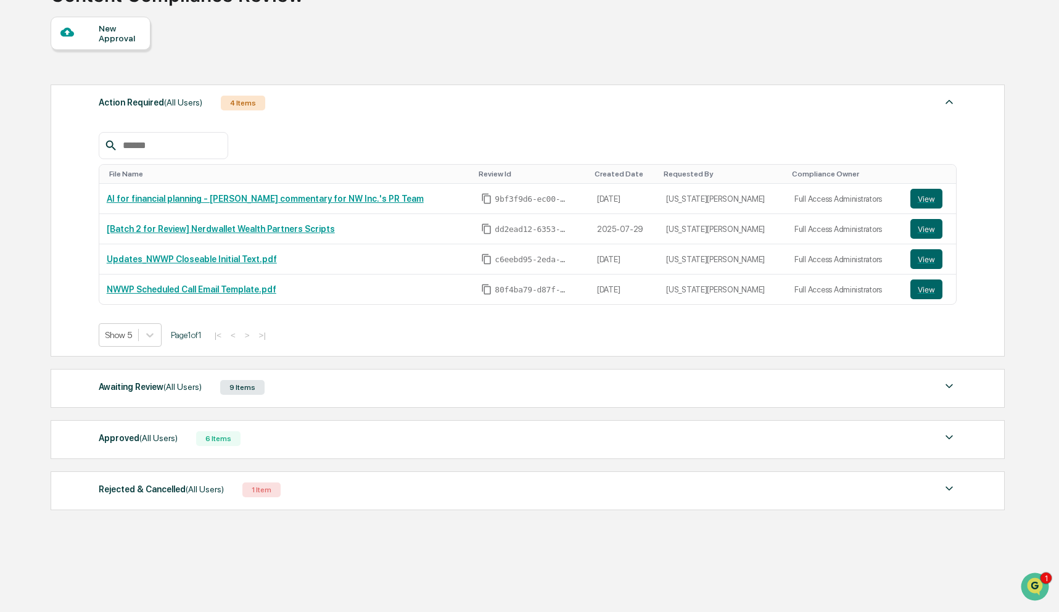
click at [318, 392] on div "Awaiting Review (All Users) 9 Items" at bounding box center [528, 387] width 858 height 17
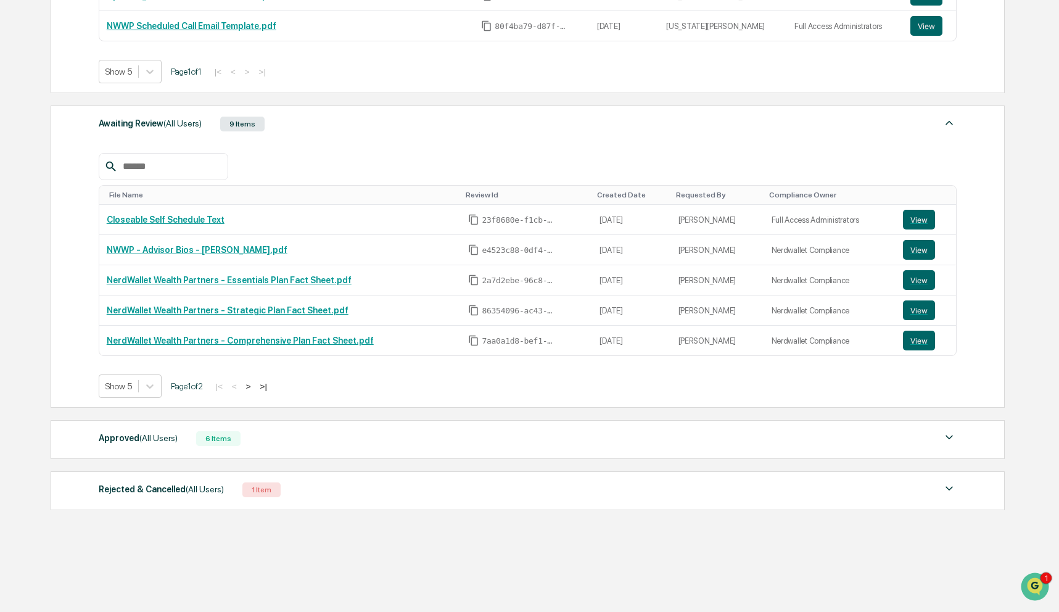
scroll to position [368, 0]
click at [143, 392] on div at bounding box center [150, 386] width 22 height 22
click at [146, 429] on div "Show 10" at bounding box center [131, 436] width 65 height 20
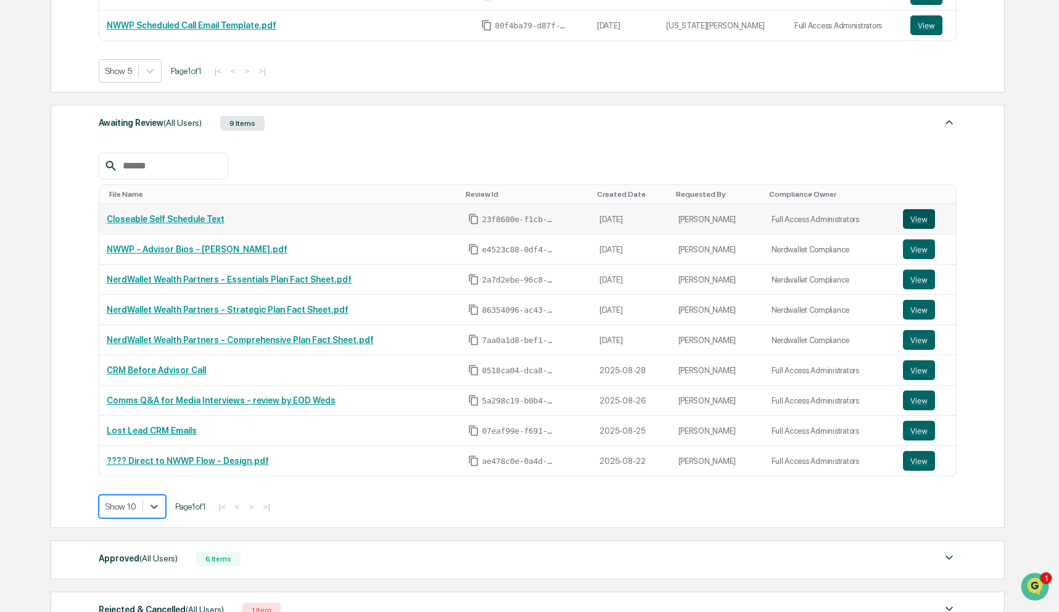
click at [922, 223] on button "View" at bounding box center [919, 219] width 32 height 20
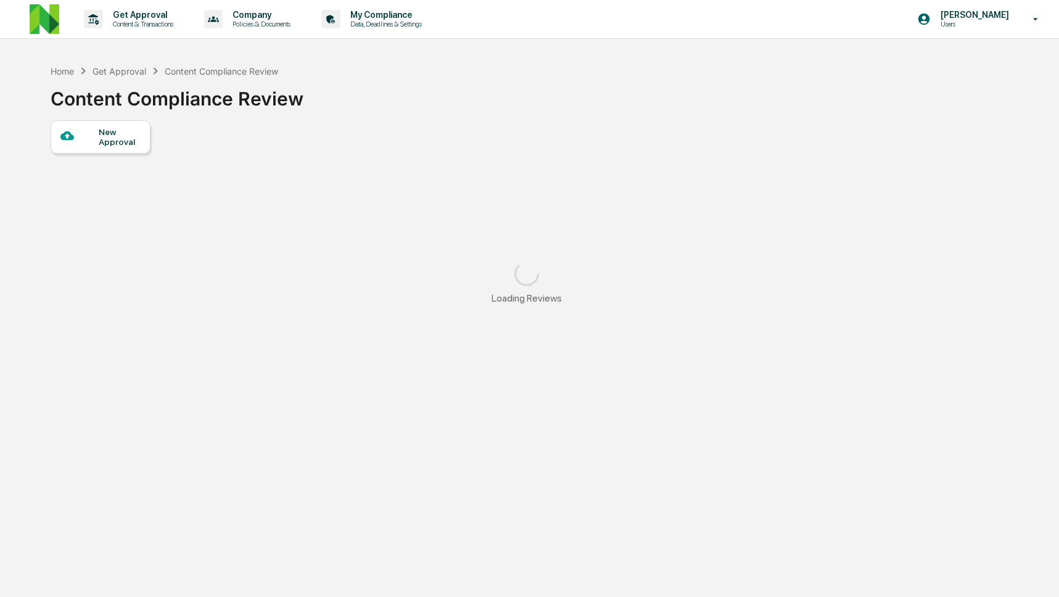
scroll to position [123, 0]
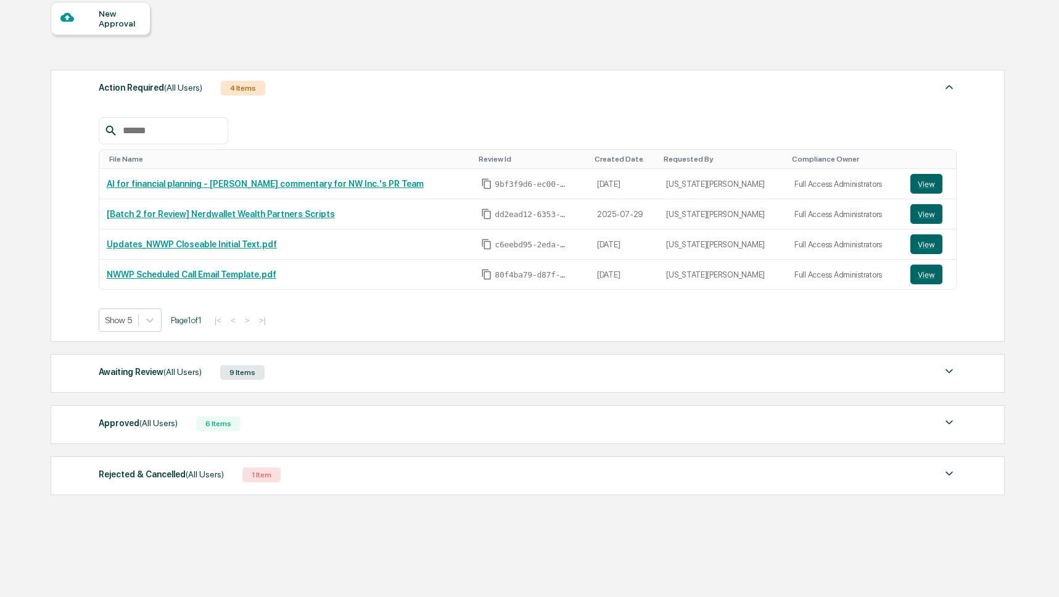
click at [224, 374] on div "Awaiting Review (All Users) 9 Items" at bounding box center [528, 372] width 858 height 17
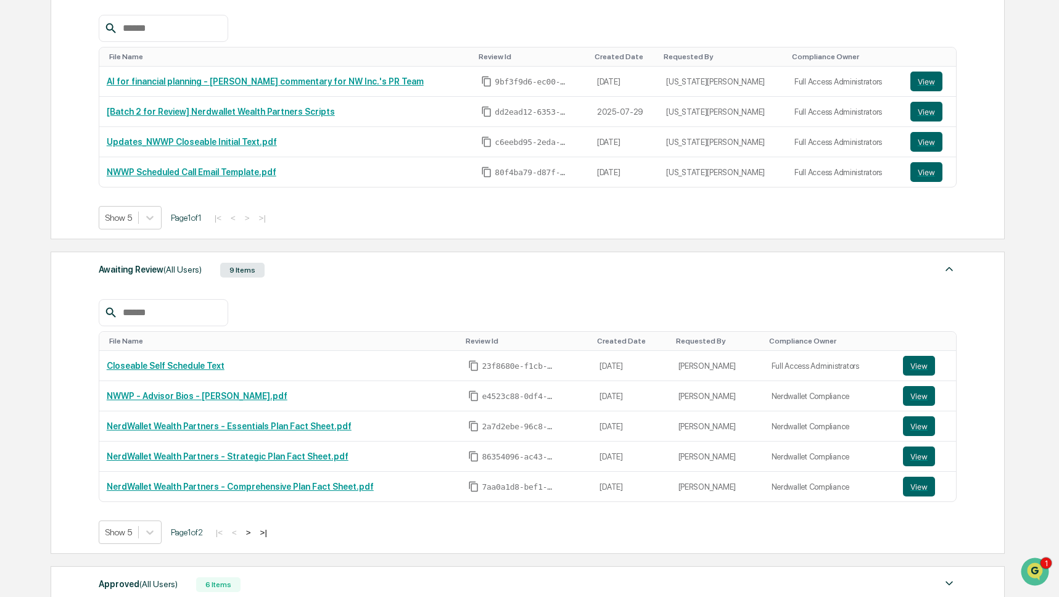
scroll to position [238, 0]
